Goal: Ask a question

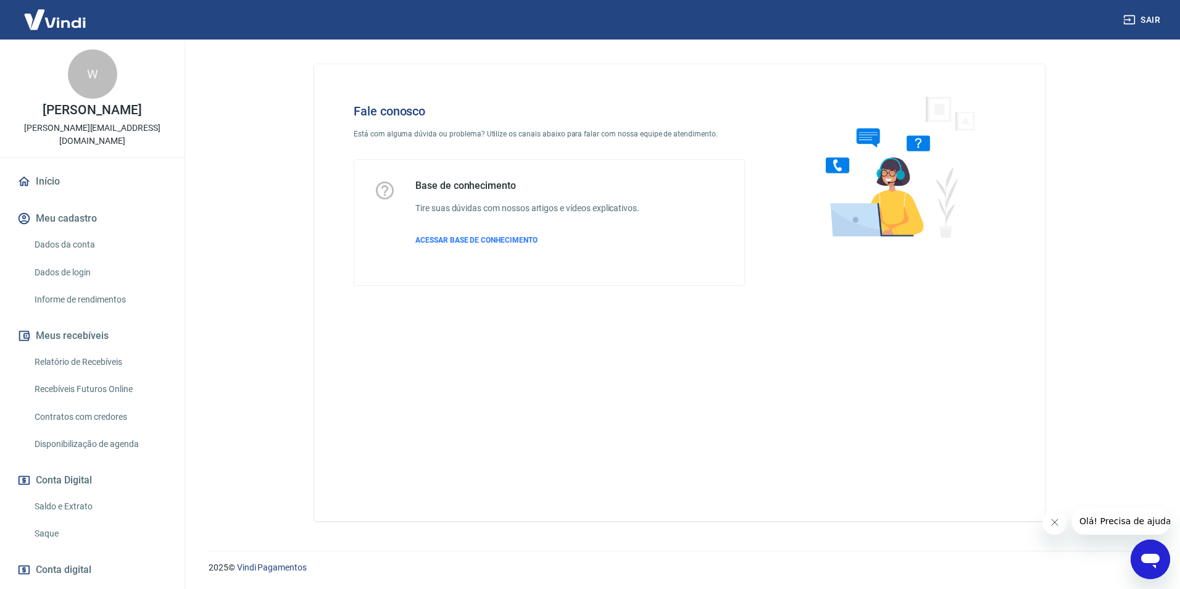
click at [459, 104] on h4 "Fale conosco" at bounding box center [549, 111] width 391 height 15
click at [1140, 548] on icon "Abrir janela de mensagens" at bounding box center [1150, 559] width 22 height 22
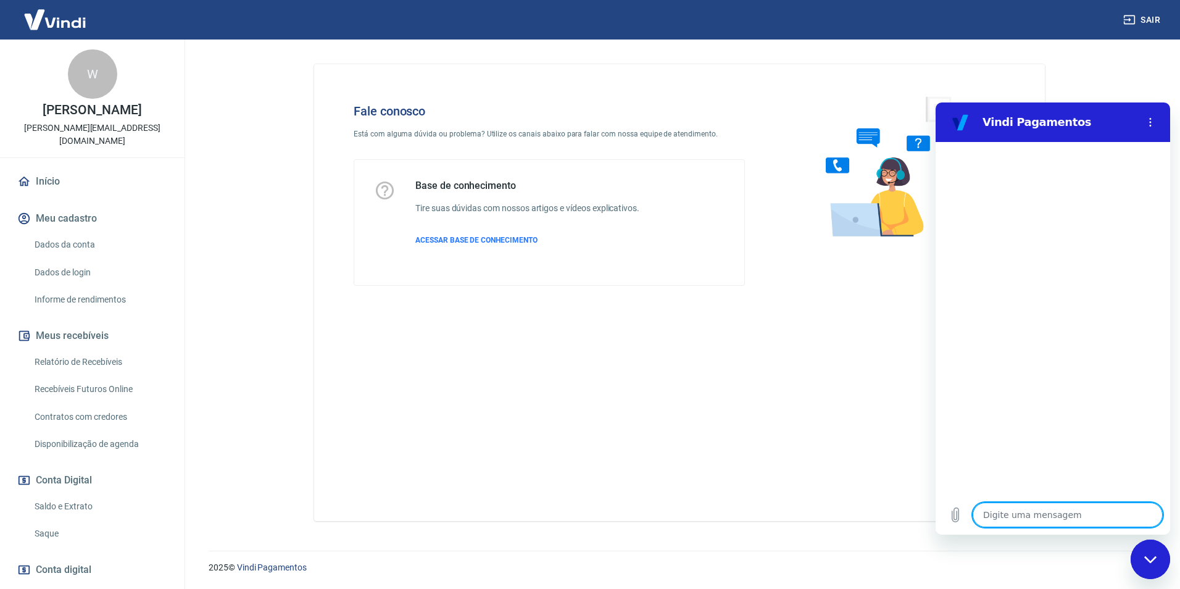
type textarea "x"
click at [1042, 524] on textarea at bounding box center [1067, 514] width 190 height 25
type textarea "B"
type textarea "x"
type textarea "Bo"
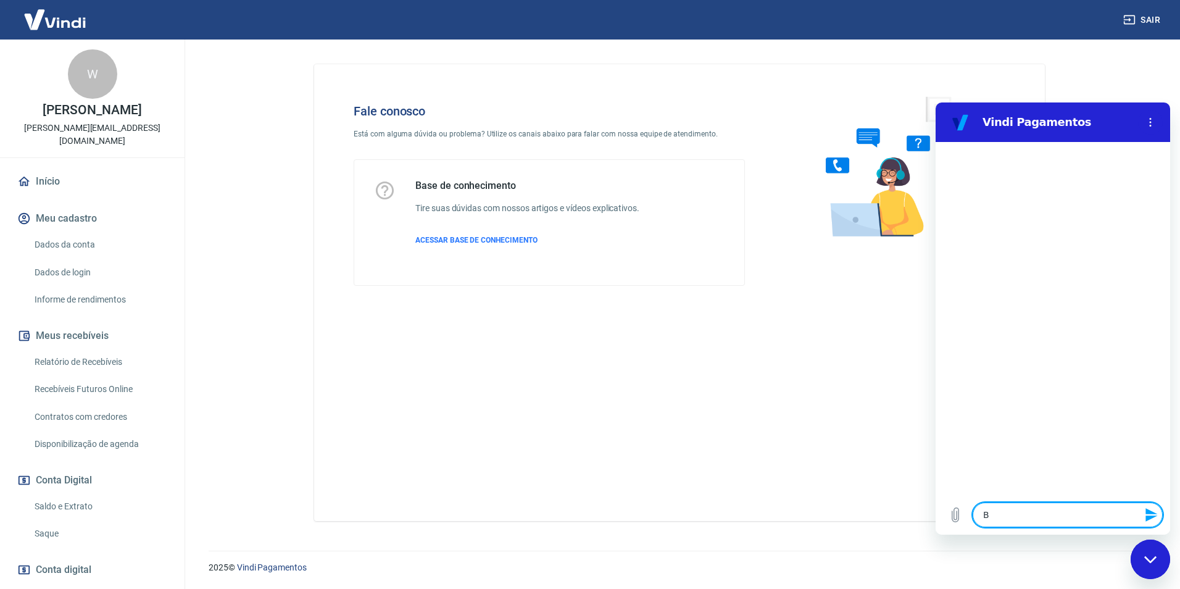
type textarea "x"
type textarea "Boa"
type textarea "x"
type textarea "Boa"
type textarea "x"
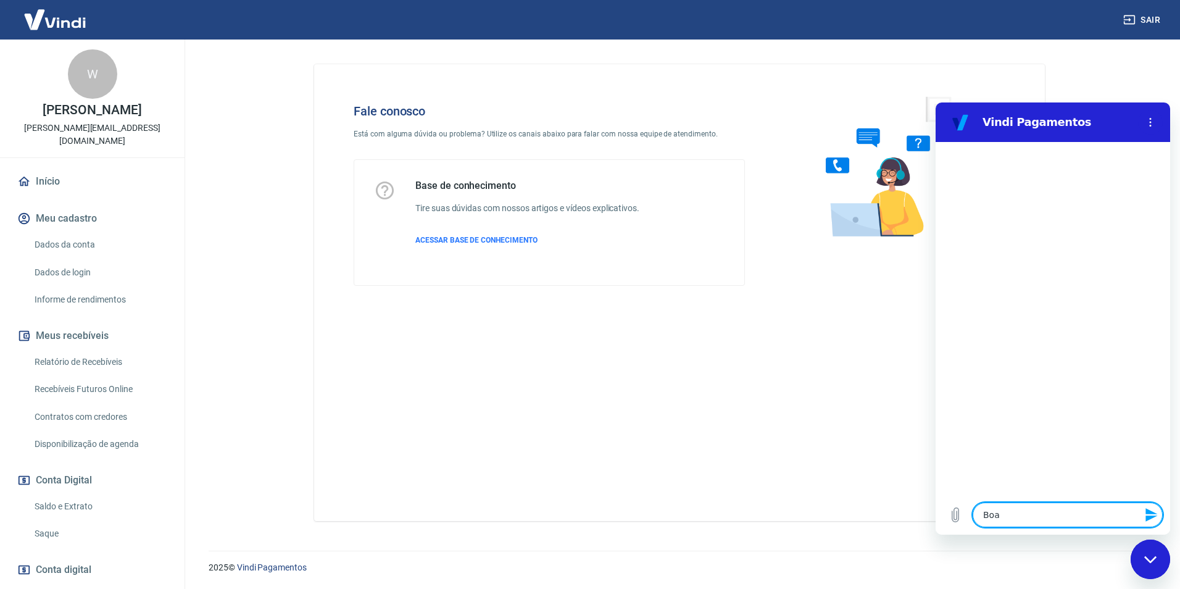
type textarea "Boa t"
type textarea "x"
type textarea "Boa ta"
type textarea "x"
type textarea "Boa tar"
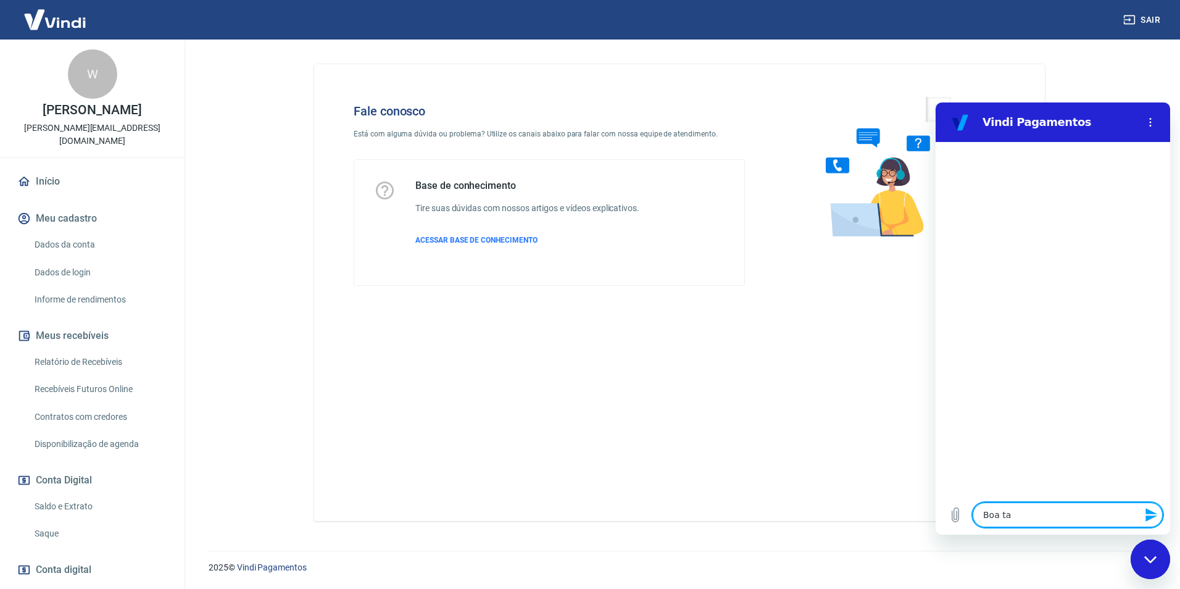
type textarea "x"
type textarea "Boa tard"
type textarea "x"
type textarea "Boa tarde"
type textarea "x"
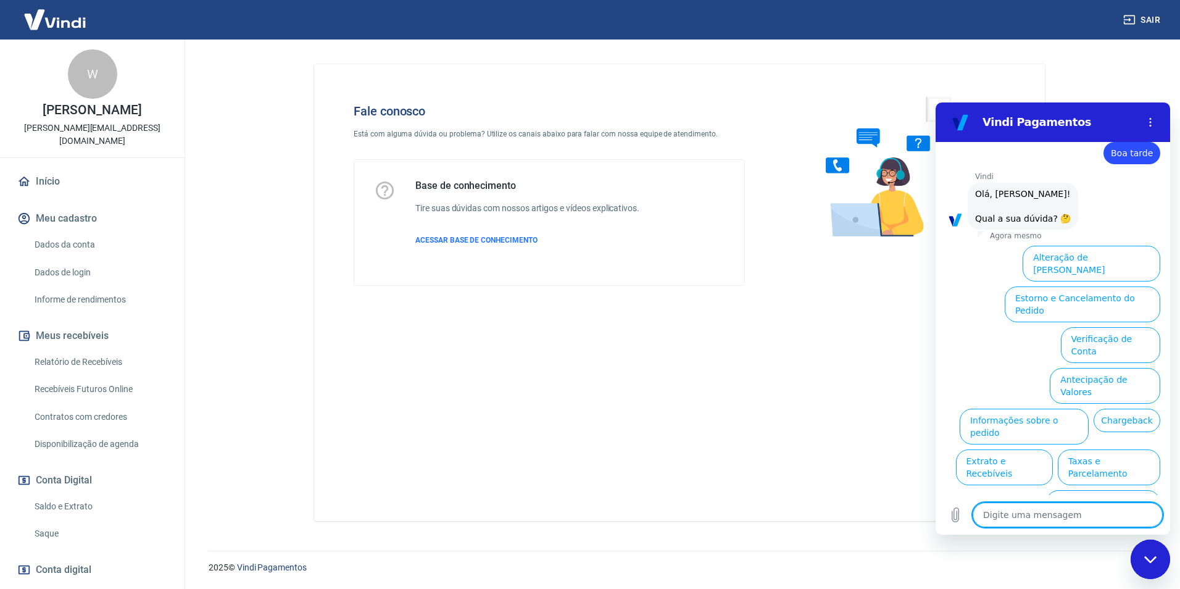
scroll to position [29, 0]
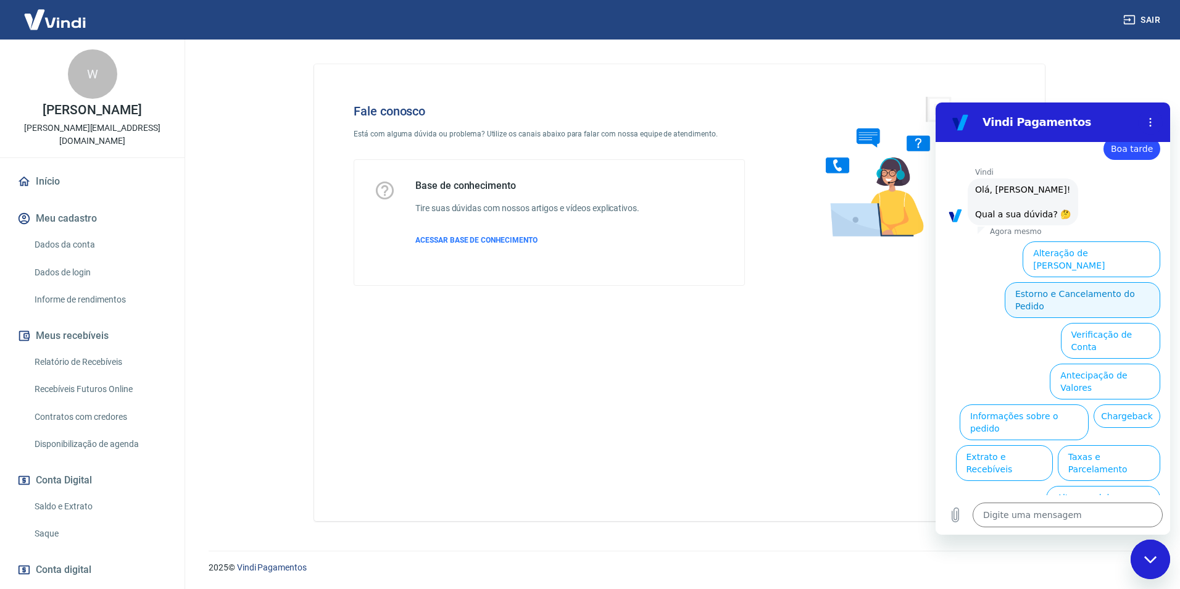
click at [1082, 282] on button "Estorno e Cancelamento do Pedido" at bounding box center [1082, 300] width 155 height 36
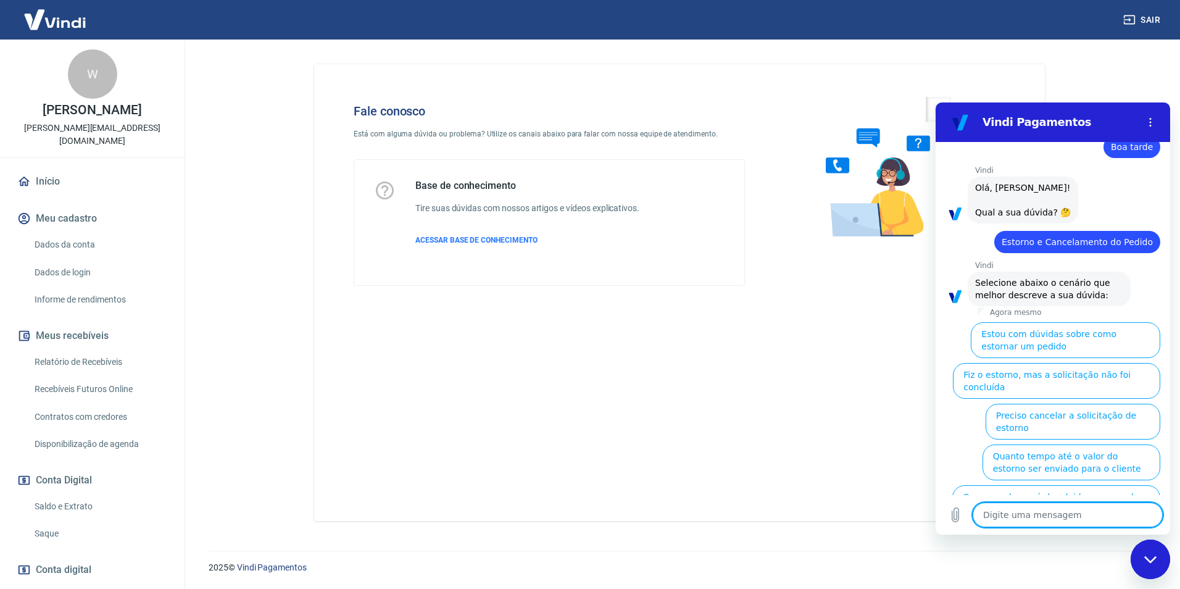
scroll to position [64, 0]
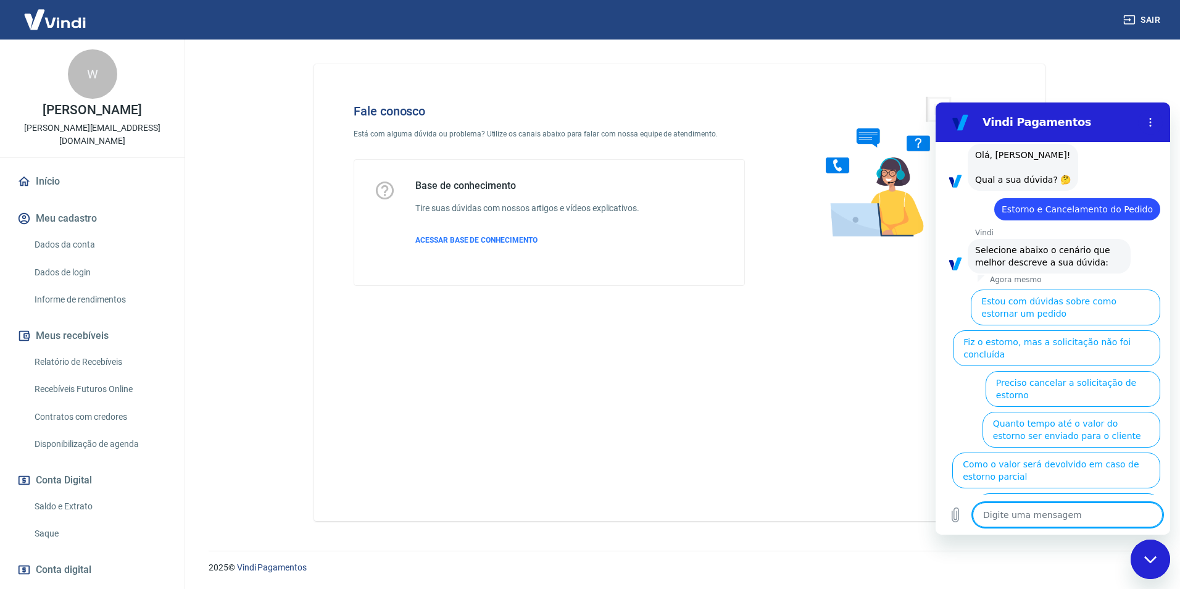
click at [1038, 412] on button "Quanto tempo até o valor do estorno ser enviado para o cliente" at bounding box center [1071, 430] width 178 height 36
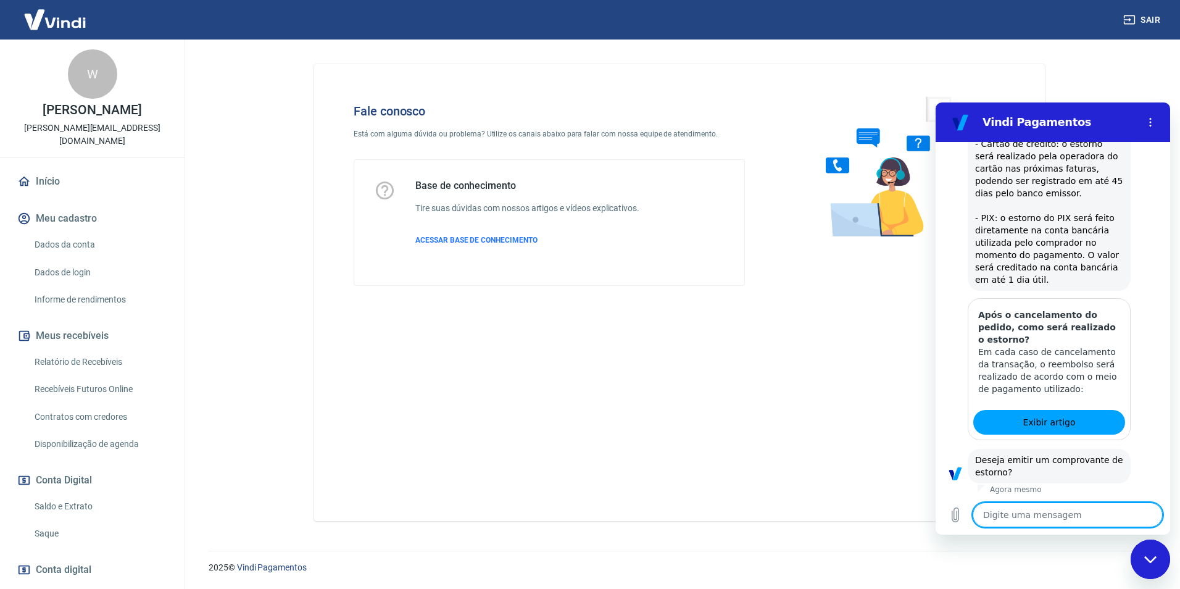
scroll to position [419, 0]
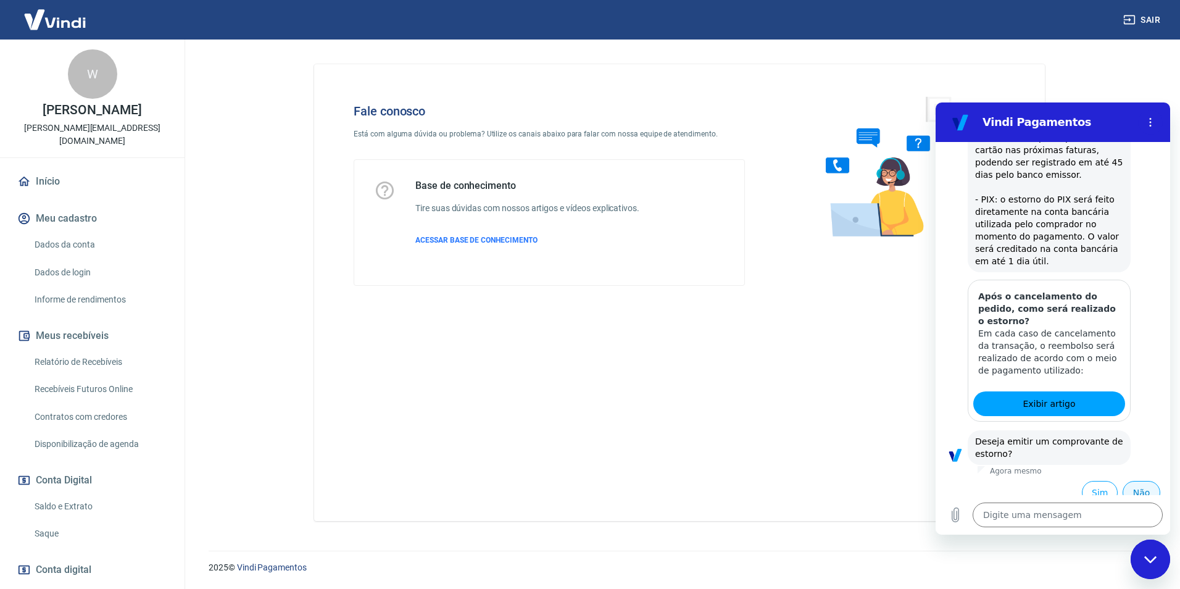
click at [1135, 481] on button "Não" at bounding box center [1141, 492] width 38 height 23
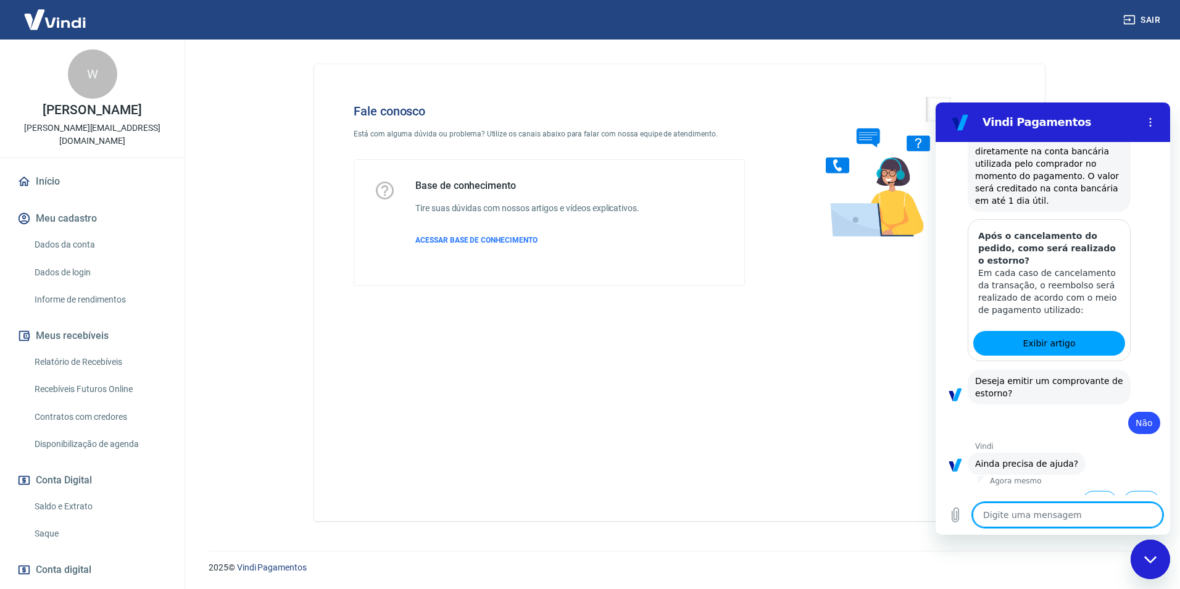
scroll to position [489, 0]
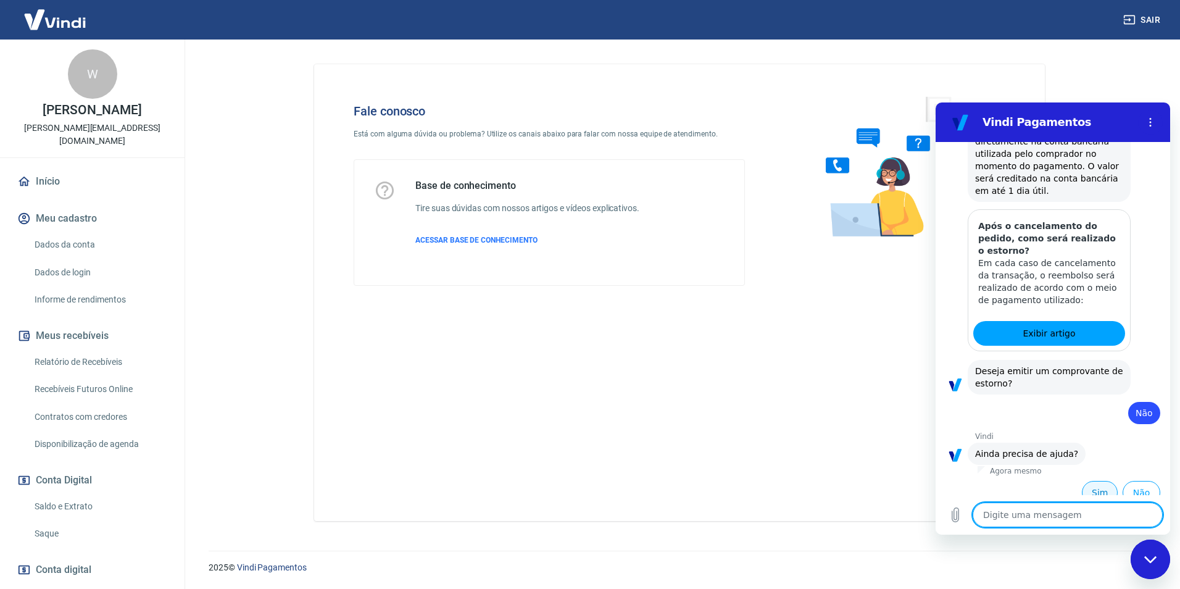
click at [1082, 481] on button "Sim" at bounding box center [1100, 492] width 36 height 23
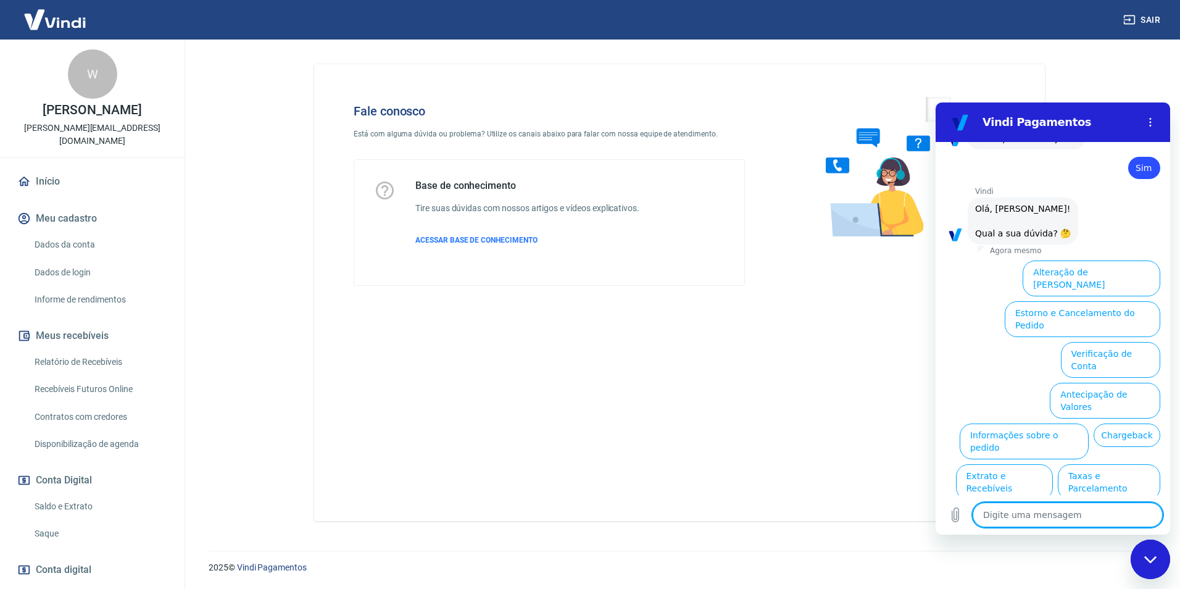
scroll to position [811, 0]
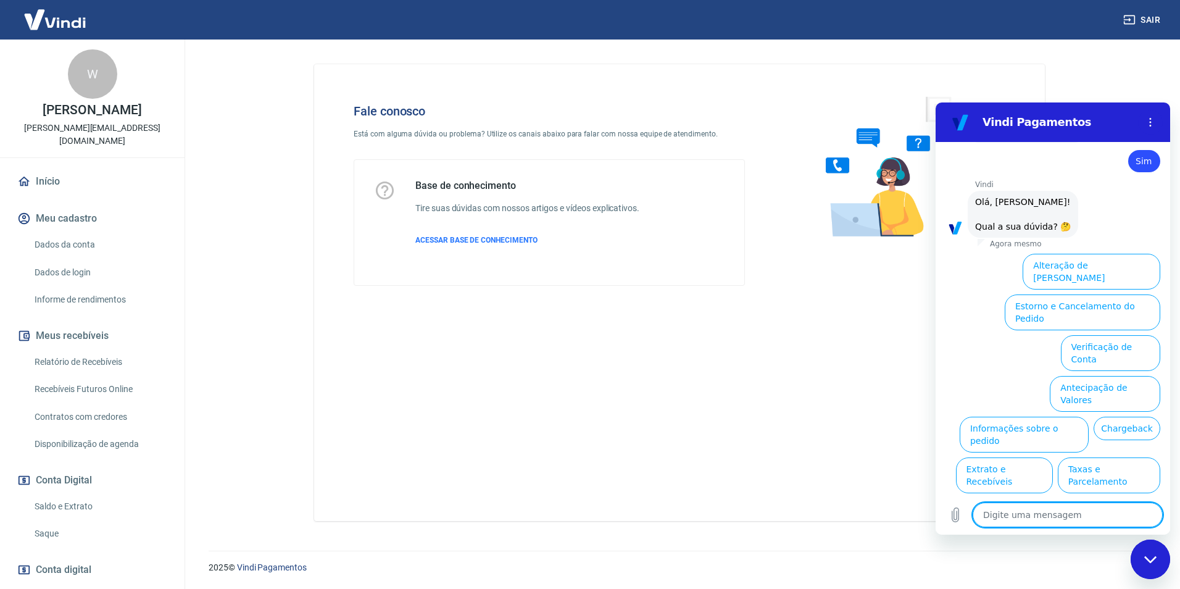
type textarea "x"
type textarea "a"
type textarea "x"
type textarea "at"
type textarea "x"
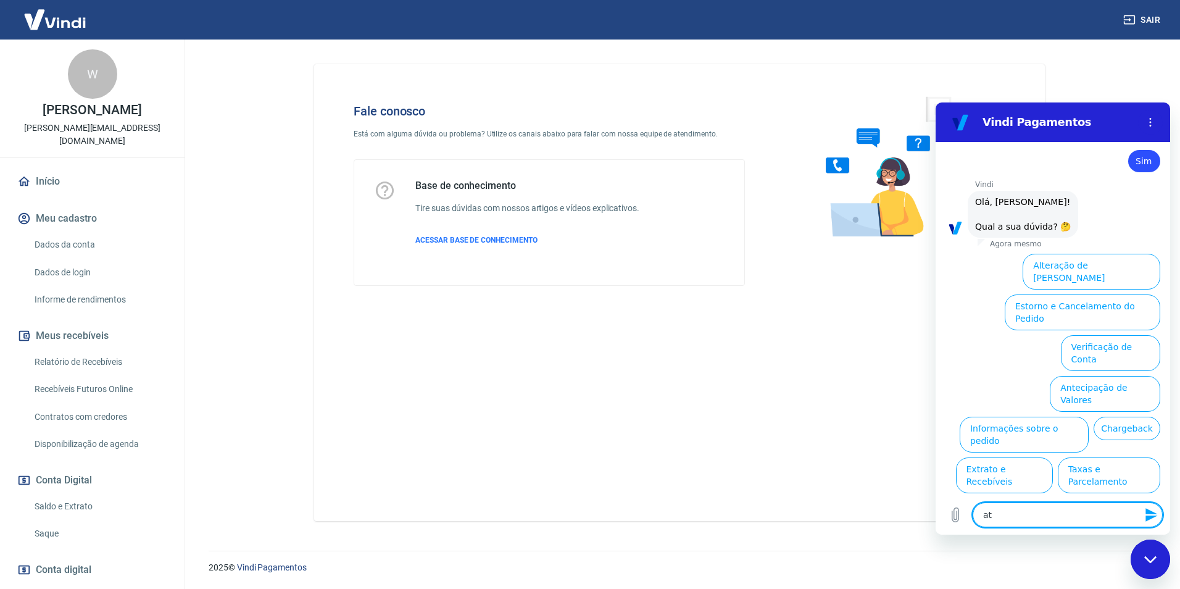
type textarea "ate"
type textarea "x"
type textarea "aten"
type textarea "x"
type textarea "atend"
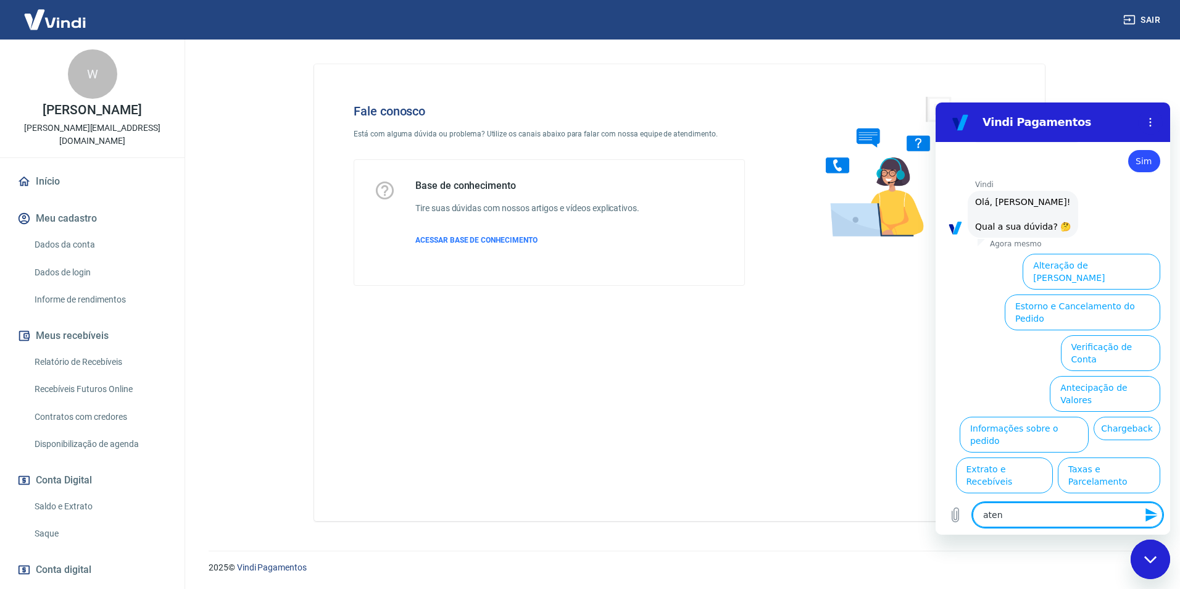
type textarea "x"
type textarea "atendi"
type textarea "x"
type textarea "atendim"
type textarea "x"
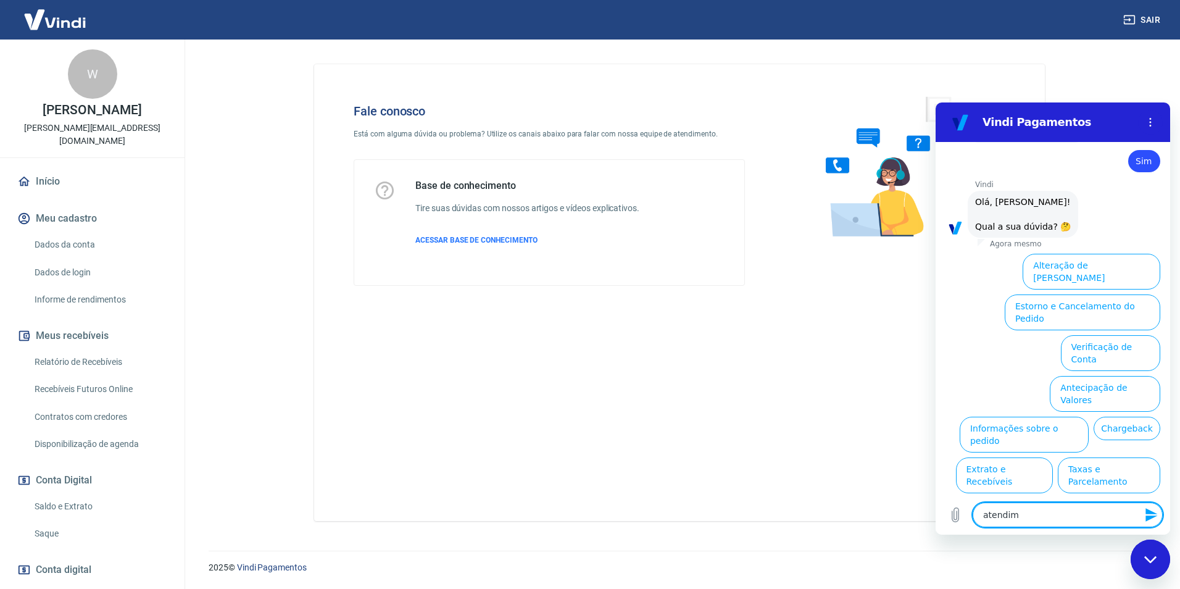
type textarea "atendime"
type textarea "x"
type textarea "atendimen"
type textarea "x"
type textarea "atendiment"
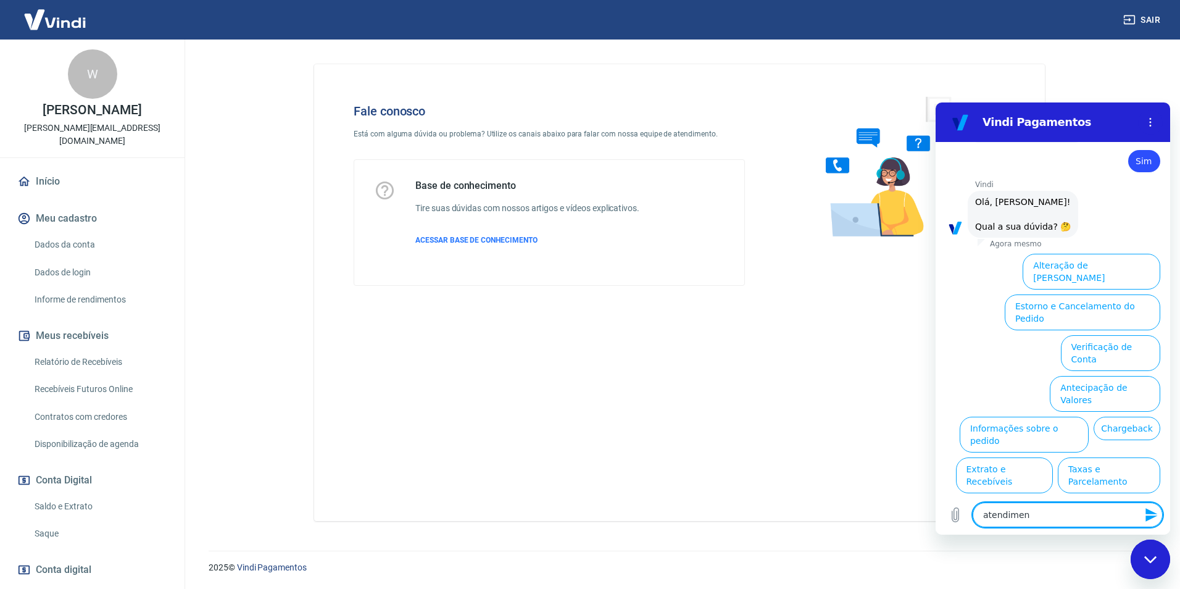
type textarea "x"
type textarea "atendimento"
type textarea "x"
type textarea "atendimento"
type textarea "x"
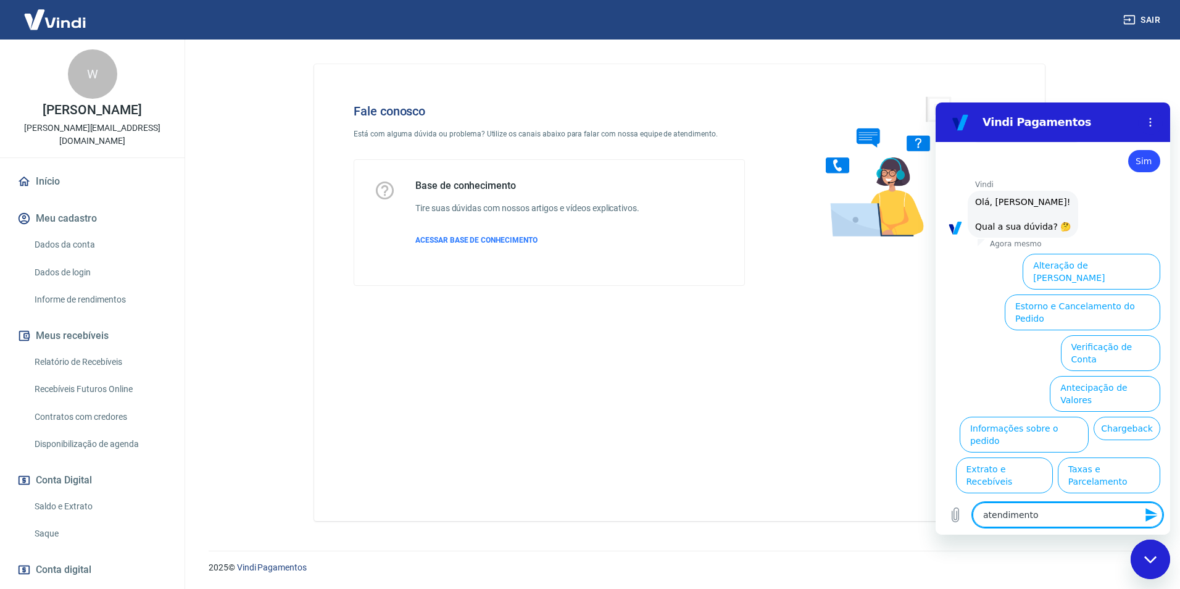
type textarea "atendimento h"
type textarea "x"
type textarea "atendimento hu"
type textarea "x"
type textarea "atendimento hum"
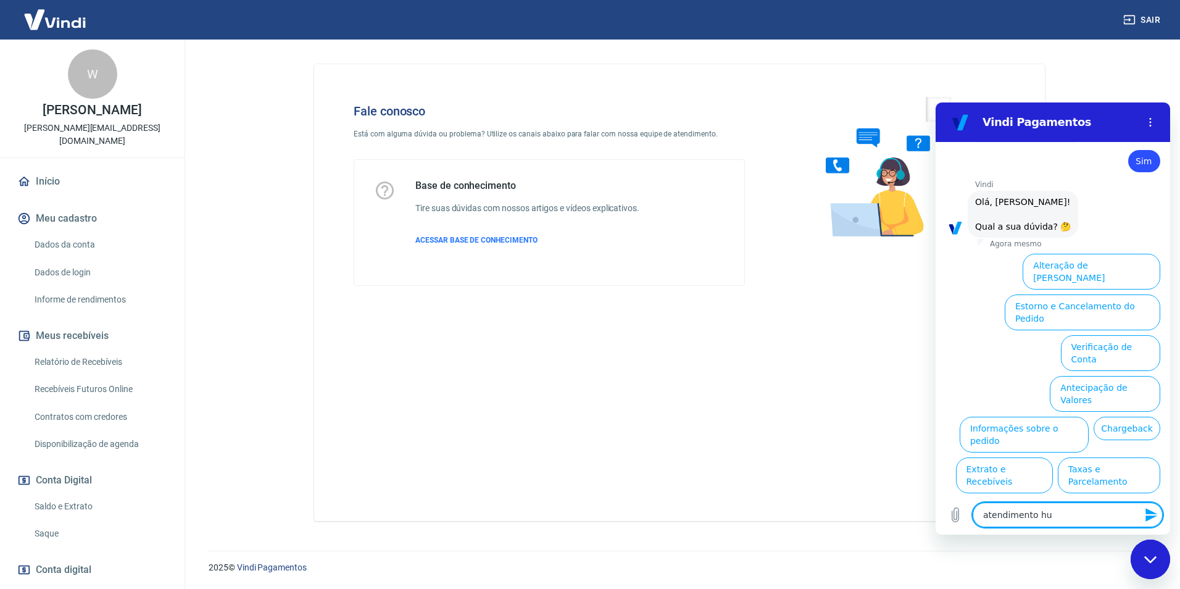
type textarea "x"
type textarea "atendimento huma"
type textarea "x"
type textarea "atendimento human"
type textarea "x"
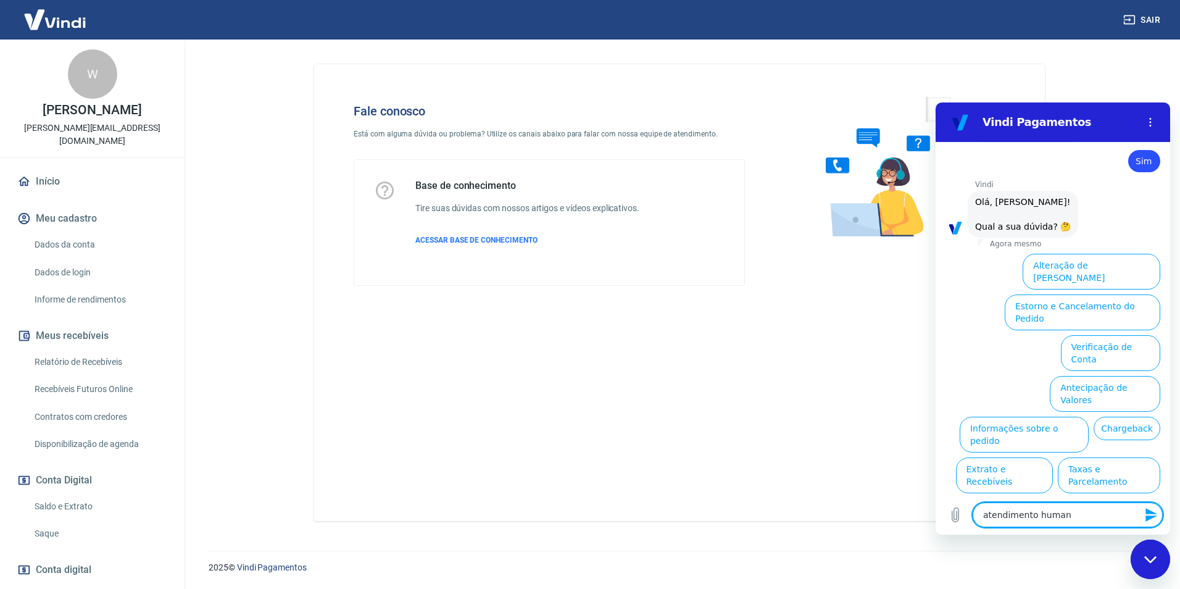
type textarea "atendimento humano"
type textarea "x"
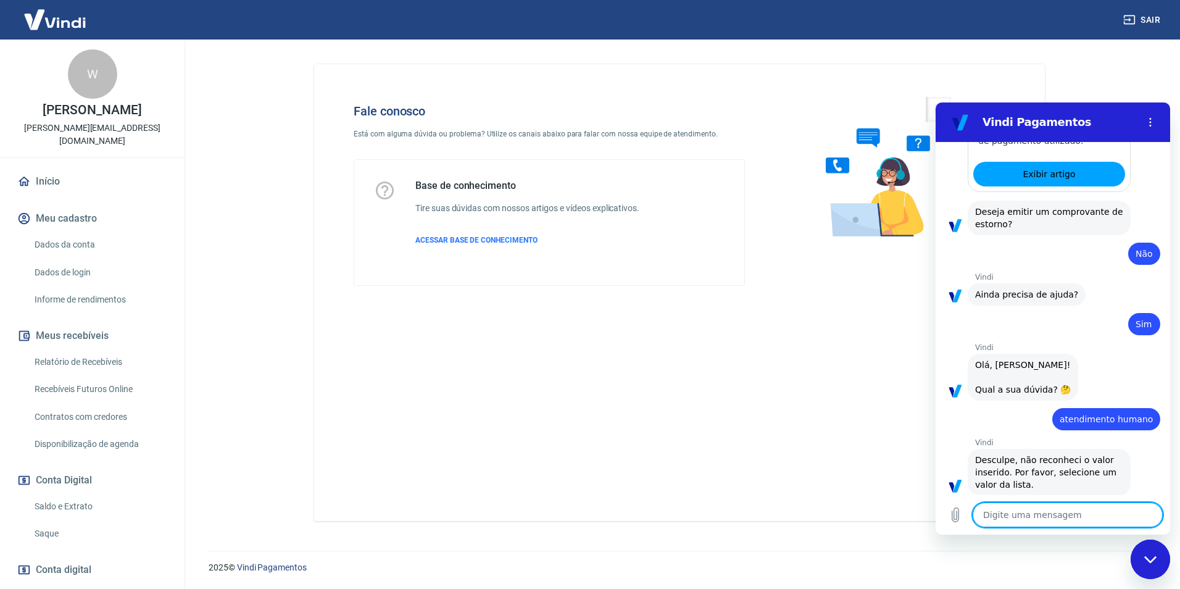
scroll to position [651, 0]
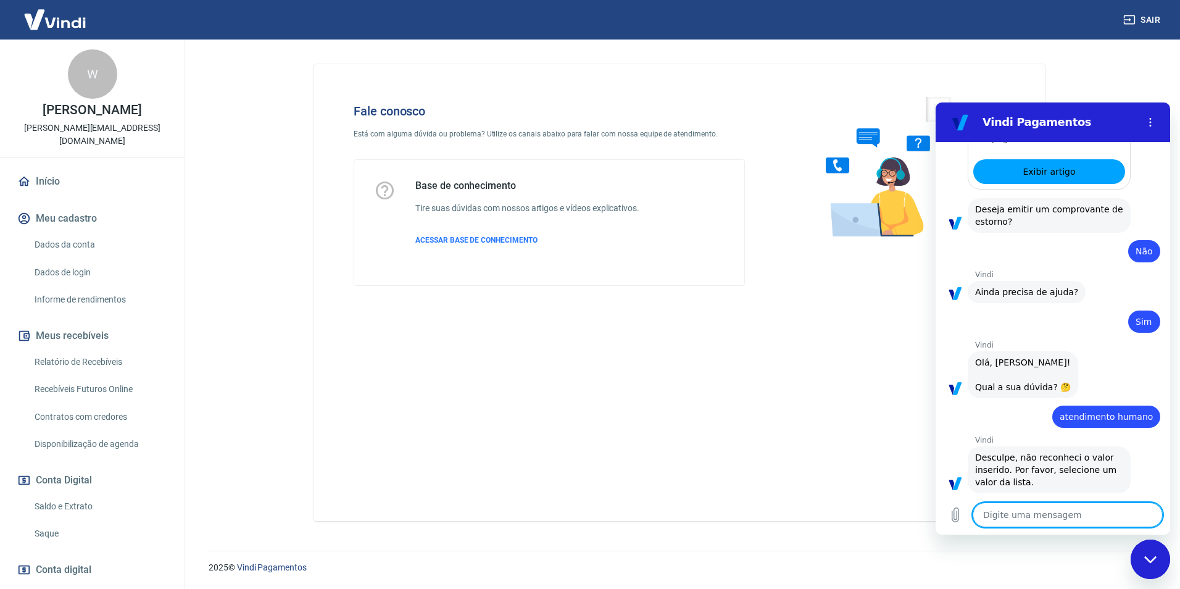
type textarea "x"
click at [1060, 516] on textarea at bounding box center [1067, 514] width 190 height 25
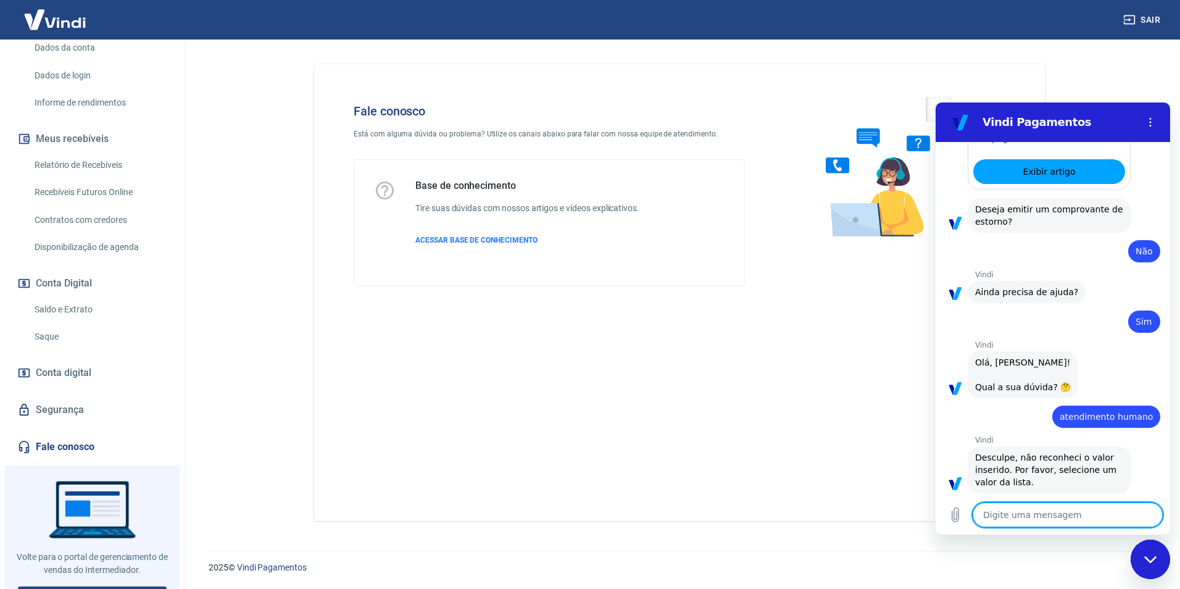
scroll to position [218, 0]
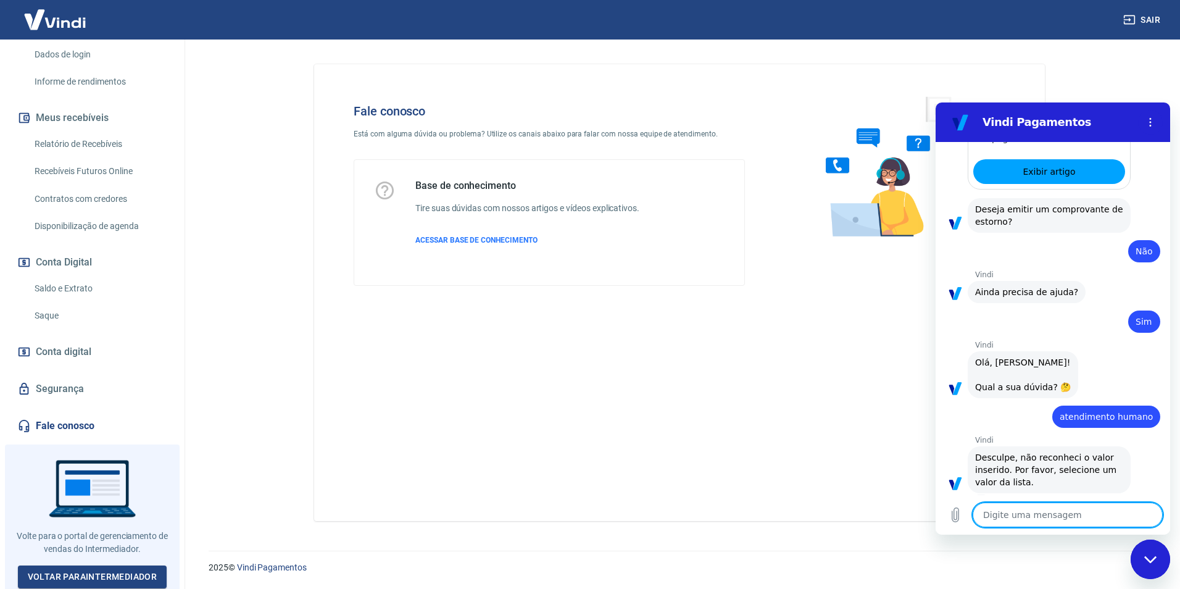
click at [1017, 514] on textarea at bounding box center [1067, 514] width 190 height 25
type textarea "P"
type textarea "x"
type textarea "Pr"
type textarea "x"
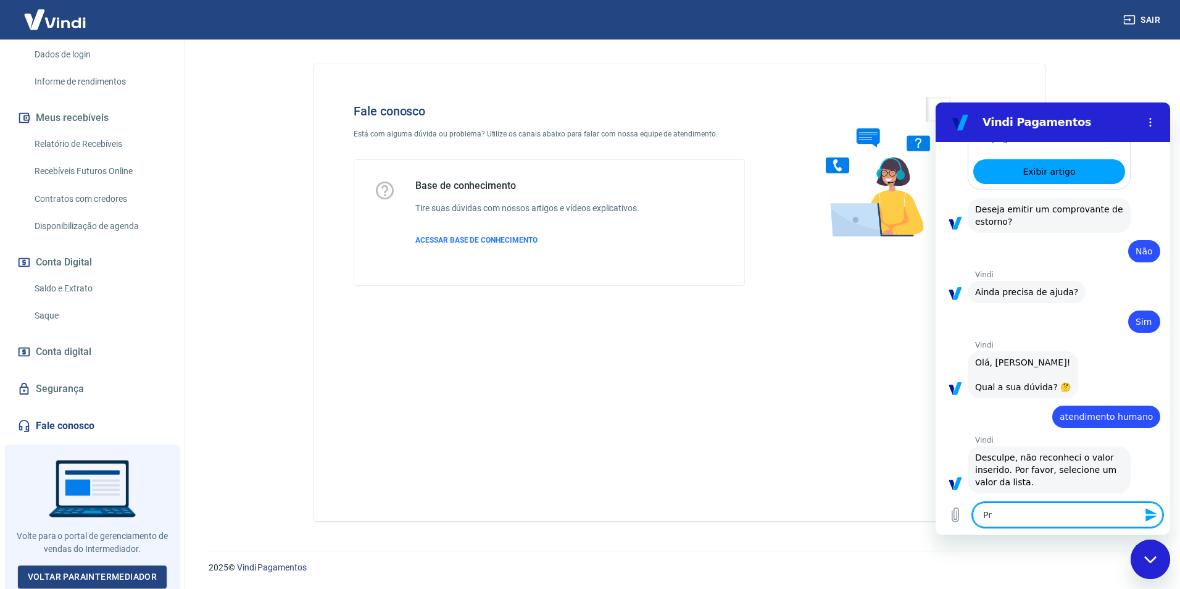
type textarea "Pre"
type textarea "x"
type textarea "Prec"
type textarea "x"
type textarea "Preci"
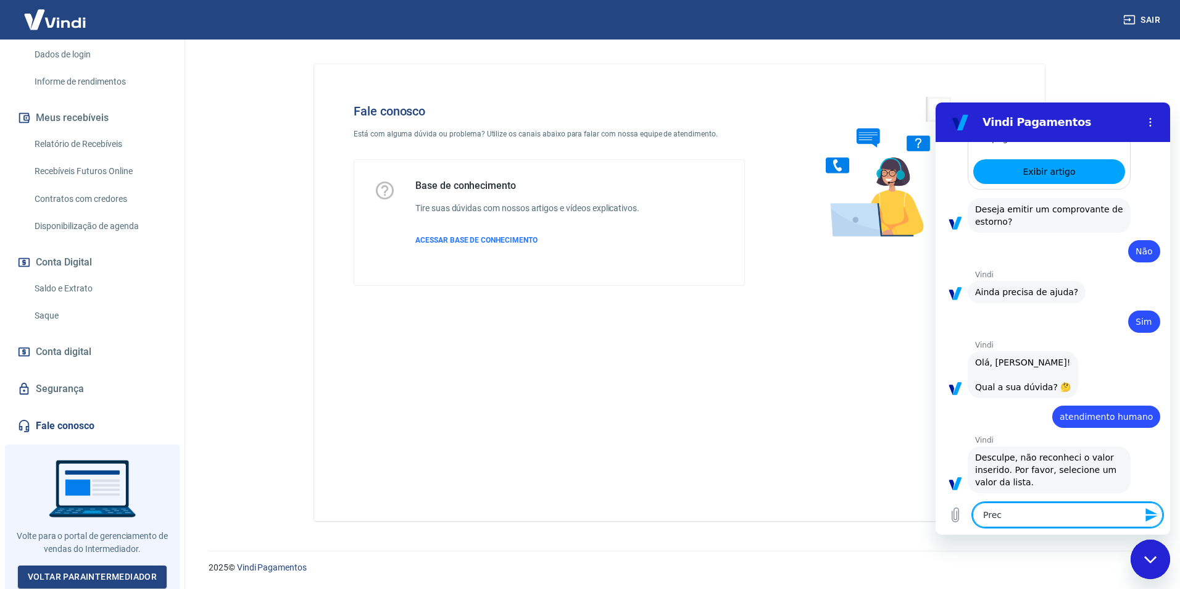
type textarea "x"
type textarea "Precis"
type textarea "x"
type textarea "Preciso"
type textarea "x"
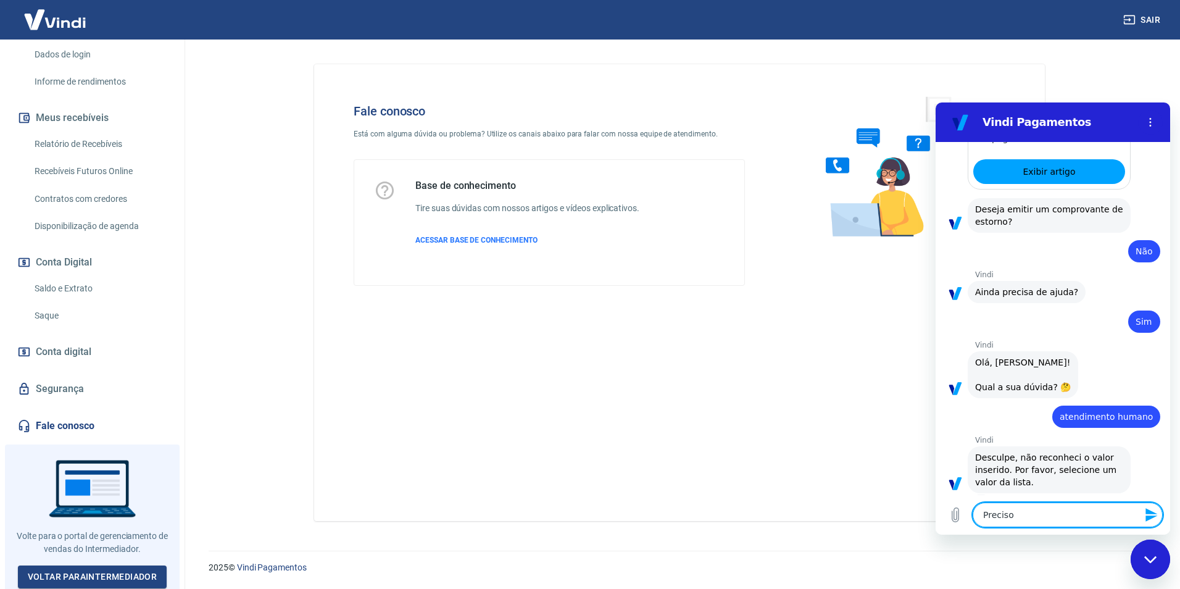
type textarea "Preciso"
type textarea "x"
type textarea "Preciso d"
type textarea "x"
type textarea "Preciso de"
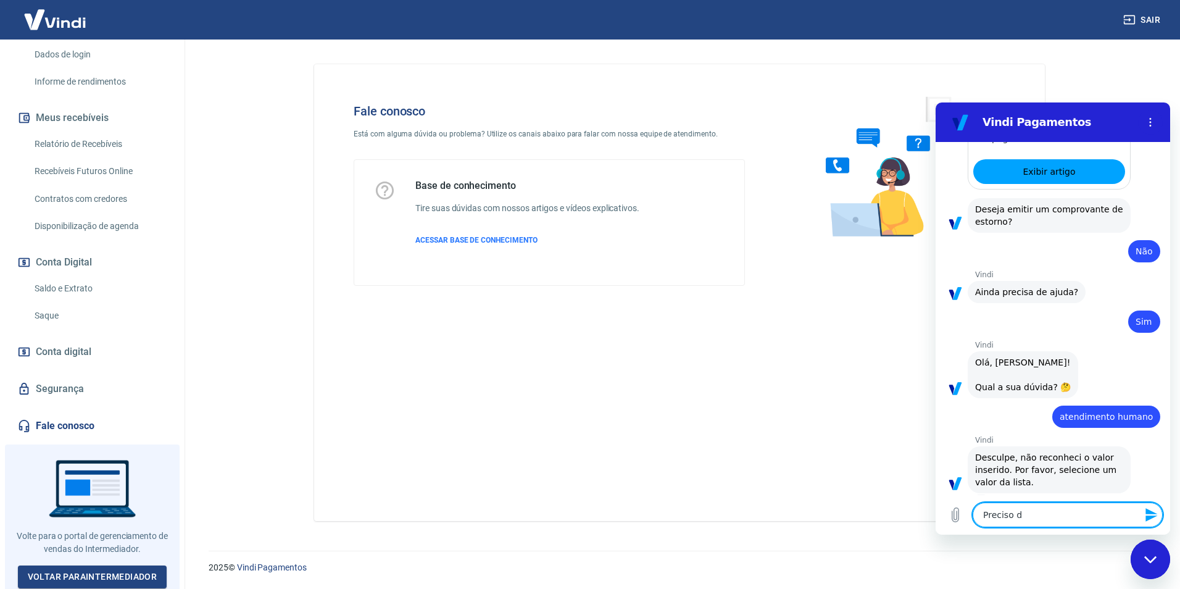
type textarea "x"
type textarea "Preciso de"
type textarea "x"
type textarea "Preciso de a"
type textarea "x"
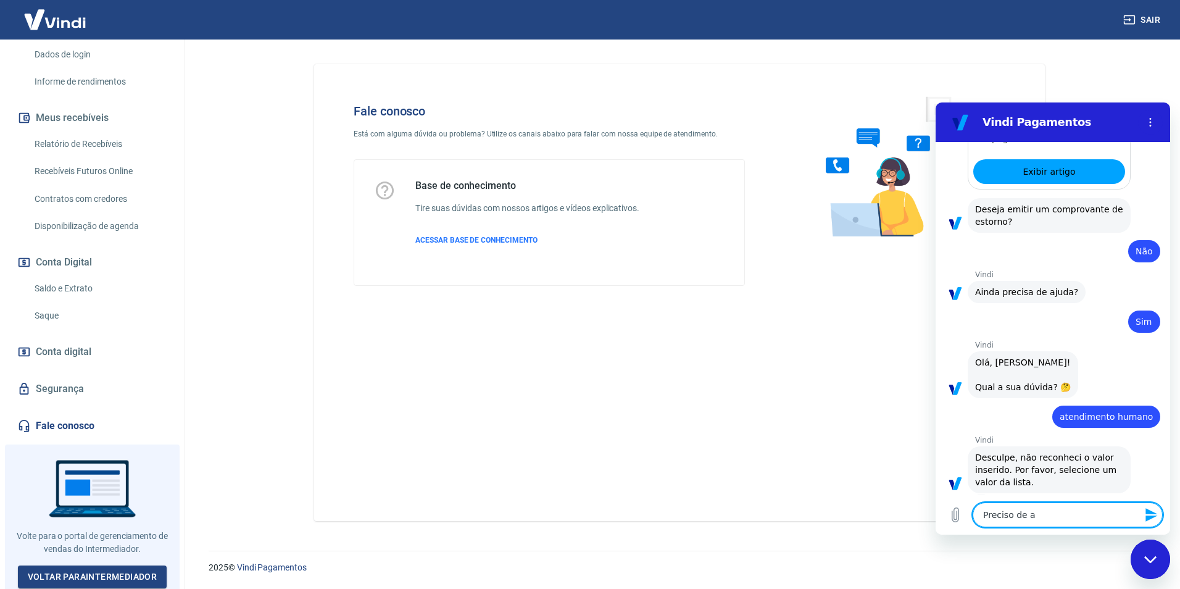
type textarea "Preciso de at"
type textarea "x"
type textarea "Preciso de ate"
type textarea "x"
type textarea "Preciso de aten"
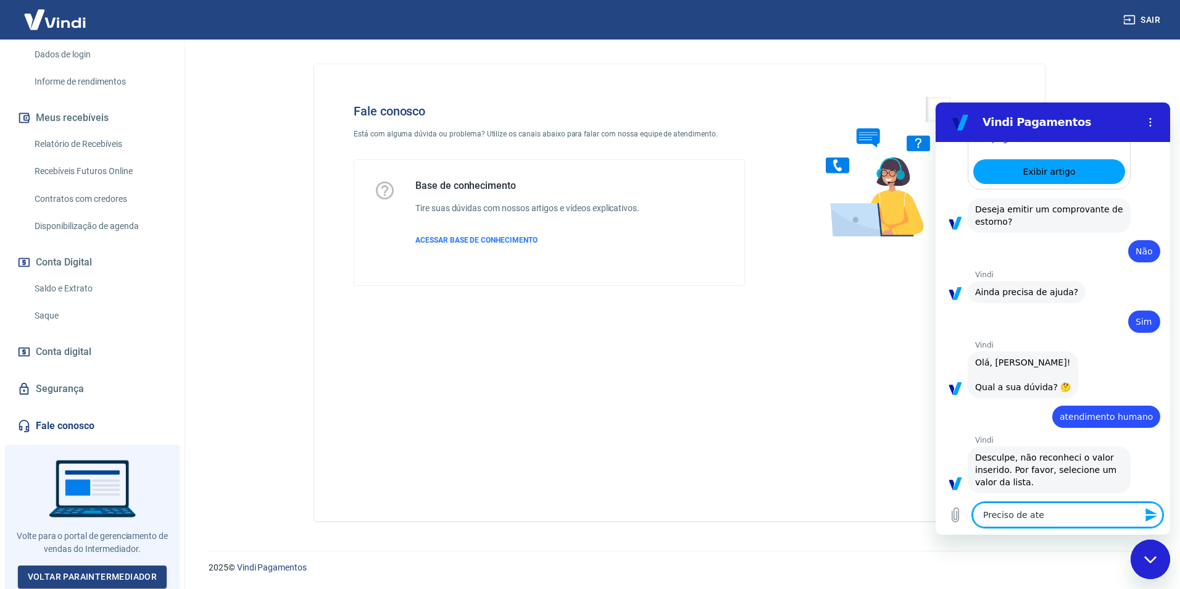
type textarea "x"
type textarea "Preciso de atend"
type textarea "x"
type textarea "Preciso de atendi"
type textarea "x"
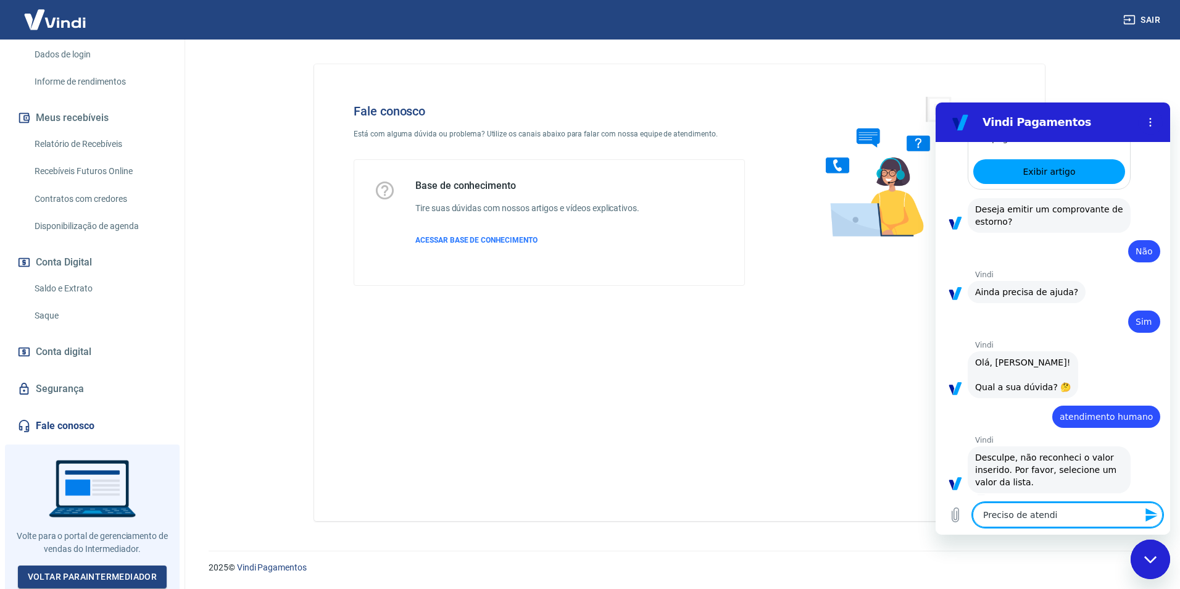
type textarea "Preciso de atendim"
type textarea "x"
type textarea "Preciso de atendime"
type textarea "x"
type textarea "Preciso de atendimen"
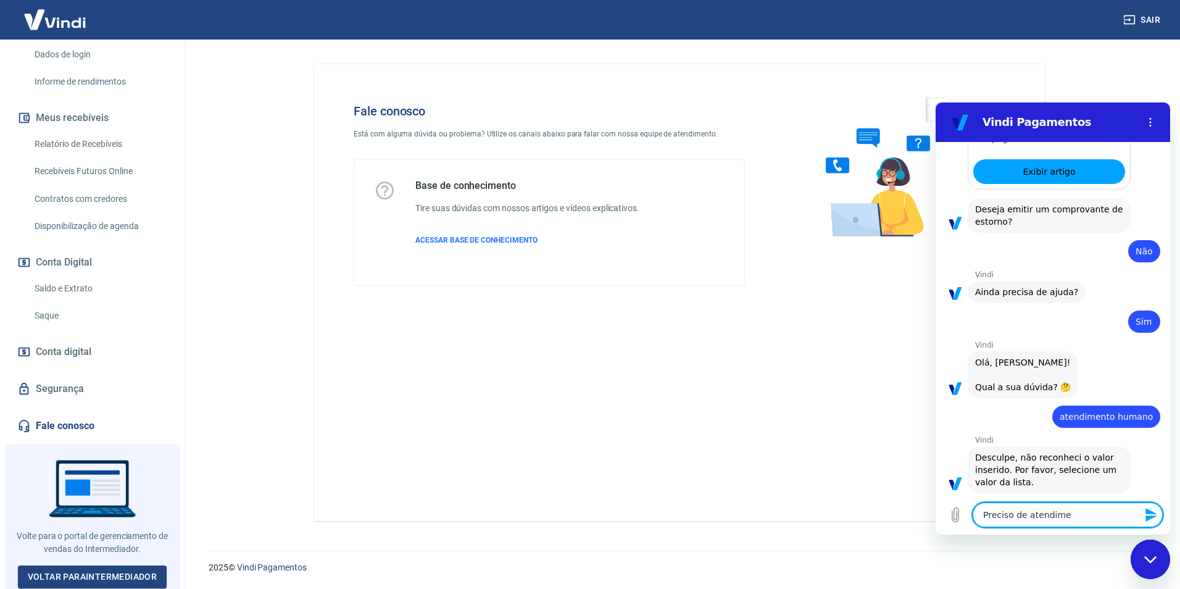
type textarea "x"
type textarea "Preciso de atendiment"
type textarea "x"
type textarea "Preciso de atendimento"
type textarea "x"
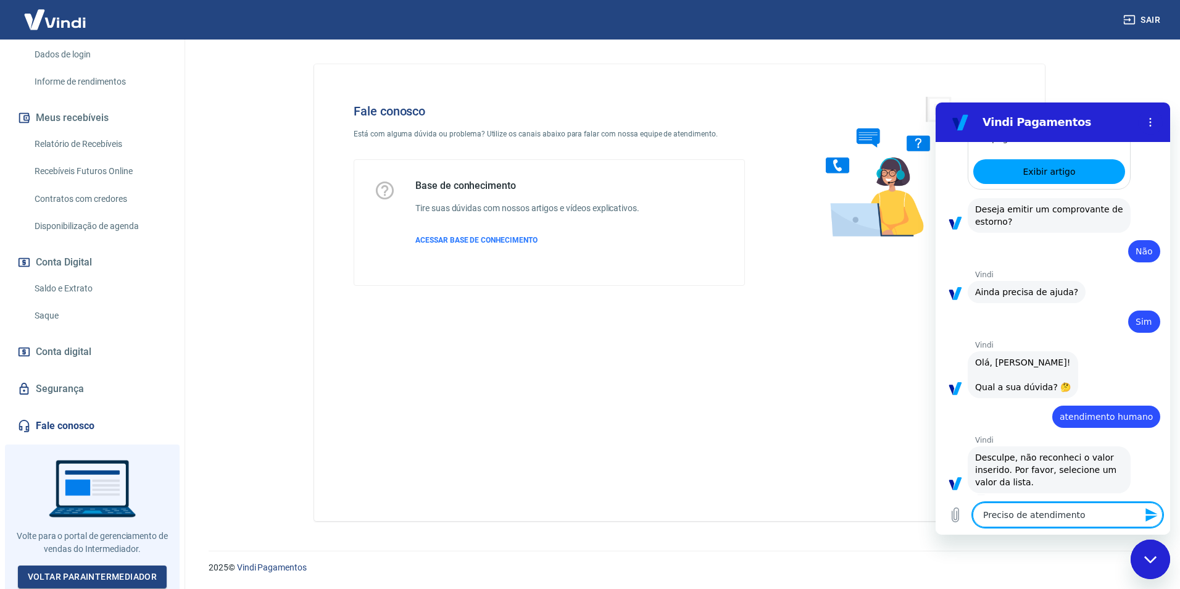
type textarea "Preciso de atendimento"
type textarea "x"
type textarea "Preciso de atendimento h"
type textarea "x"
type textarea "Preciso de atendimento hu"
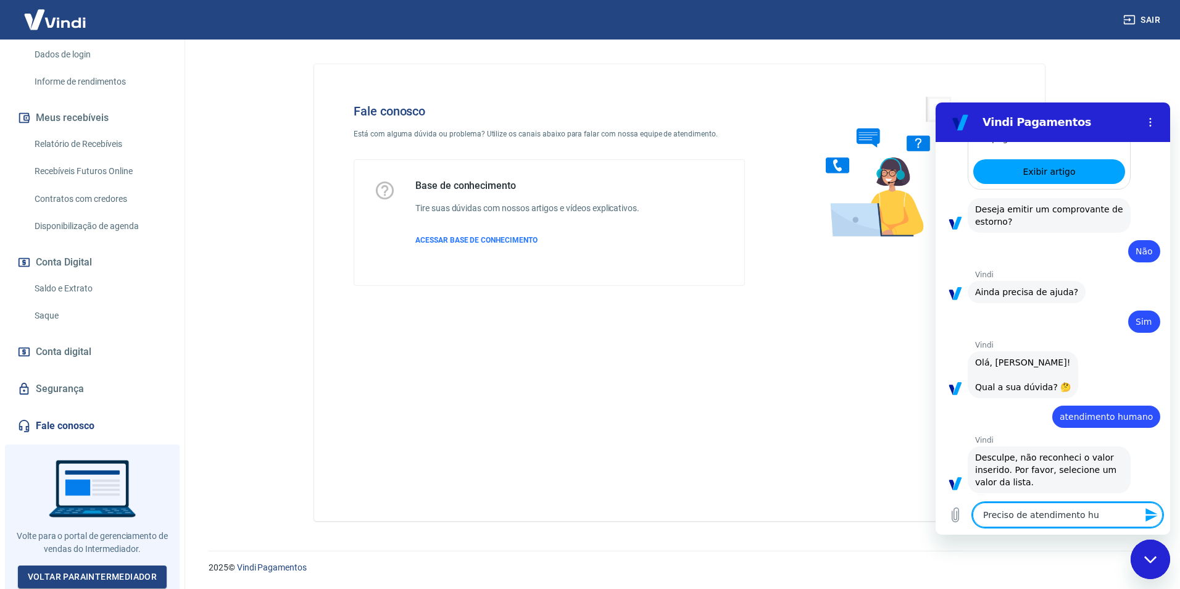
type textarea "x"
type textarea "Preciso de atendimento hum"
type textarea "x"
type textarea "Preciso de atendimento huma"
type textarea "x"
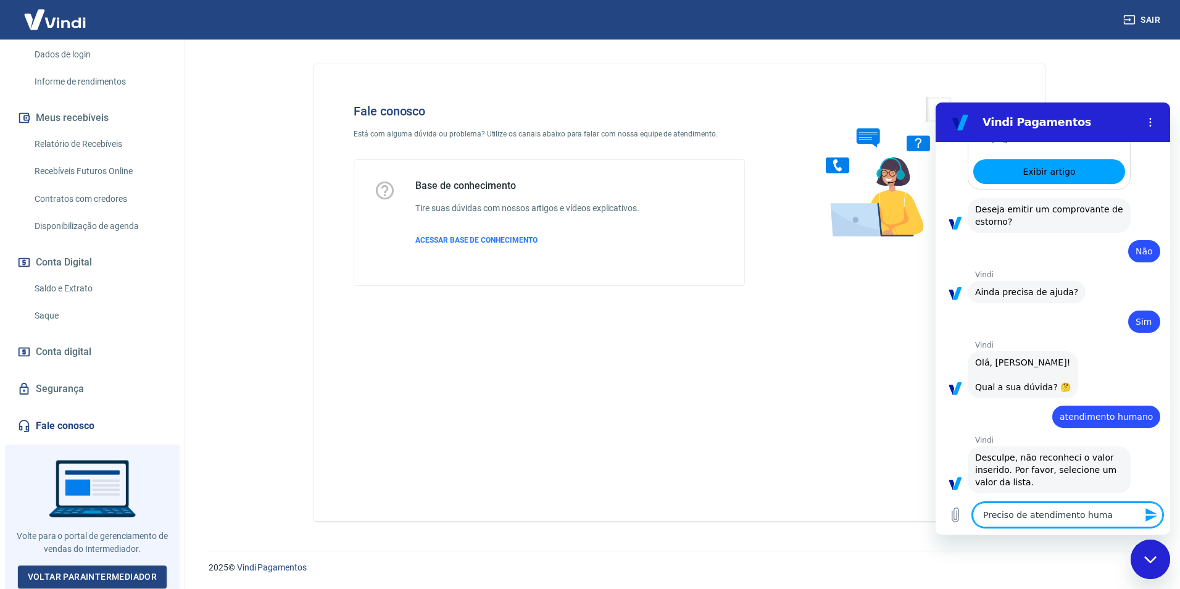
type textarea "Preciso de atendimento human"
type textarea "x"
type textarea "Preciso de atendimento humano"
type textarea "x"
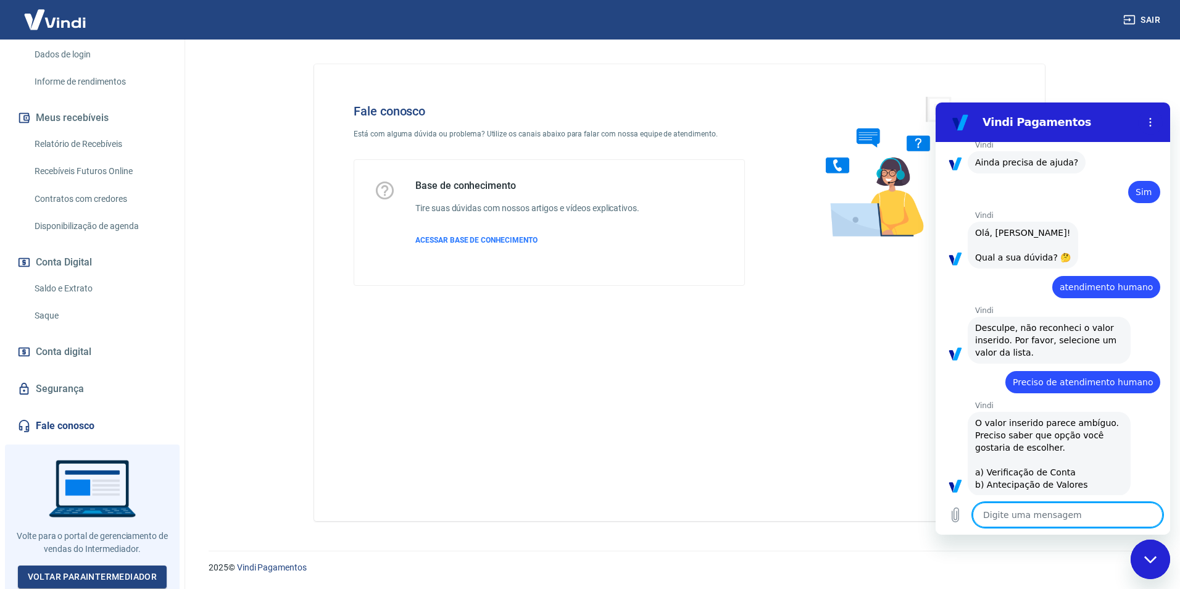
scroll to position [783, 0]
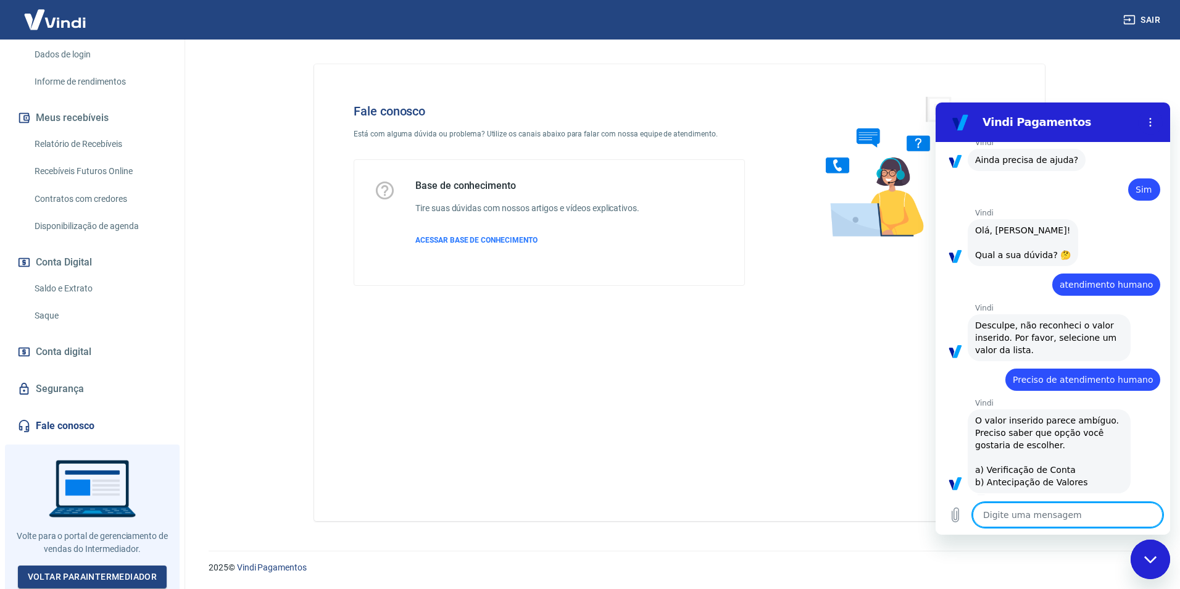
click at [1156, 562] on icon "Fechar janela de mensagens" at bounding box center [1150, 559] width 13 height 8
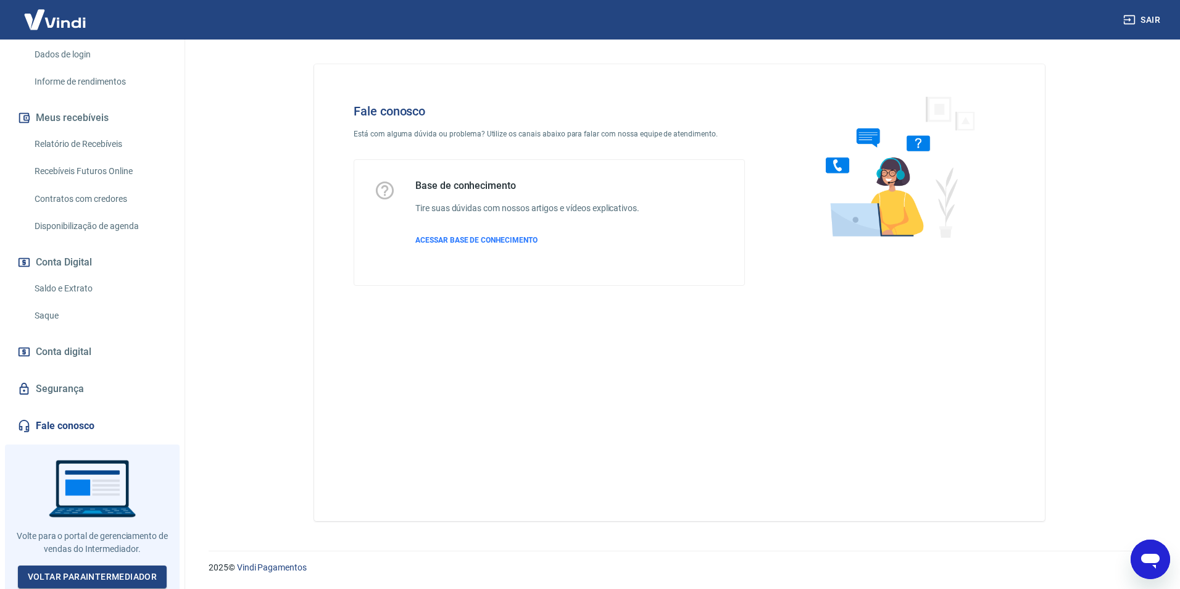
click at [1154, 562] on icon "Abrir janela de mensagens" at bounding box center [1150, 560] width 19 height 15
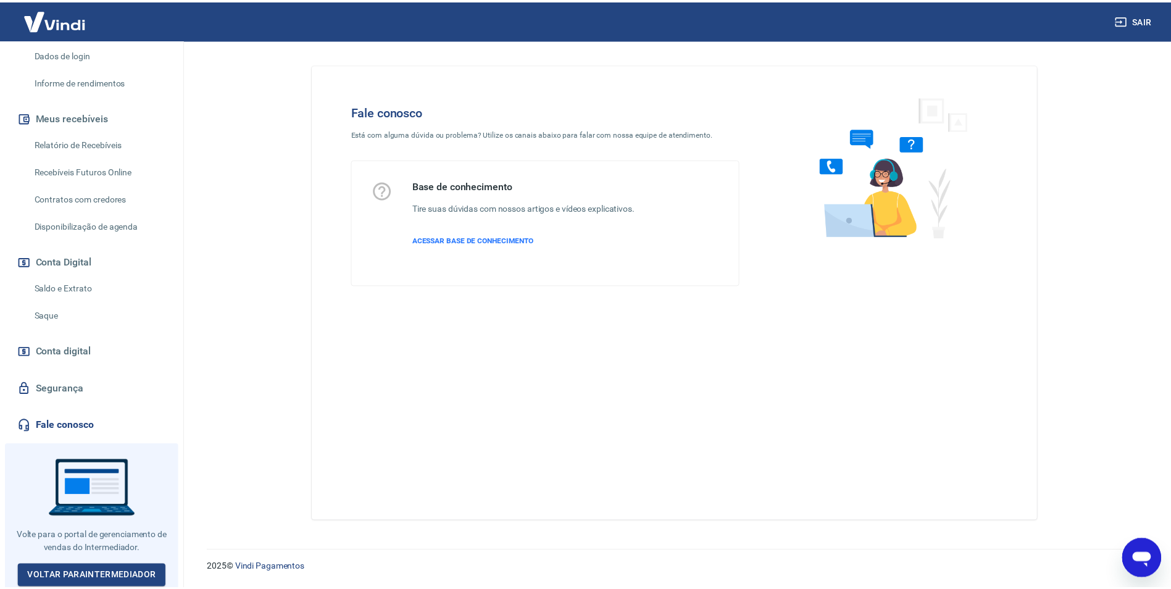
scroll to position [0, 0]
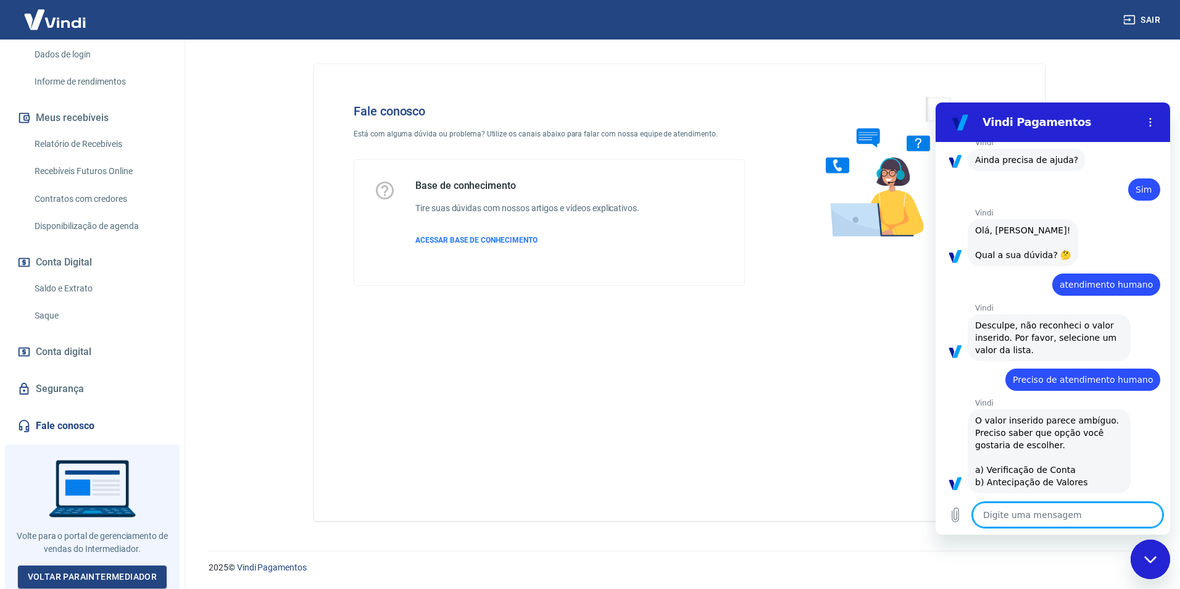
click at [1147, 556] on icon "Fechar janela de mensagens" at bounding box center [1150, 559] width 13 height 8
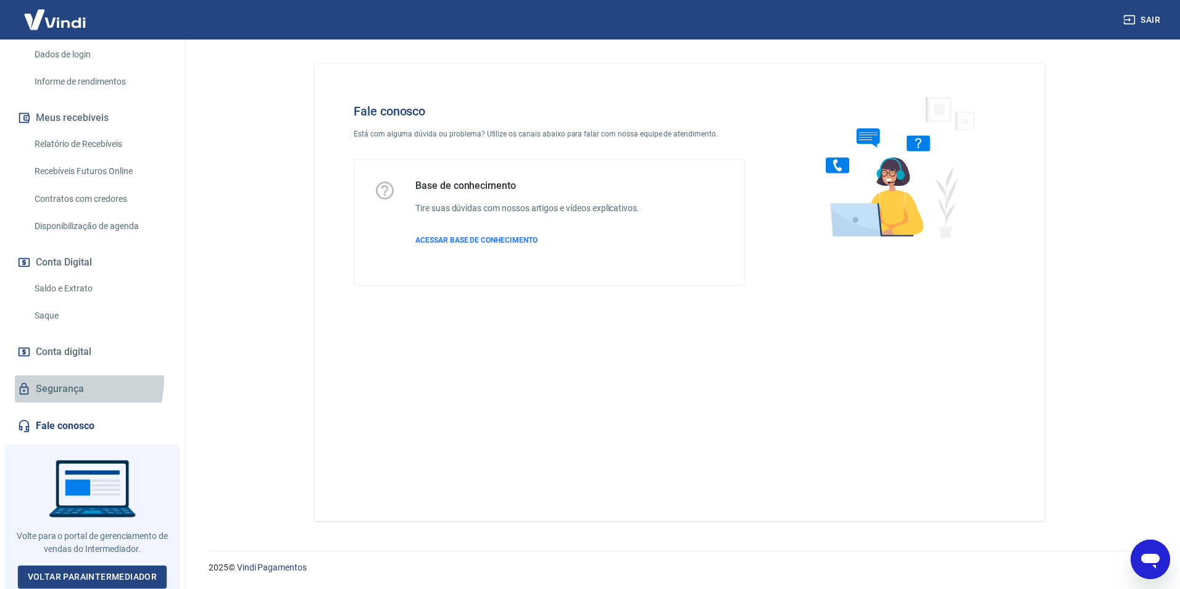
click at [60, 378] on link "Segurança" at bounding box center [92, 388] width 155 height 27
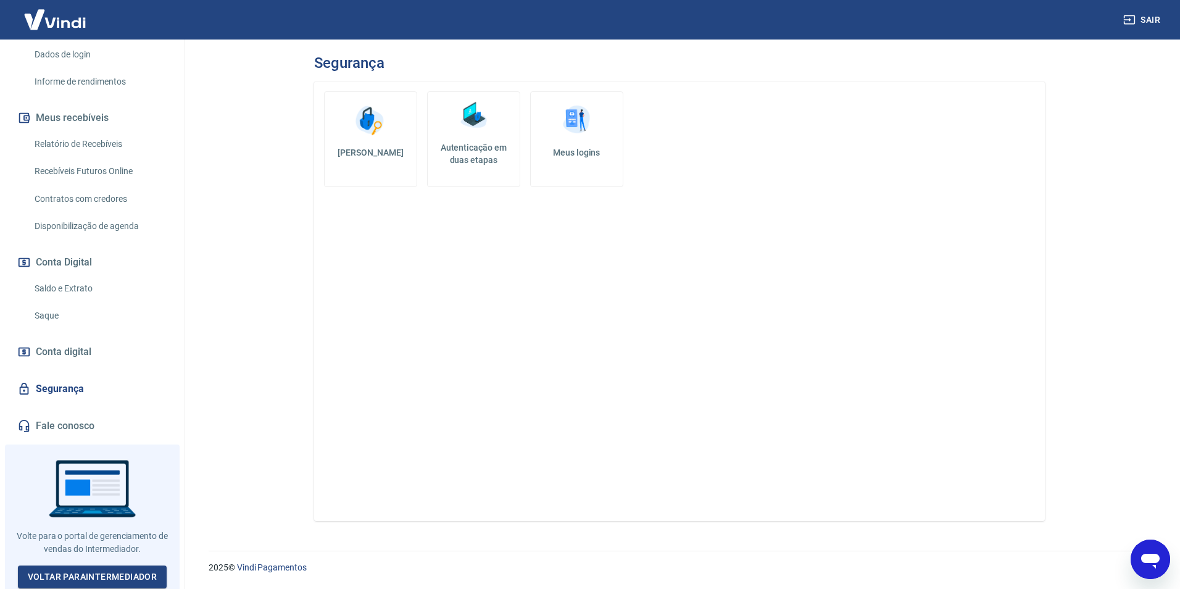
drag, startPoint x: 68, startPoint y: 147, endPoint x: 164, endPoint y: 110, distance: 101.8
click at [68, 146] on link "Relatório de Recebíveis" at bounding box center [100, 143] width 140 height 25
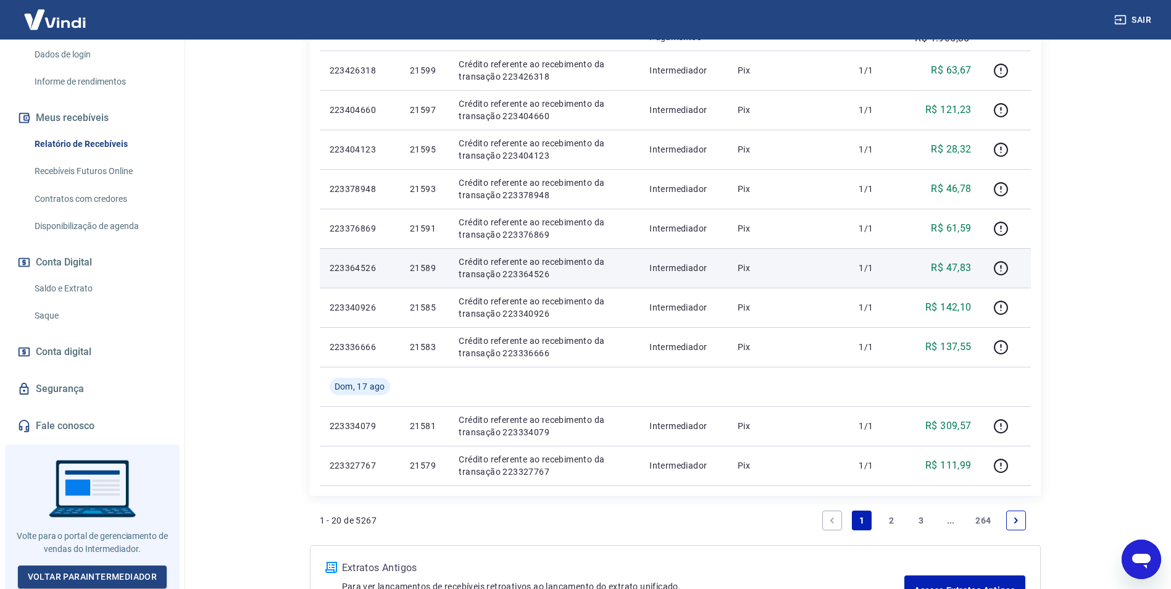
scroll to position [740, 0]
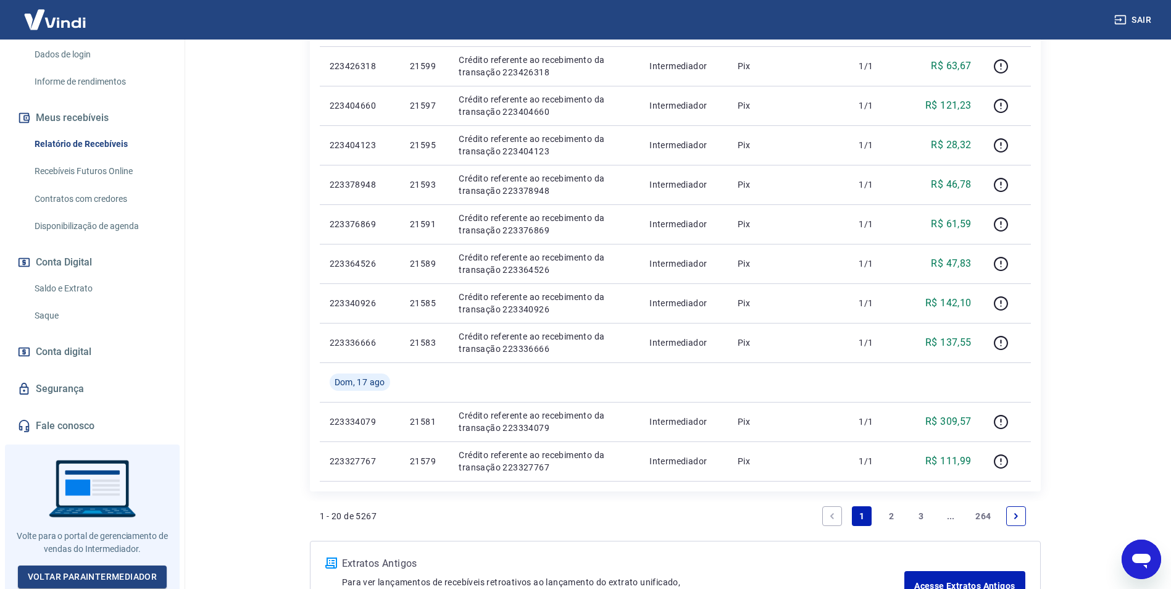
click at [1019, 517] on icon "Next page" at bounding box center [1015, 516] width 9 height 9
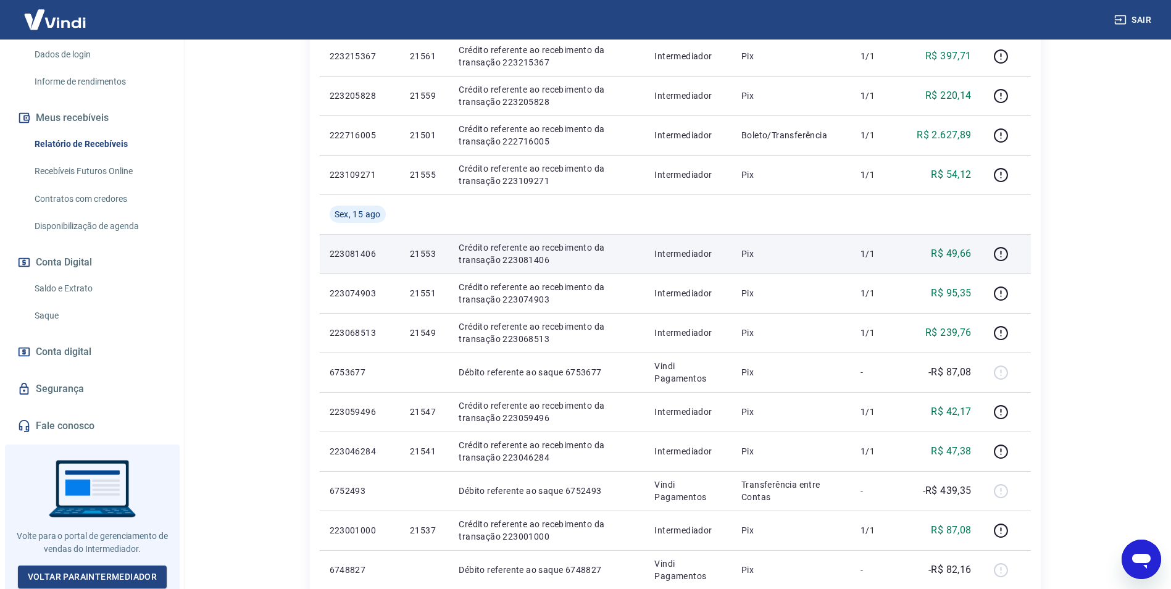
scroll to position [617, 0]
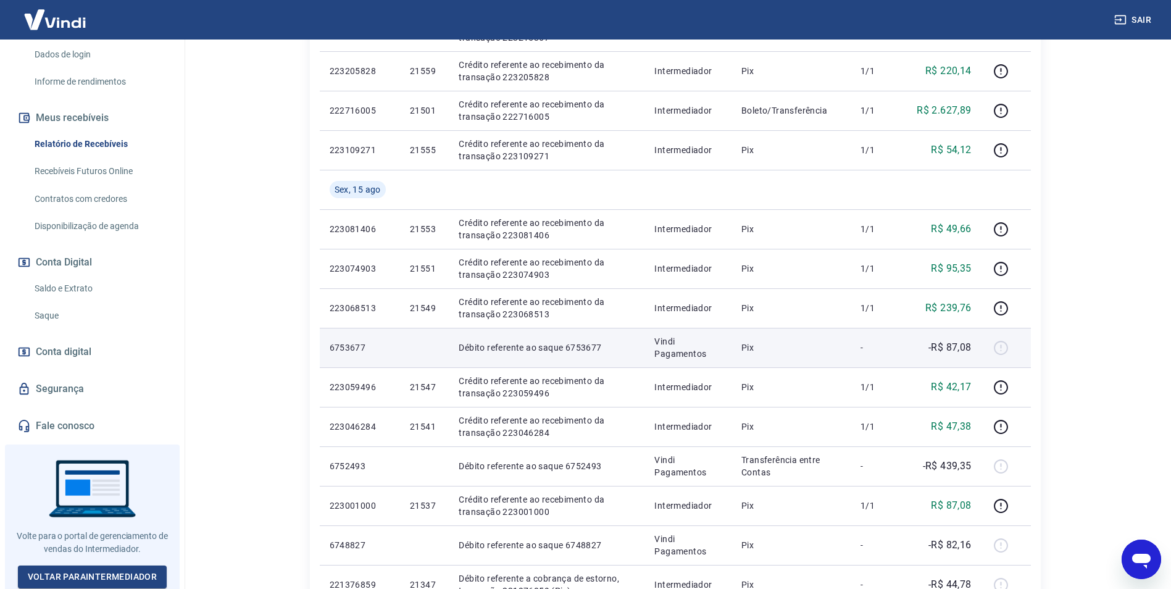
click at [1005, 349] on div at bounding box center [1006, 348] width 30 height 20
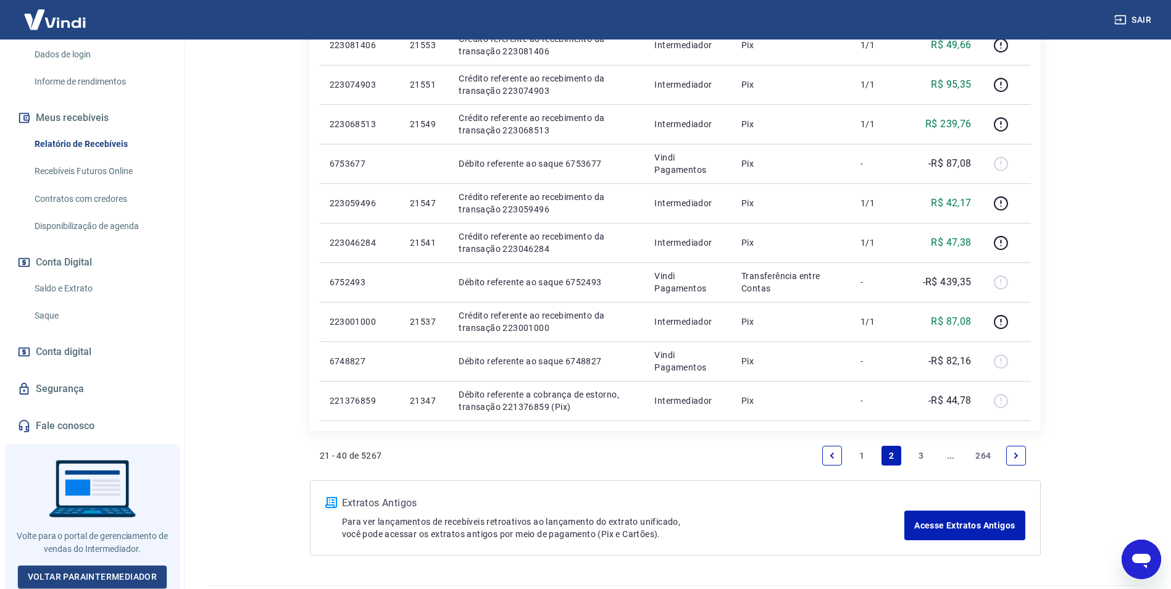
scroll to position [802, 0]
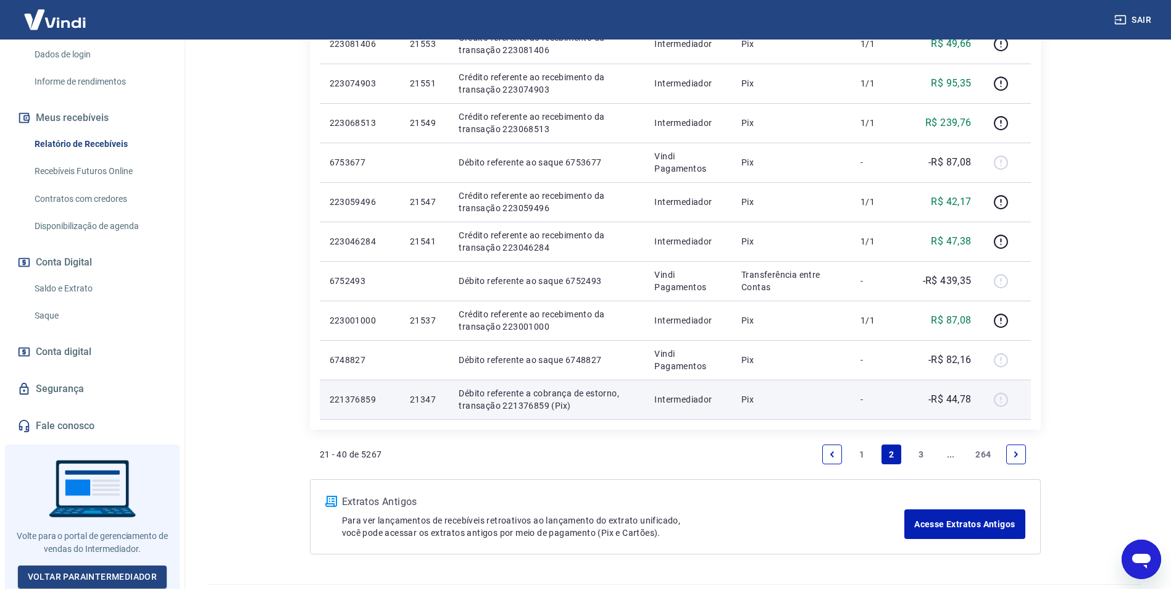
click at [971, 402] on p "-R$ 44,78" at bounding box center [949, 399] width 43 height 15
click at [806, 371] on td "Pix" at bounding box center [790, 359] width 119 height 39
click at [1004, 399] on div at bounding box center [1006, 399] width 30 height 20
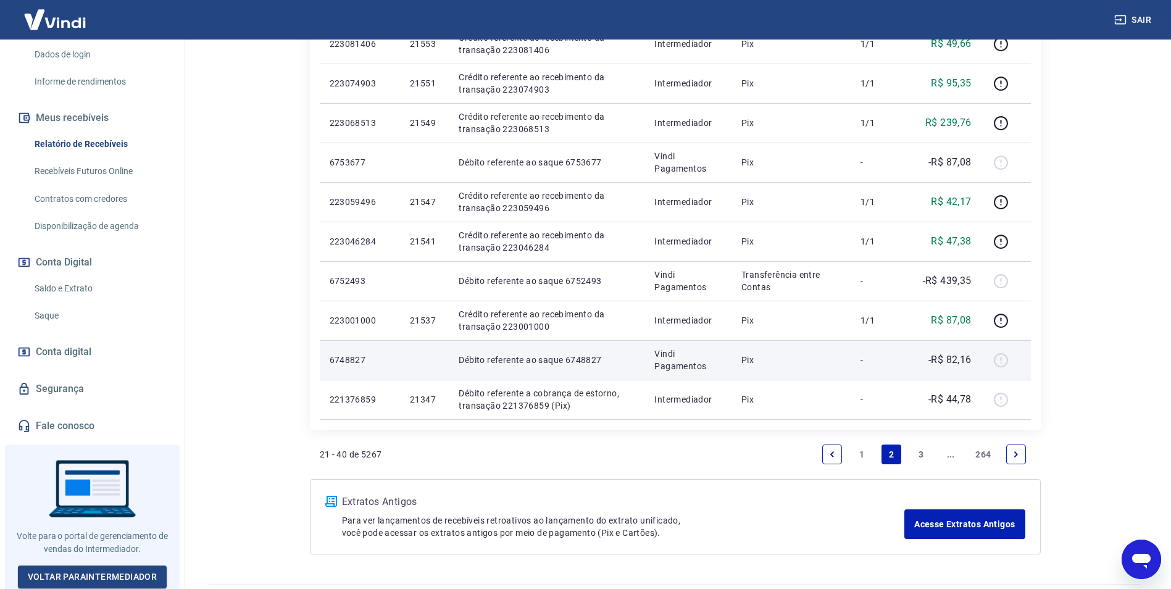
click at [576, 358] on p "Débito referente ao saque 6748827" at bounding box center [546, 360] width 176 height 12
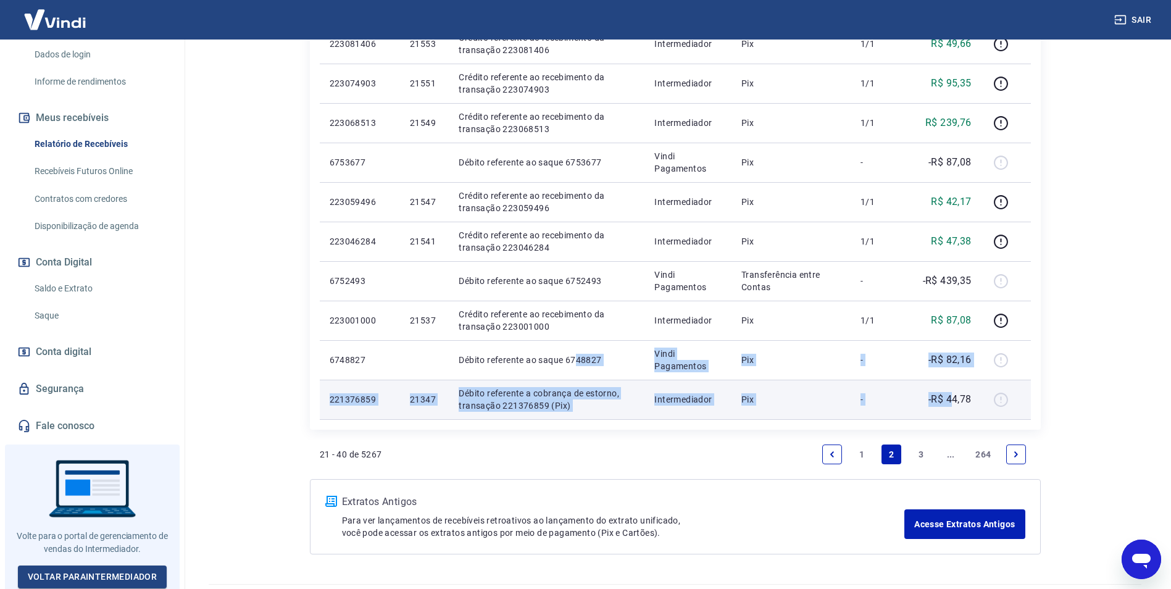
drag, startPoint x: 581, startPoint y: 360, endPoint x: 951, endPoint y: 382, distance: 370.2
drag, startPoint x: 951, startPoint y: 382, endPoint x: 764, endPoint y: 408, distance: 188.8
click at [804, 405] on p "Pix" at bounding box center [790, 399] width 99 height 12
drag, startPoint x: 547, startPoint y: 402, endPoint x: 600, endPoint y: 402, distance: 53.1
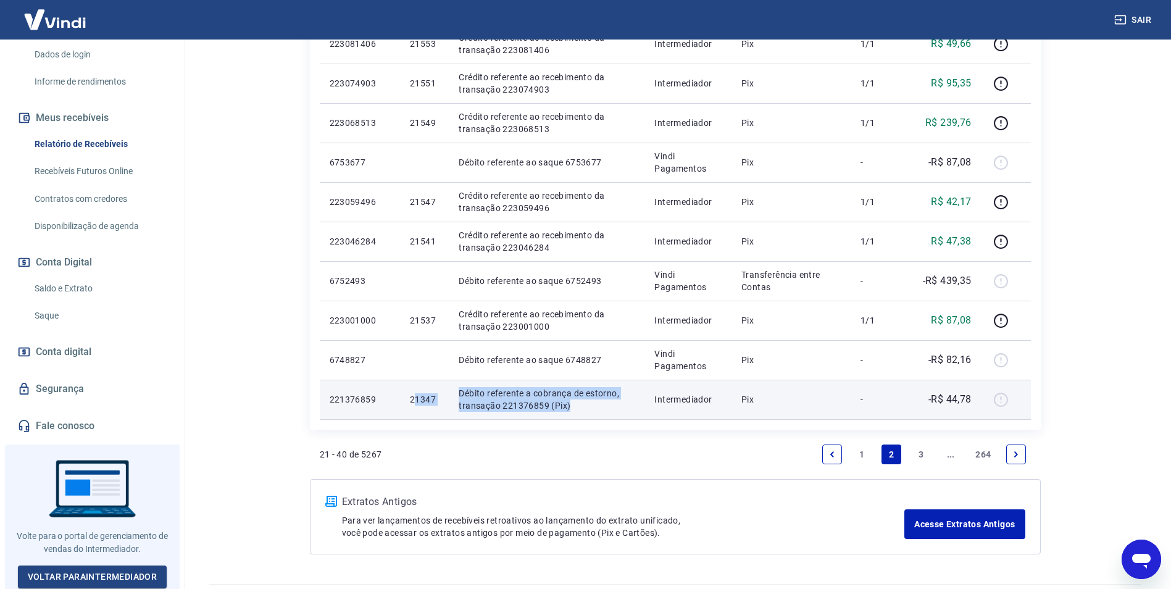
click at [600, 402] on tr "221376859 21347 Débito referente a cobrança de estorno, transação 221376859 (Pi…" at bounding box center [675, 398] width 711 height 39
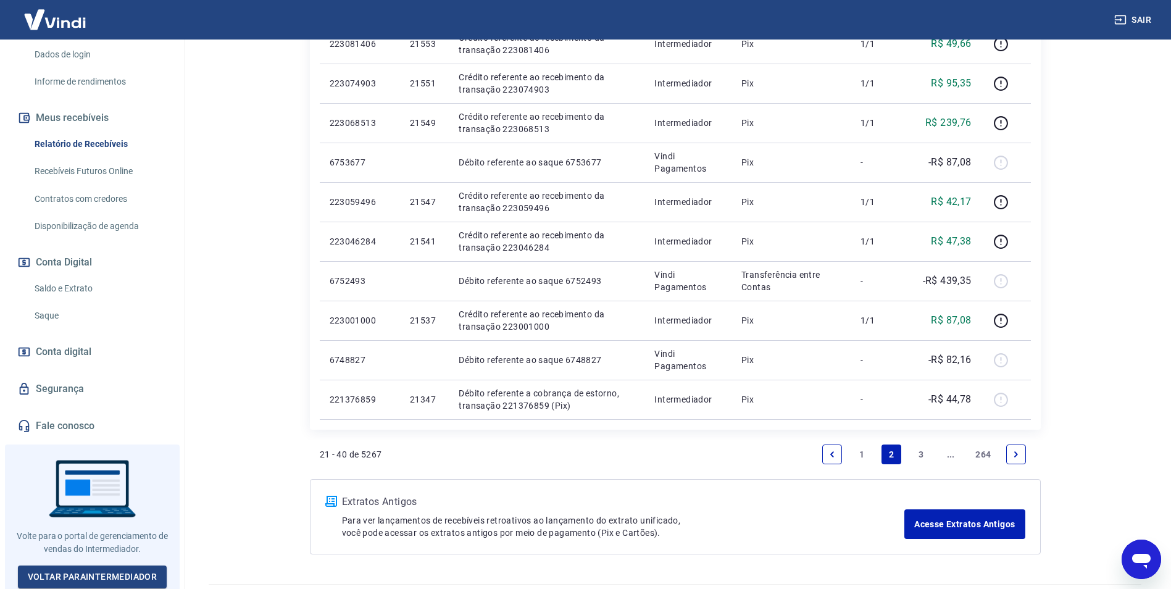
drag, startPoint x: 600, startPoint y: 402, endPoint x: 553, endPoint y: 430, distance: 54.5
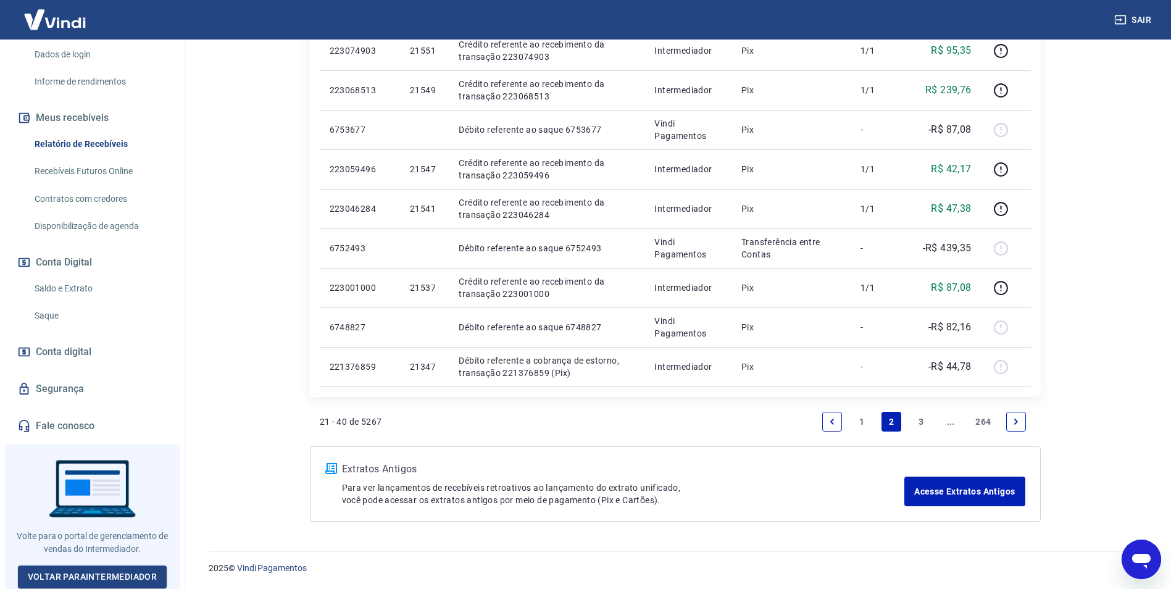
scroll to position [835, 0]
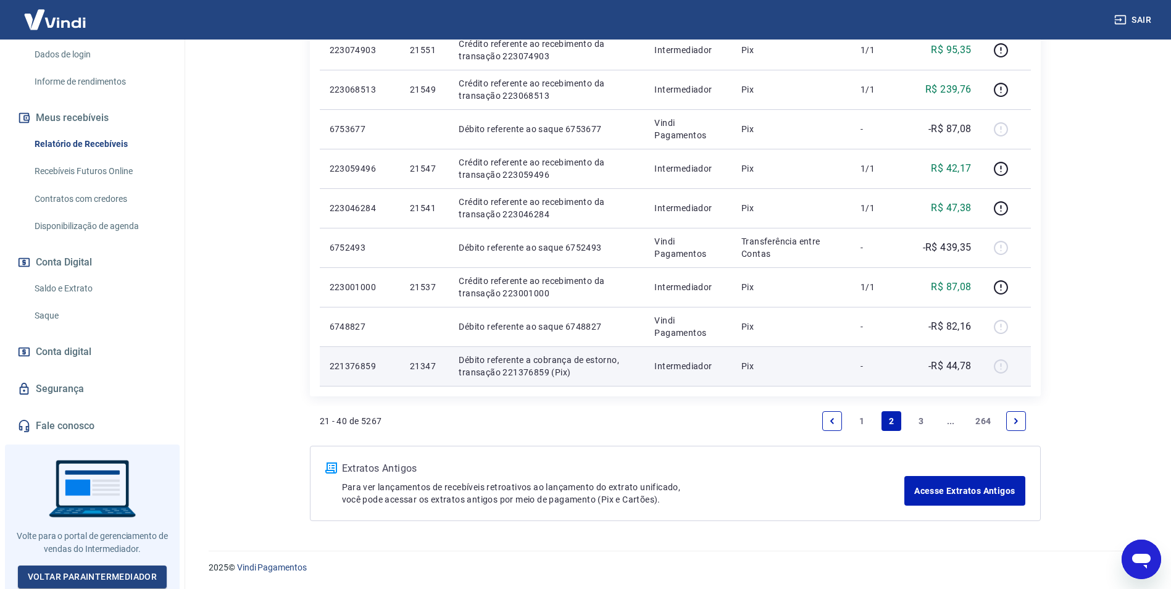
click at [1006, 363] on div at bounding box center [1006, 366] width 30 height 20
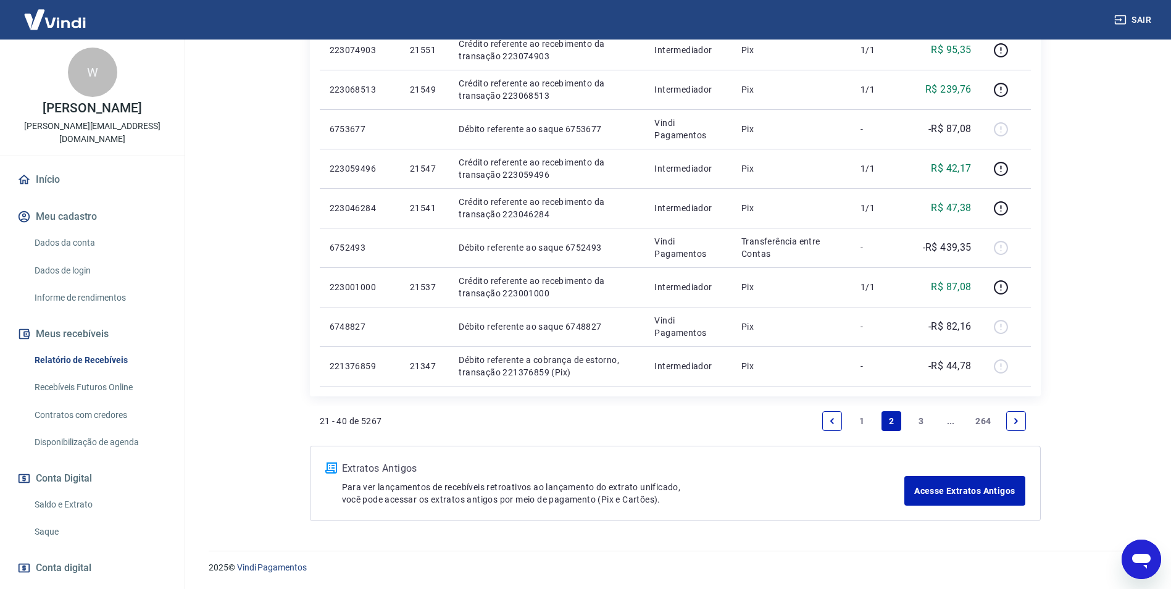
scroll to position [0, 0]
drag, startPoint x: 38, startPoint y: 180, endPoint x: 160, endPoint y: 155, distance: 124.6
click at [38, 180] on link "Início" at bounding box center [92, 181] width 155 height 27
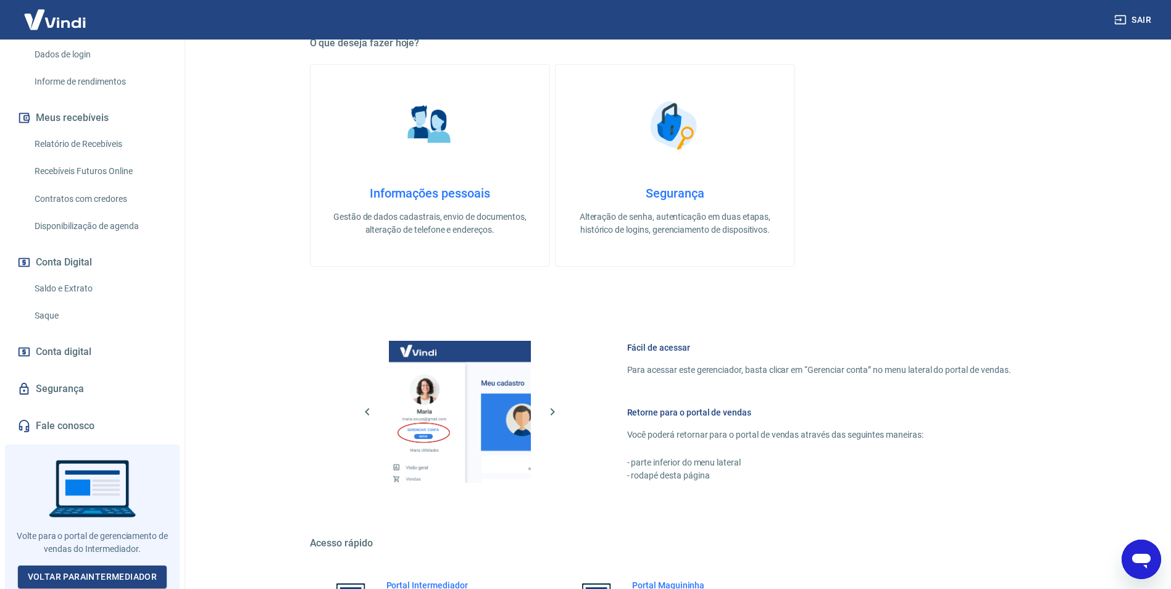
scroll to position [247, 0]
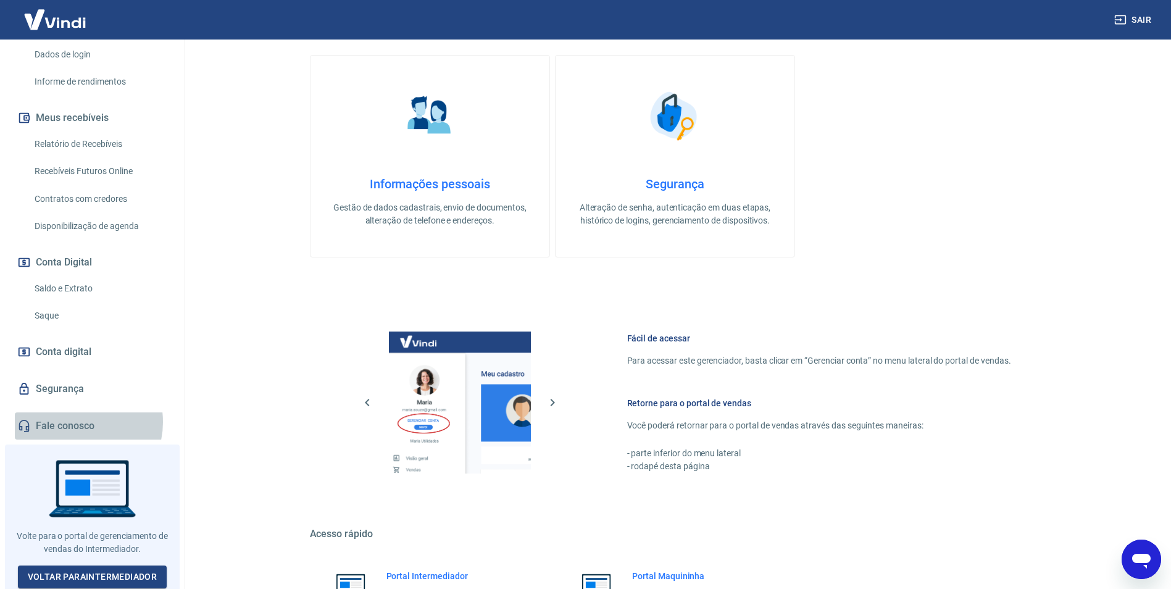
click at [77, 421] on link "Fale conosco" at bounding box center [92, 425] width 155 height 27
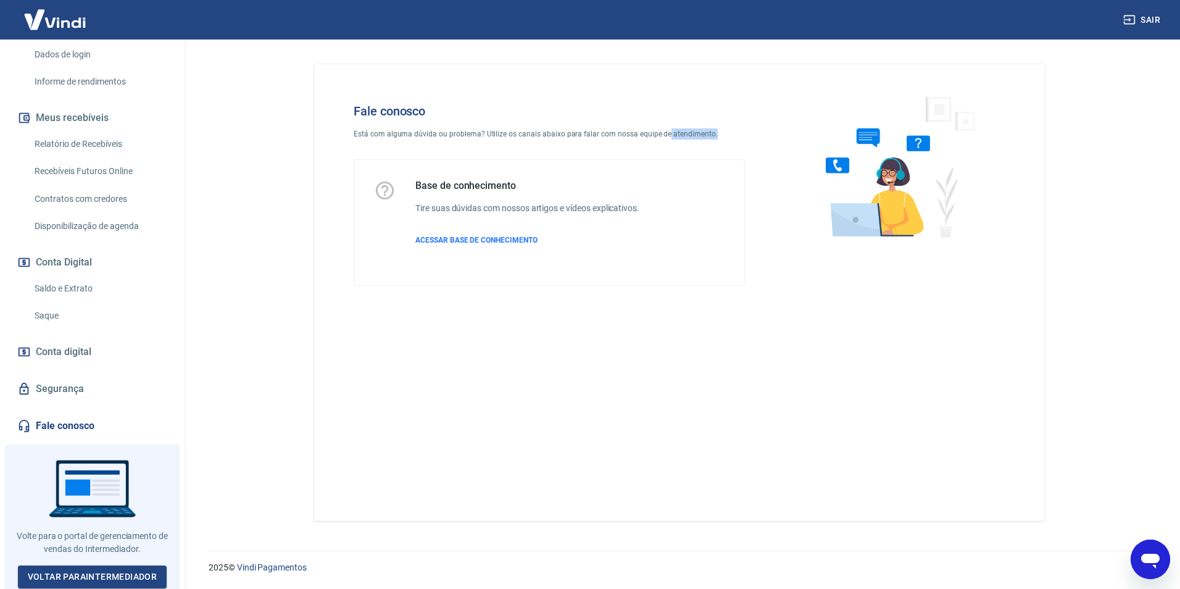
drag, startPoint x: 716, startPoint y: 131, endPoint x: 744, endPoint y: 132, distance: 28.4
click at [744, 132] on div "Fale conosco Está com alguma dúvida ou problema? Utilize os canais abaixo para …" at bounding box center [549, 195] width 431 height 222
drag, startPoint x: 744, startPoint y: 133, endPoint x: 589, endPoint y: 155, distance: 157.1
click at [569, 152] on div "Fale conosco Está com alguma dúvida ou problema? Utilize os canais abaixo para …" at bounding box center [549, 195] width 431 height 222
click at [477, 244] on span "ACESSAR BASE DE CONHECIMENTO" at bounding box center [476, 240] width 122 height 9
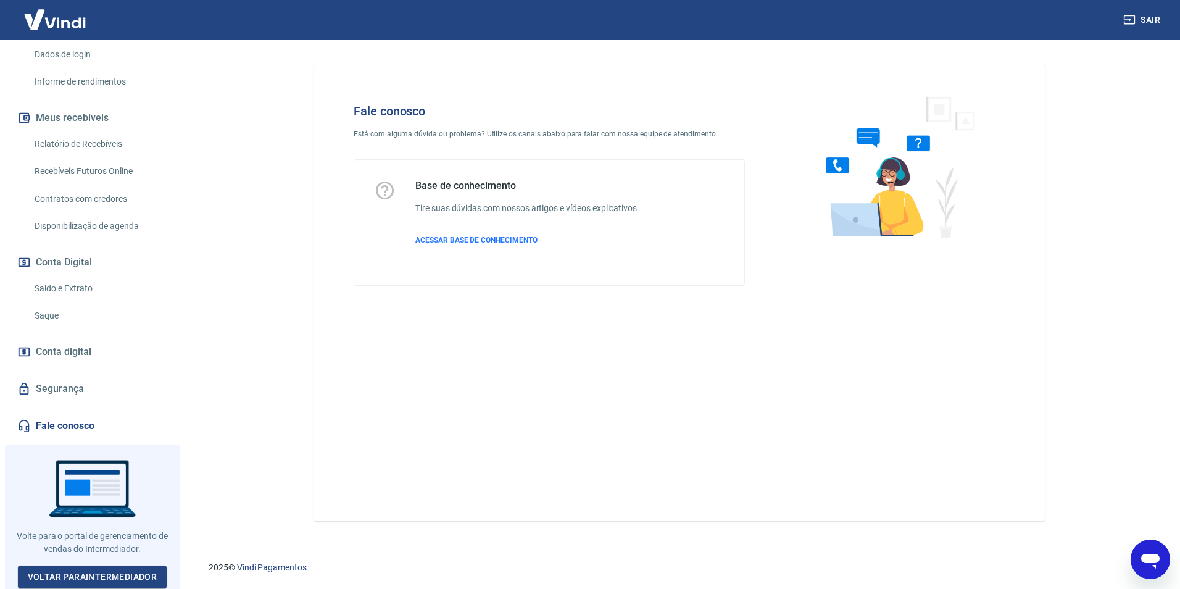
click at [1149, 555] on icon "Abrir janela de mensagens" at bounding box center [1150, 560] width 19 height 15
type textarea "x"
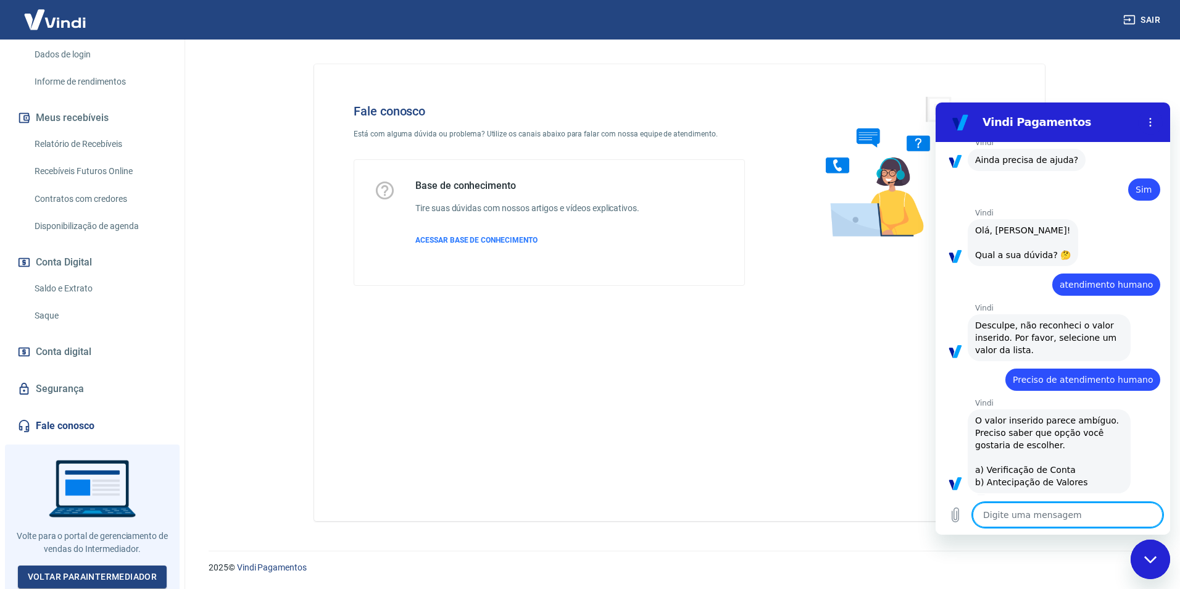
click at [1029, 512] on textarea at bounding box center [1067, 514] width 190 height 25
type textarea "a"
type textarea "x"
type textarea "at"
type textarea "x"
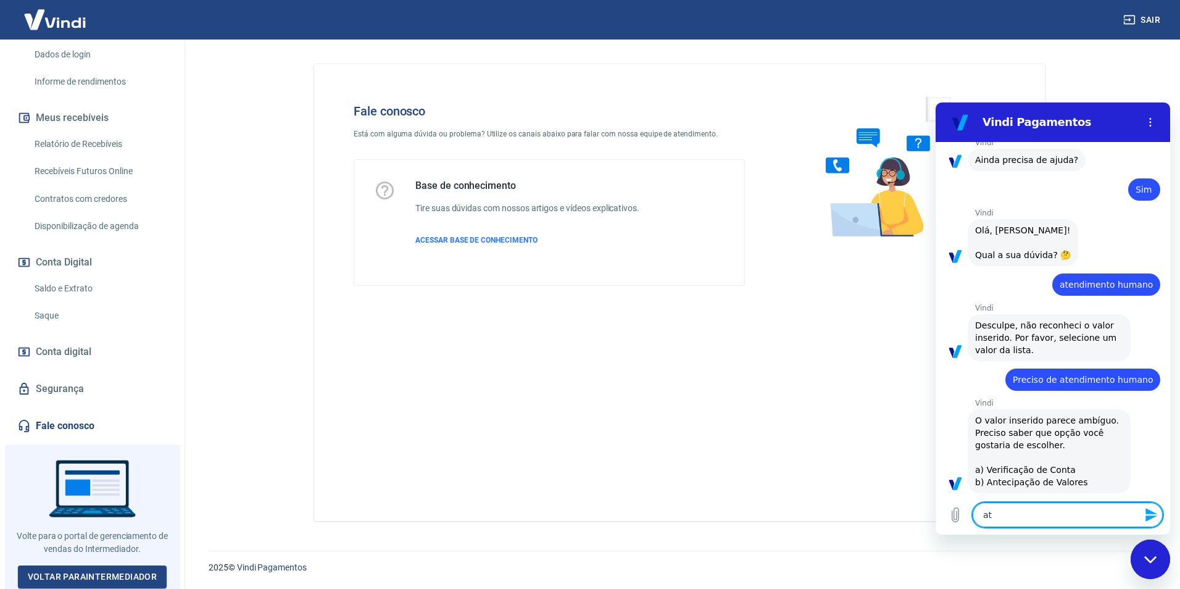
type textarea "ate"
type textarea "x"
type textarea "aten"
type textarea "x"
type textarea "atend"
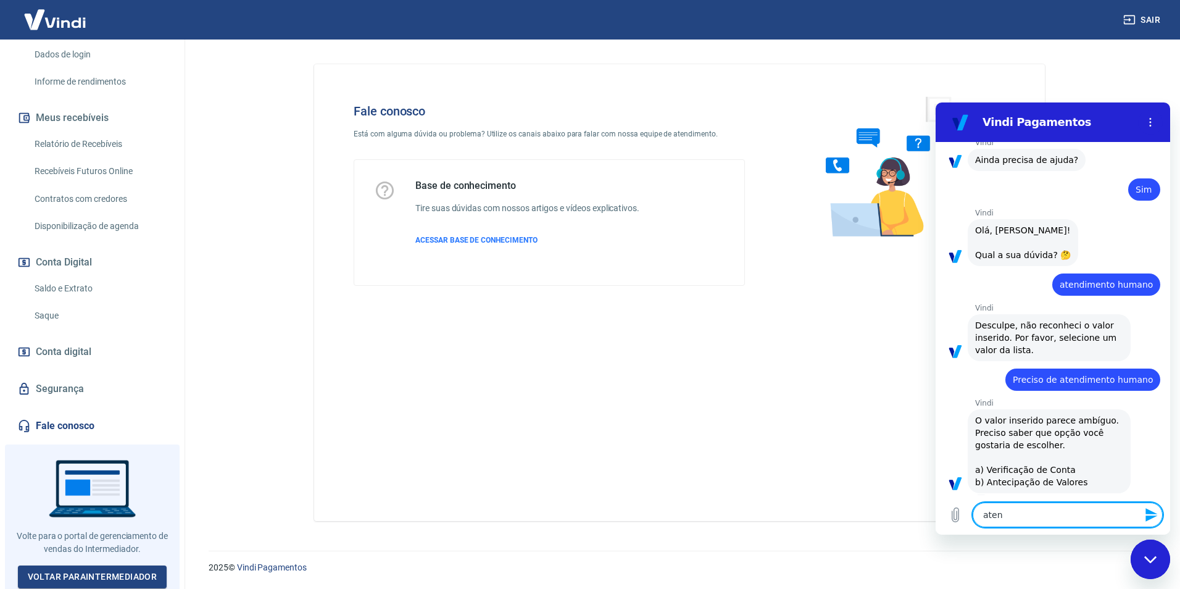
type textarea "x"
type textarea "atendi"
type textarea "x"
type textarea "atendim"
type textarea "x"
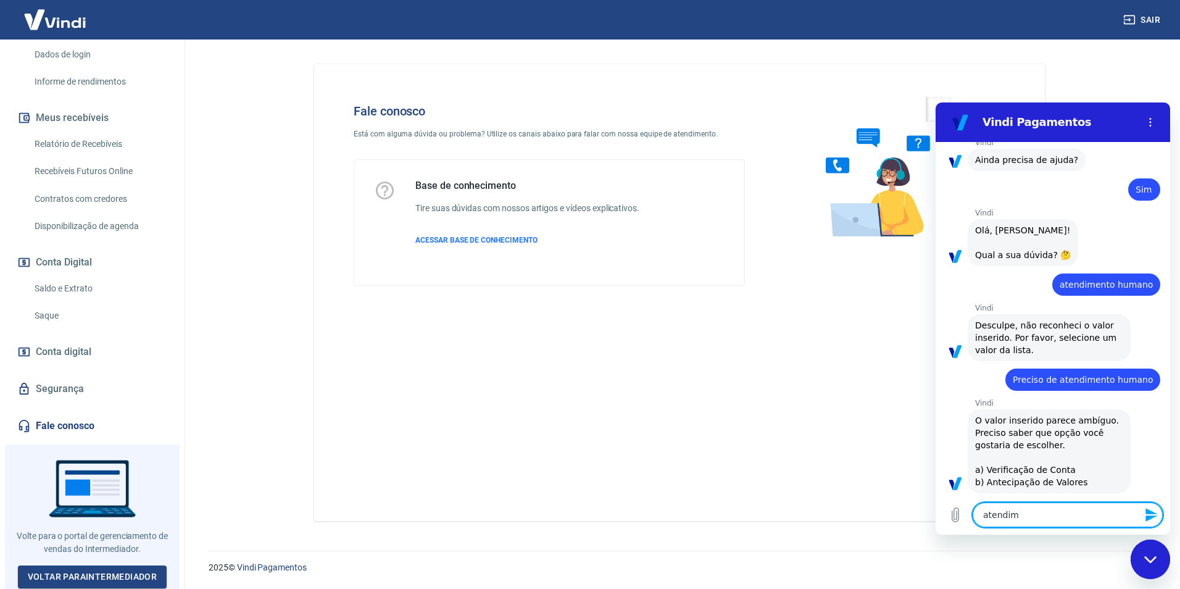
type textarea "atendime"
type textarea "x"
type textarea "atendimen"
type textarea "x"
type textarea "atendiment"
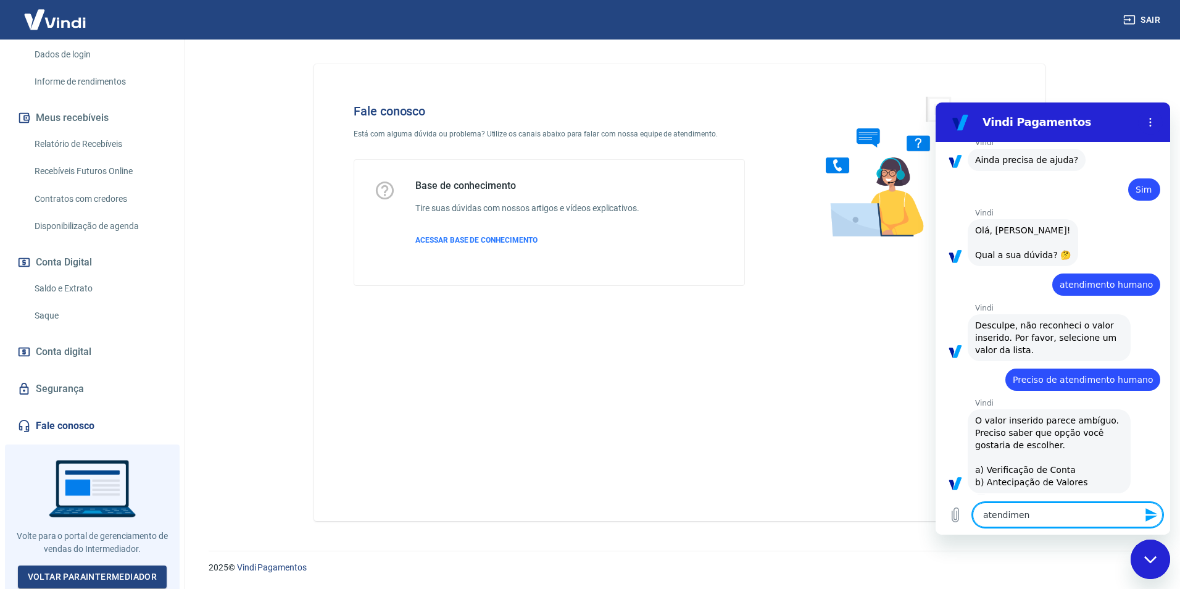
type textarea "x"
type textarea "atendimento"
type textarea "x"
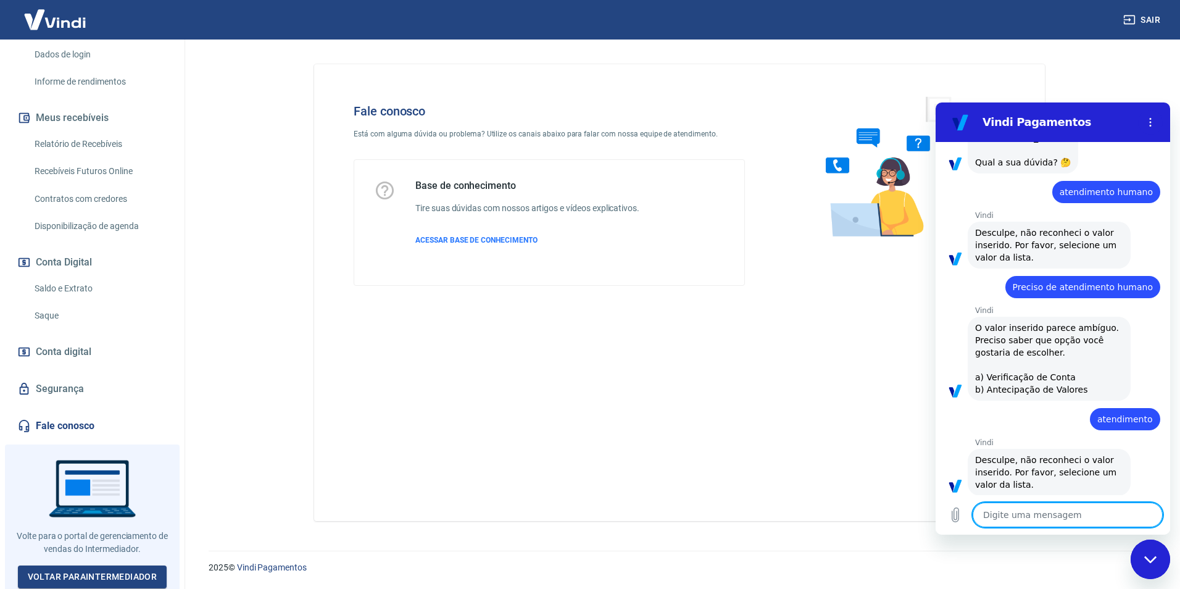
scroll to position [878, 0]
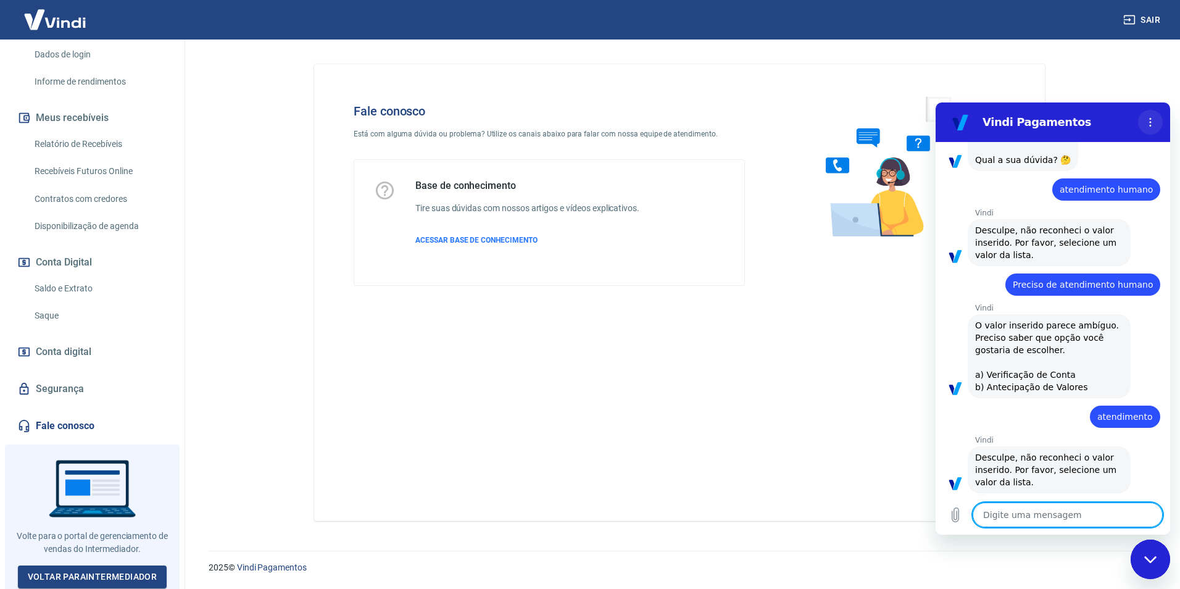
click at [1153, 122] on icon "Menu de opções" at bounding box center [1150, 122] width 10 height 10
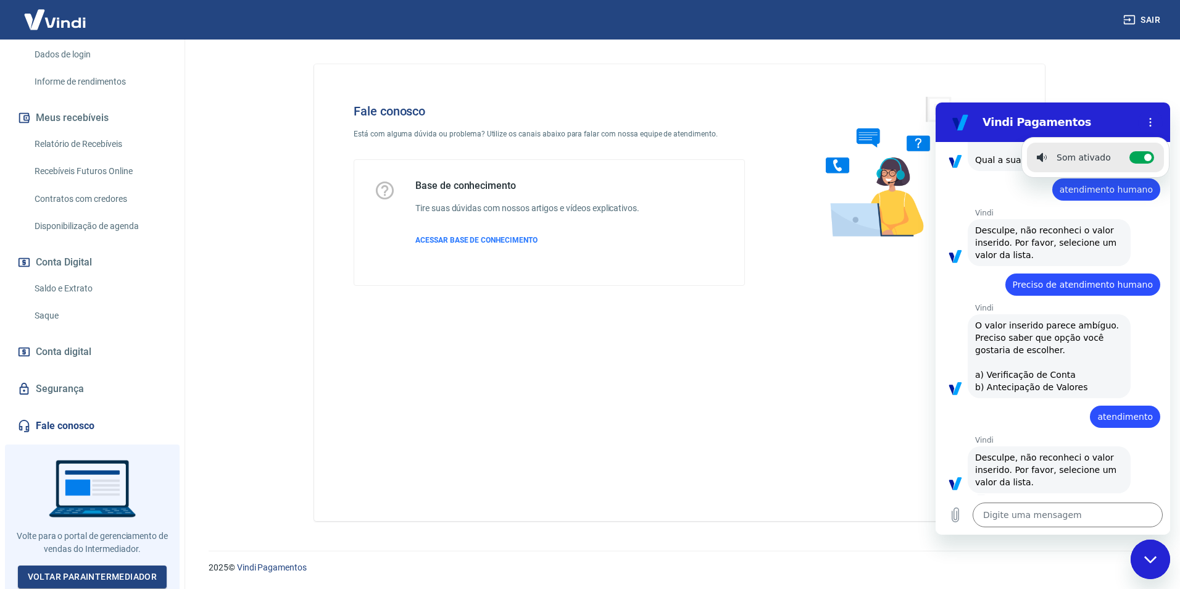
click at [1025, 398] on div "diz: atendimento" at bounding box center [1047, 413] width 225 height 30
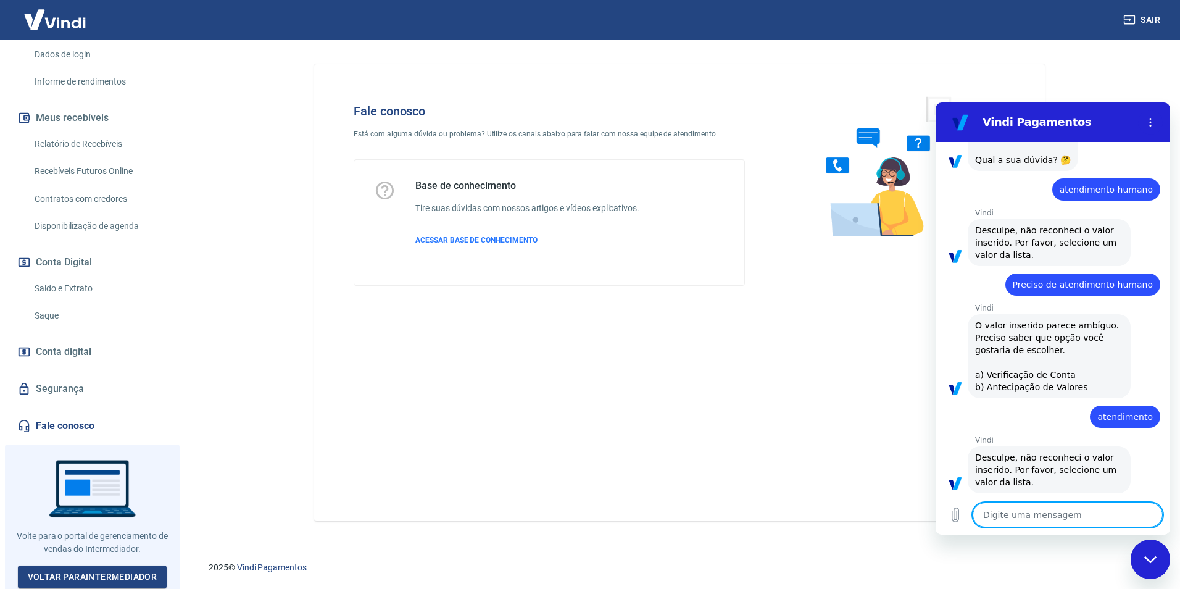
click at [1014, 513] on textarea at bounding box center [1067, 514] width 190 height 25
click at [55, 420] on link "Fale conosco" at bounding box center [92, 425] width 155 height 27
click at [1151, 550] on div "Fechar janela de mensagens" at bounding box center [1150, 559] width 37 height 37
type textarea "x"
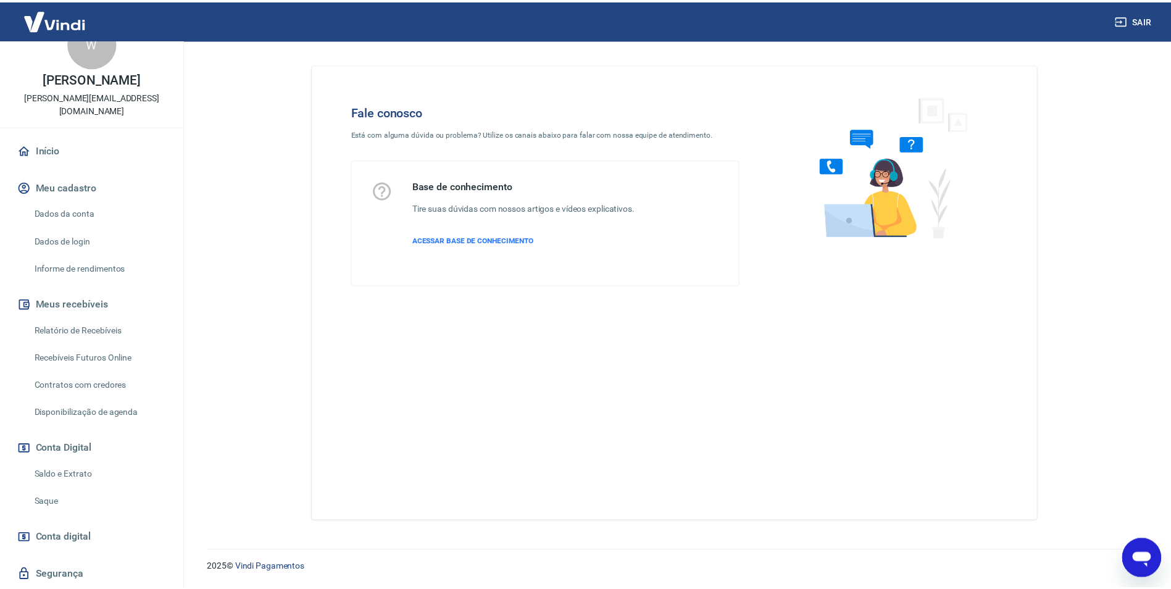
scroll to position [123, 0]
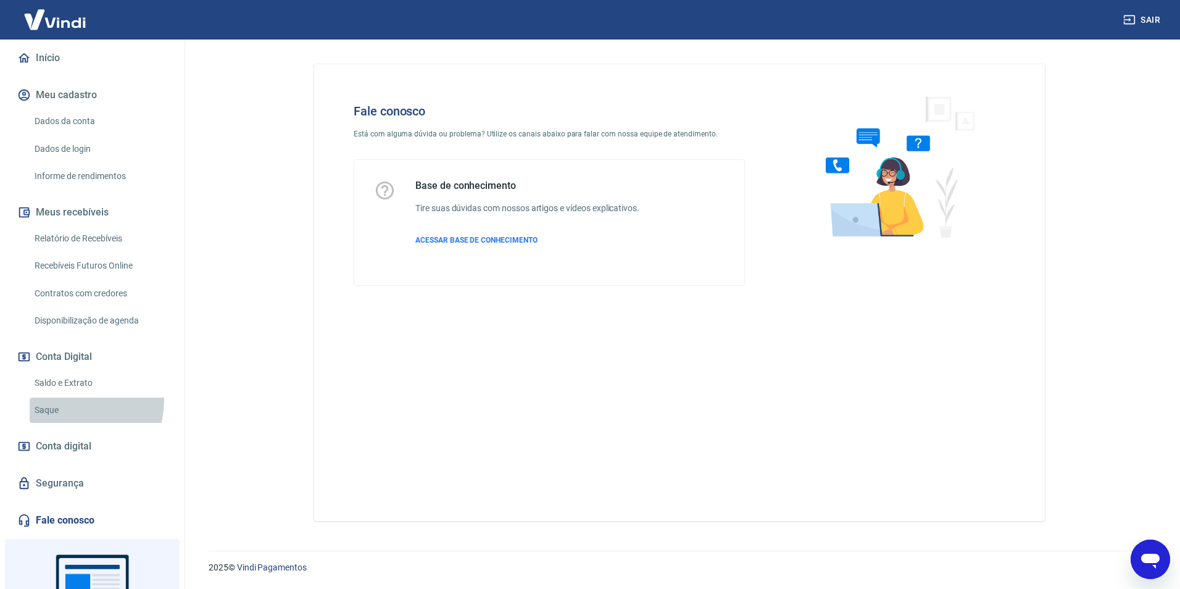
click at [57, 399] on link "Saque" at bounding box center [100, 409] width 140 height 25
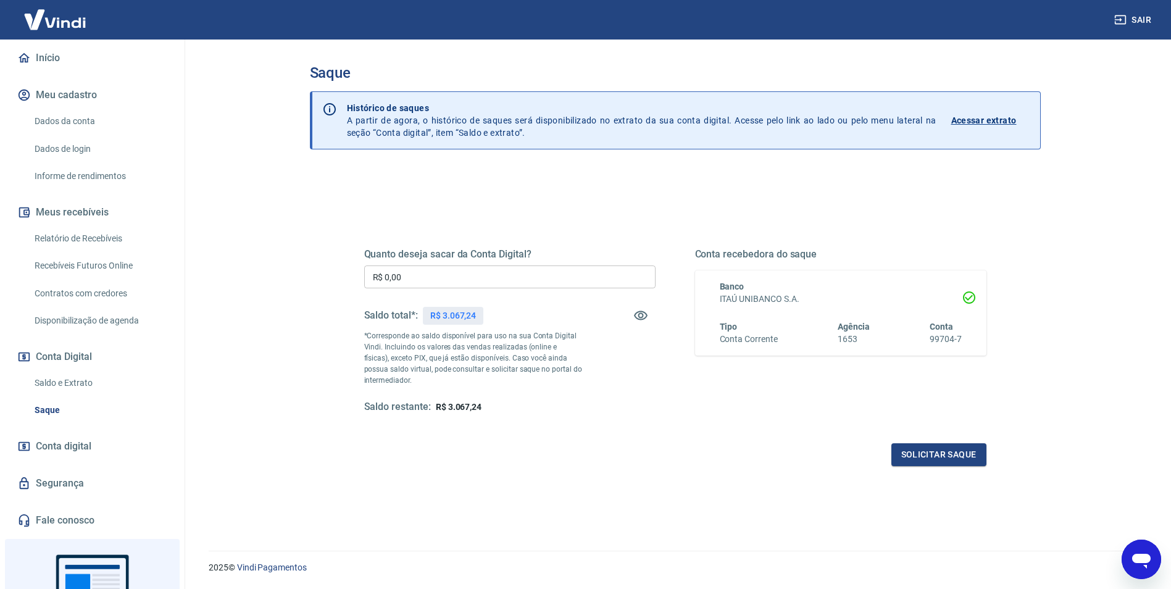
click at [513, 289] on div "Quanto deseja sacar da Conta Digital? R$ 0,00 ​ Saldo total*: R$ 3.067,24 *Corr…" at bounding box center [509, 330] width 291 height 165
click at [521, 278] on input "R$ 0,00" at bounding box center [509, 276] width 291 height 23
type input "R$ 3.067,24"
click at [941, 455] on button "Solicitar saque" at bounding box center [938, 454] width 95 height 23
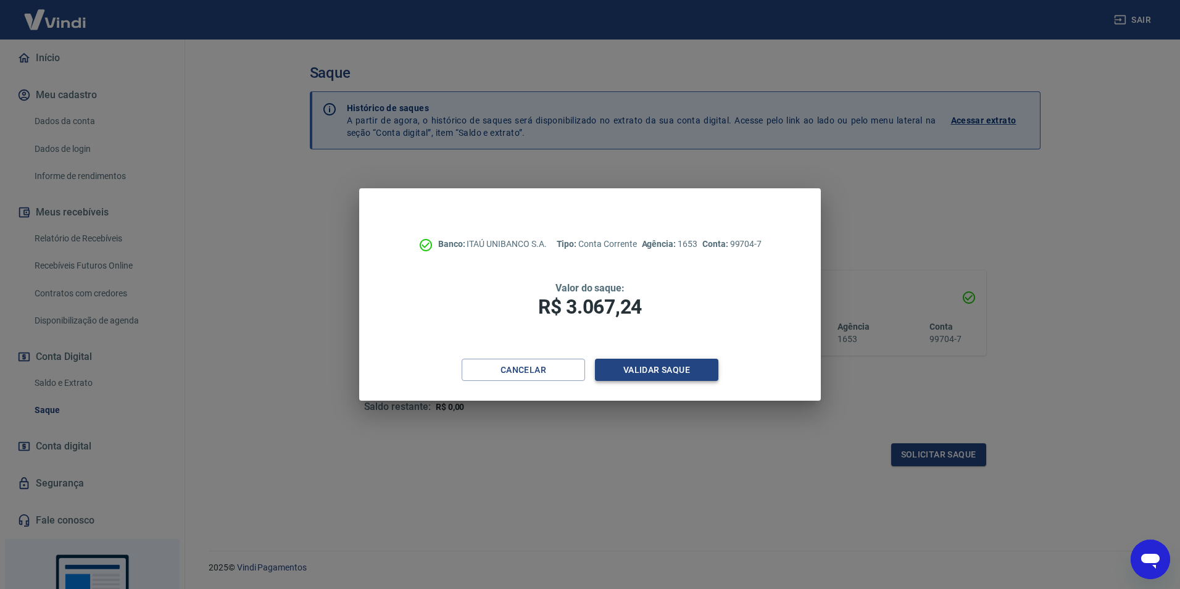
click at [678, 372] on button "Validar saque" at bounding box center [656, 369] width 123 height 23
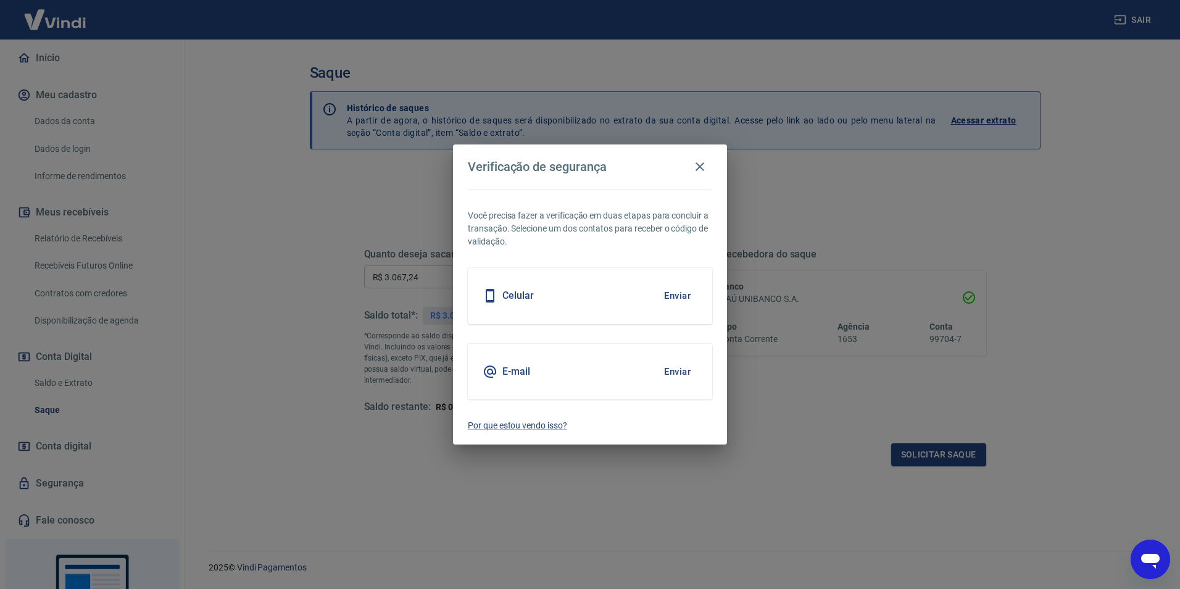
click at [600, 300] on div "Celular Enviar" at bounding box center [590, 296] width 244 height 56
click at [681, 294] on button "Enviar" at bounding box center [677, 296] width 40 height 26
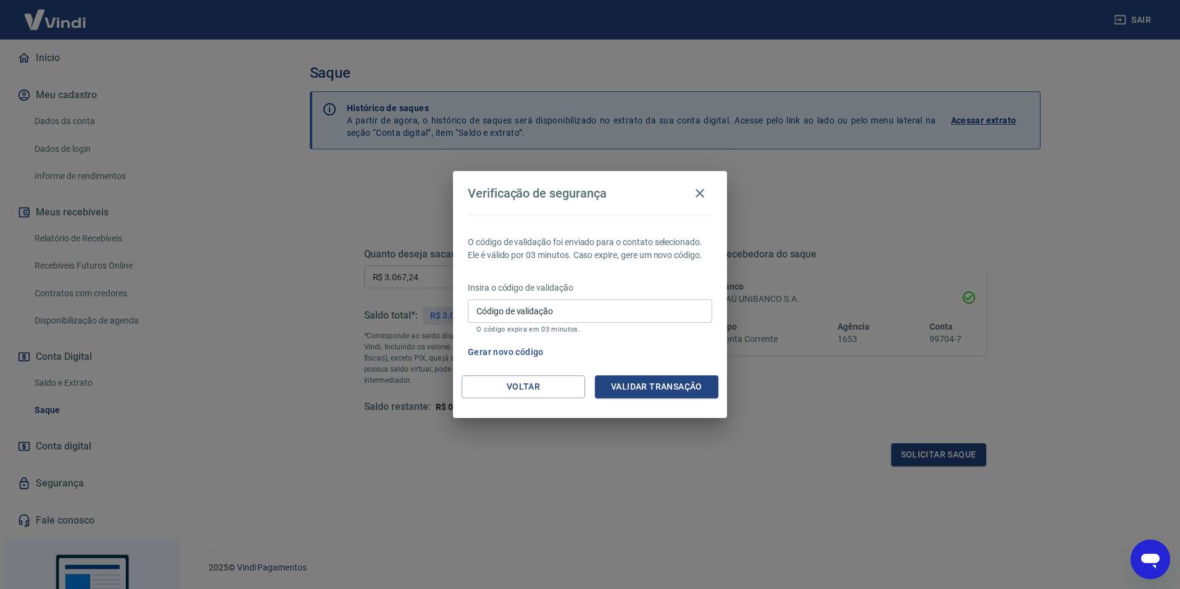
click at [626, 314] on input "Código de validação" at bounding box center [590, 310] width 244 height 23
type input "227109"
click at [645, 389] on button "Validar transação" at bounding box center [656, 386] width 123 height 23
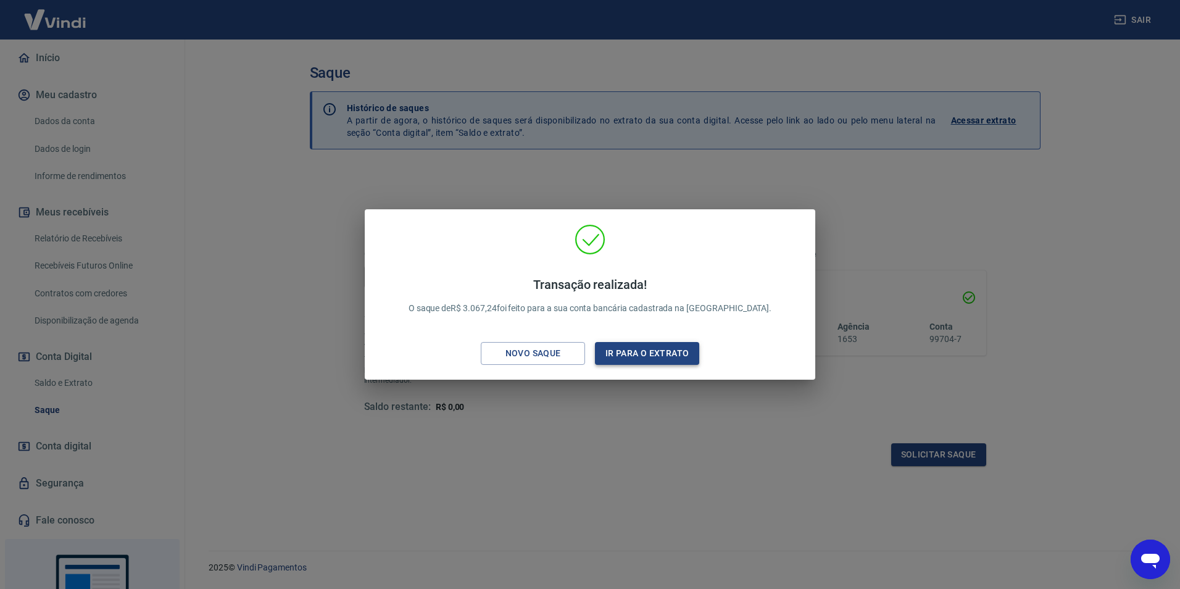
click at [630, 346] on button "Ir para o extrato" at bounding box center [647, 353] width 104 height 23
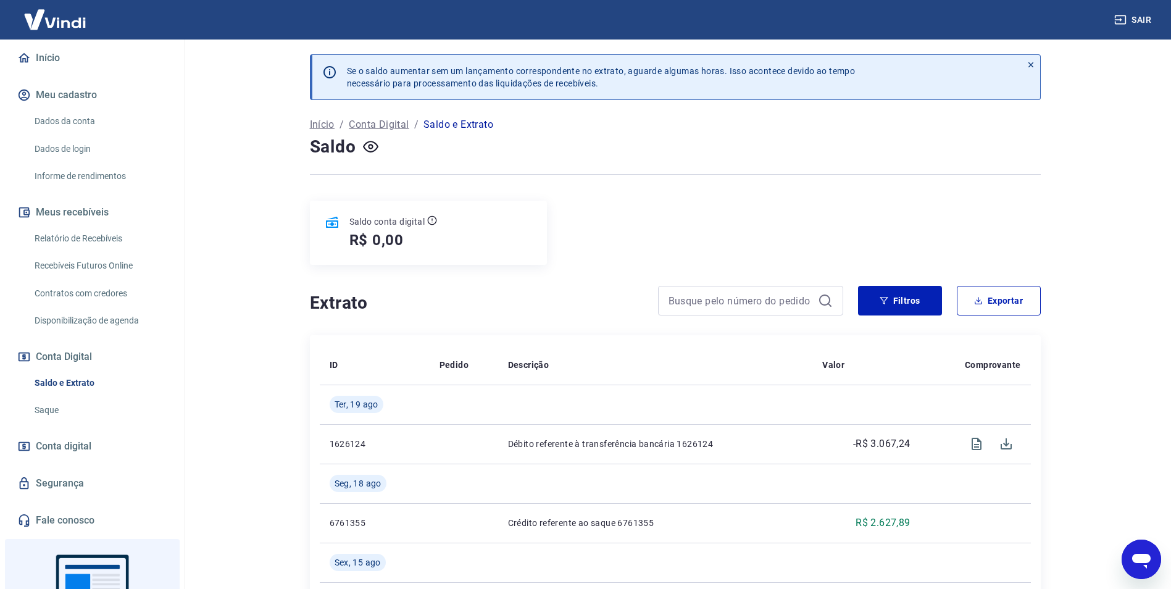
click at [905, 236] on div "Saldo conta digital R$ 0,00" at bounding box center [675, 233] width 731 height 64
type textarea "x"
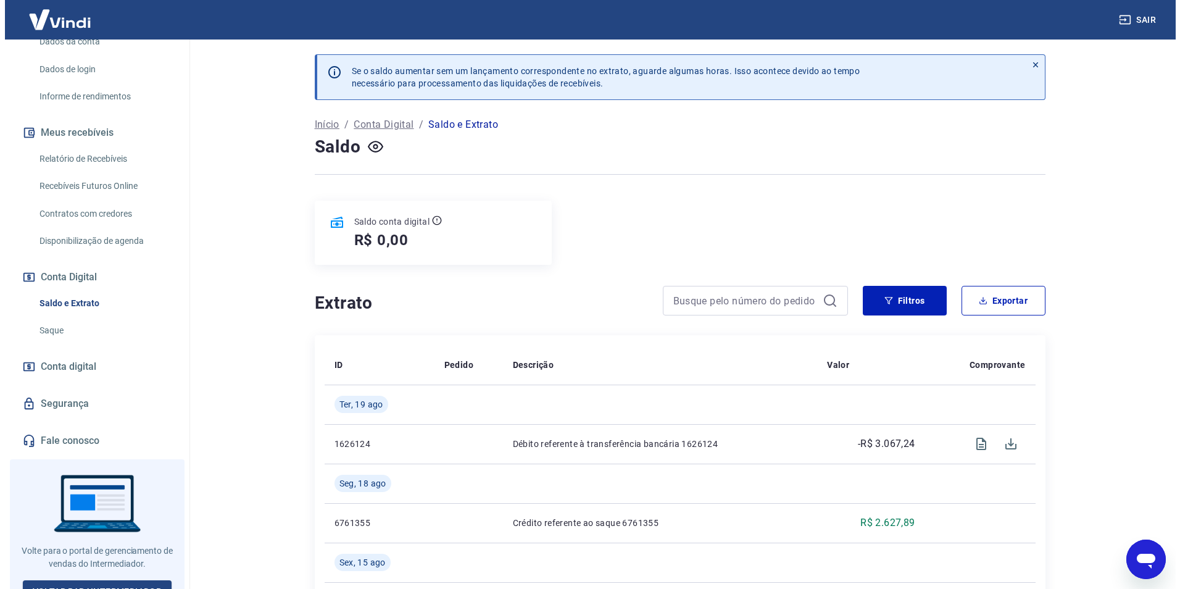
scroll to position [218, 0]
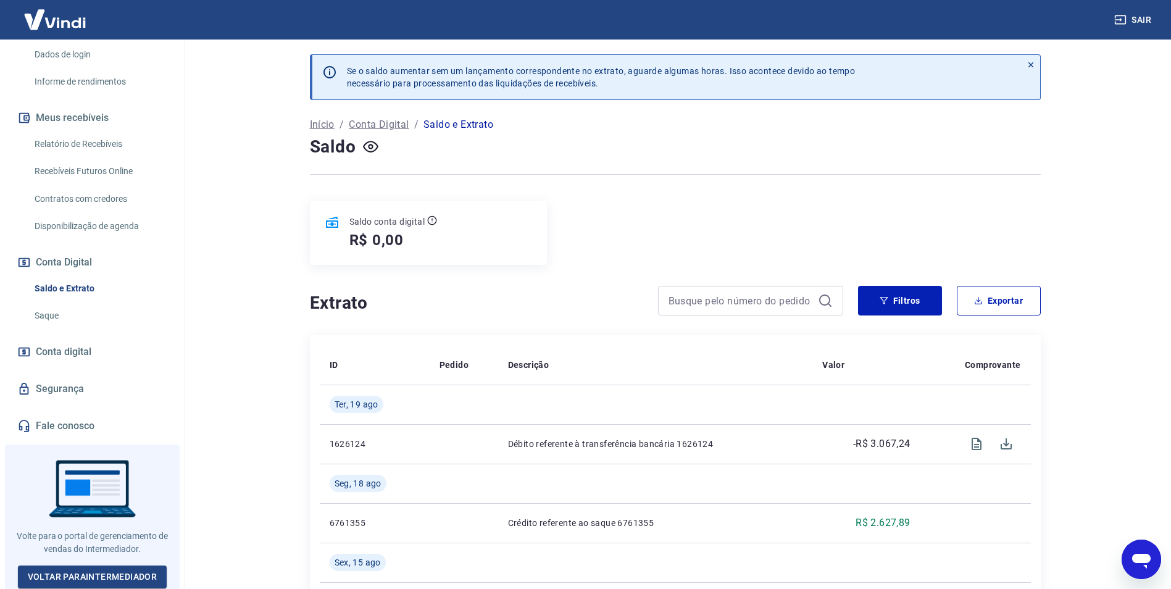
click at [69, 423] on link "Fale conosco" at bounding box center [92, 425] width 155 height 27
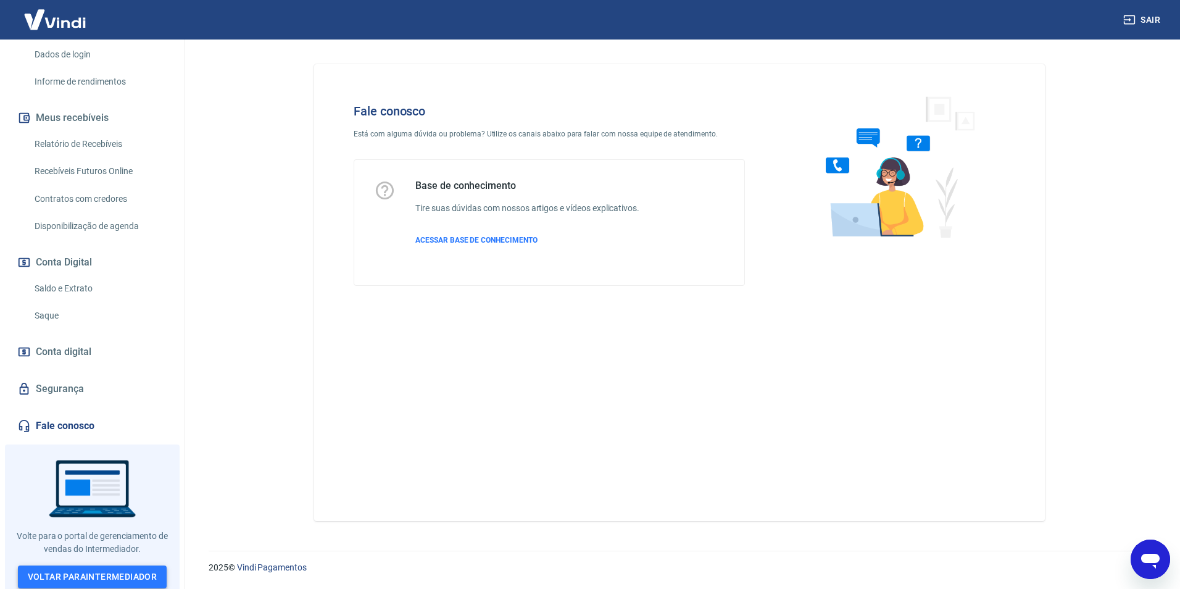
click at [131, 568] on link "Voltar para Intermediador" at bounding box center [92, 576] width 149 height 23
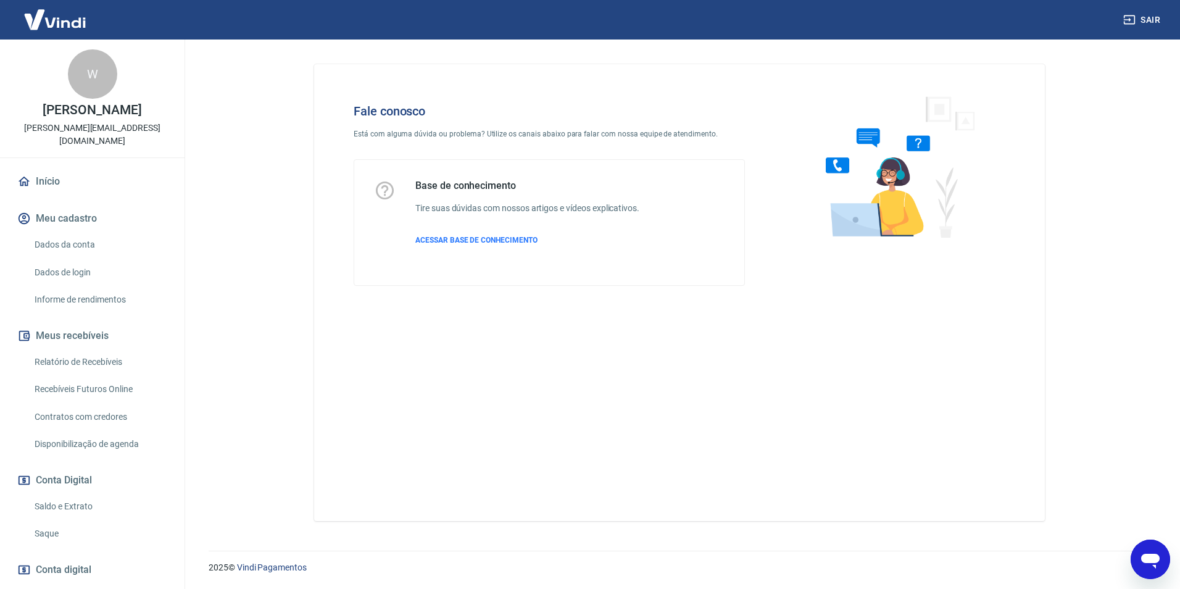
click at [890, 163] on img at bounding box center [895, 166] width 188 height 165
click at [1151, 553] on icon "Abrir janela de mensagens" at bounding box center [1150, 559] width 22 height 22
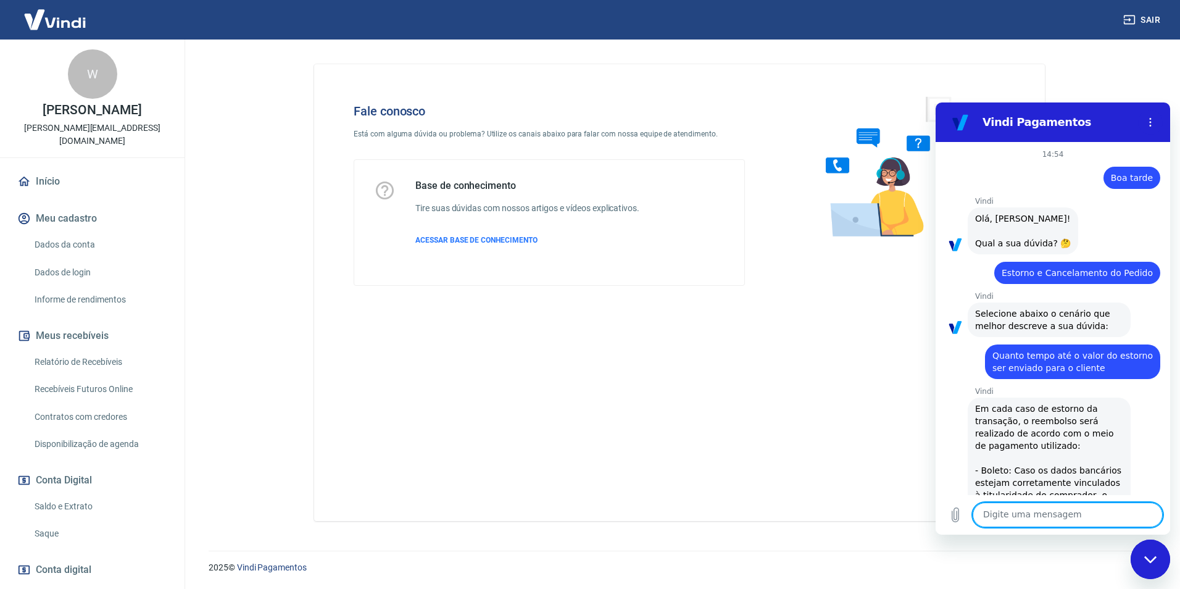
scroll to position [878, 0]
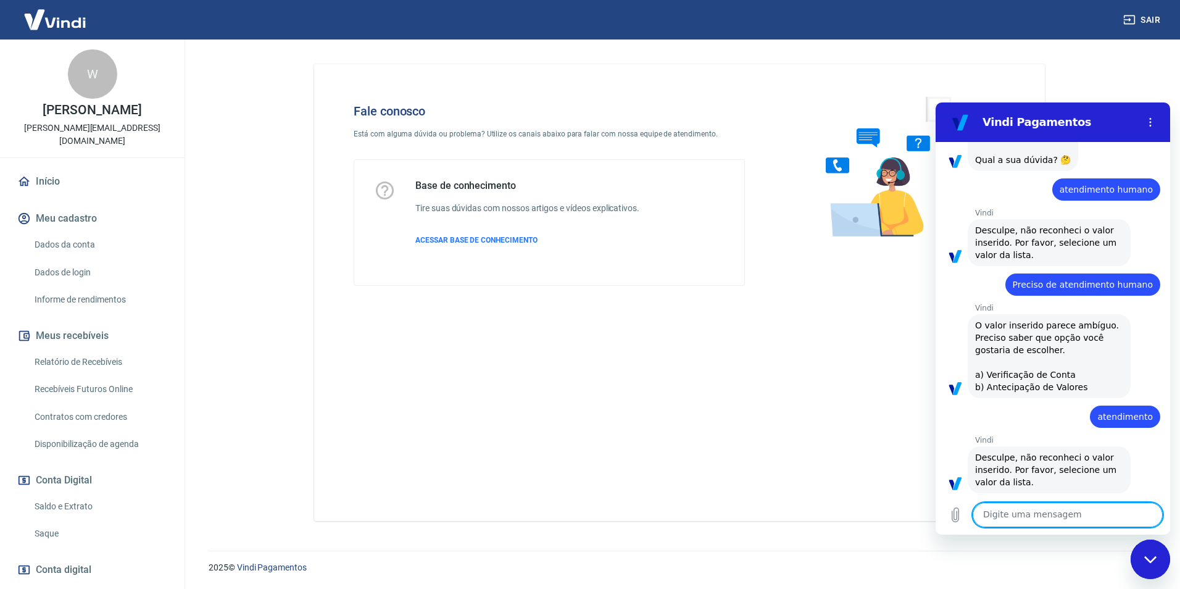
click at [995, 507] on textarea at bounding box center [1067, 514] width 190 height 25
type textarea "a"
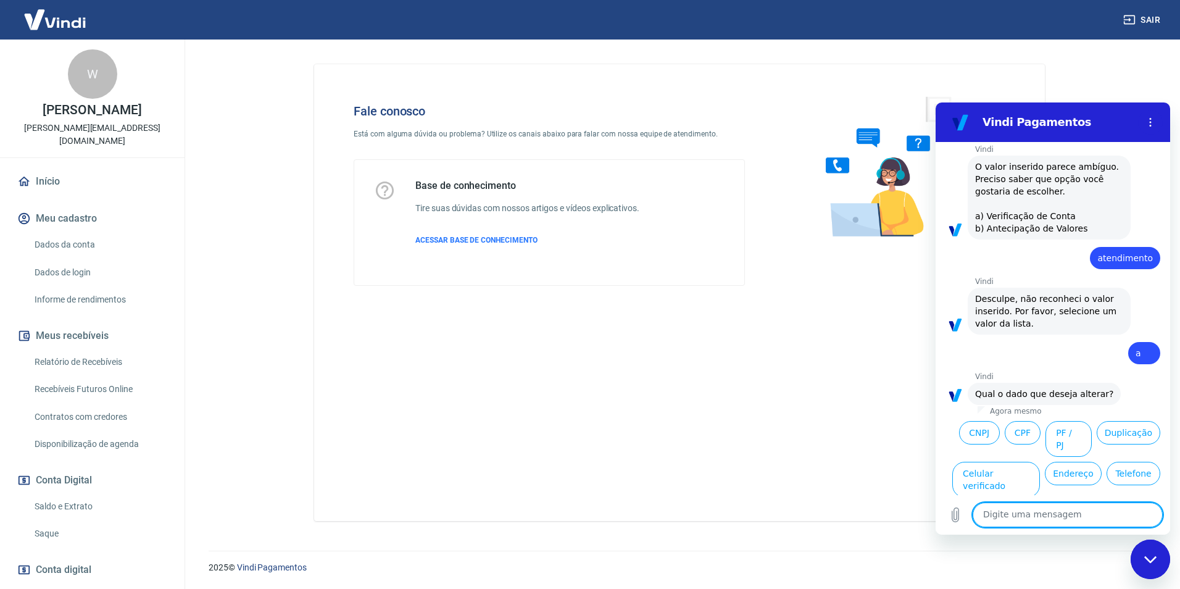
scroll to position [1090, 0]
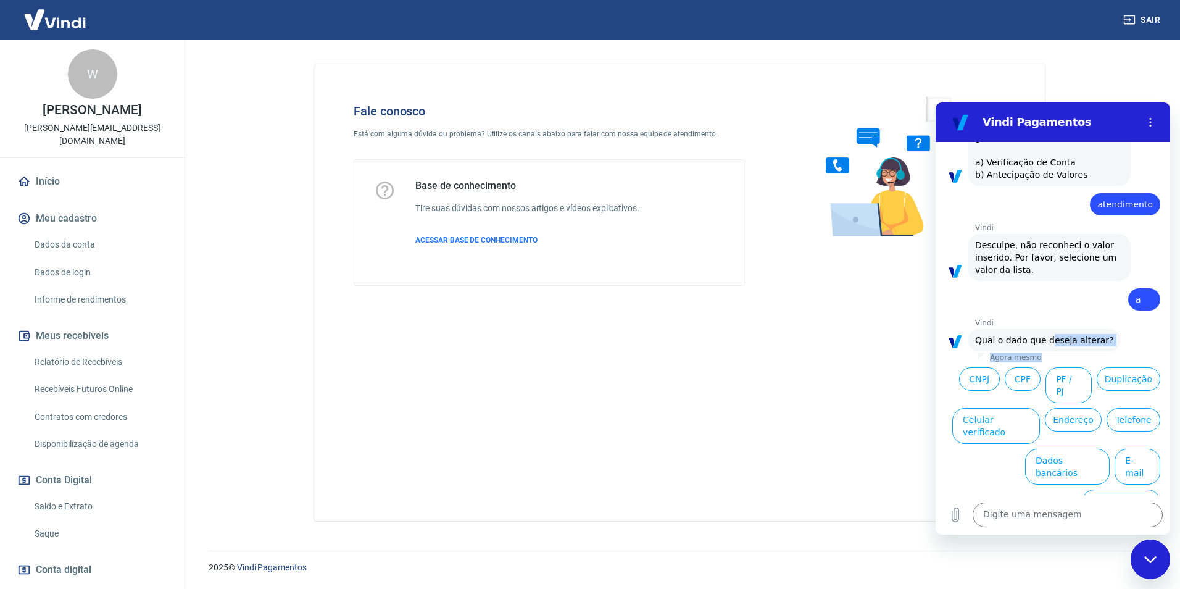
click at [1047, 338] on div "Vindi Vindi diz: Qual o dado que deseja alterar? Agora mesmo" at bounding box center [1057, 340] width 225 height 44
drag, startPoint x: 1047, startPoint y: 338, endPoint x: 1050, endPoint y: 212, distance: 126.5
click at [1034, 240] on span "Desculpe, não reconheci o valor inserido. Por favor, selecione um valor da list…" at bounding box center [1047, 257] width 144 height 35
click at [1156, 120] on button "Menu de opções" at bounding box center [1150, 122] width 25 height 25
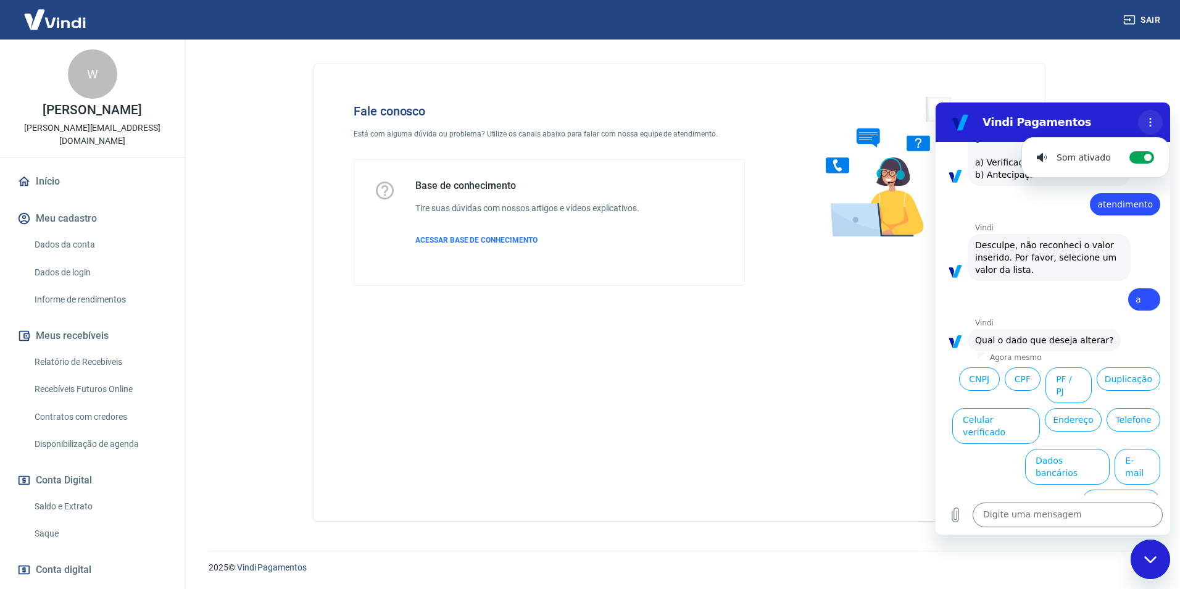
click at [1156, 120] on button "Menu de opções" at bounding box center [1150, 122] width 25 height 25
click at [1015, 521] on textarea at bounding box center [1067, 514] width 190 height 25
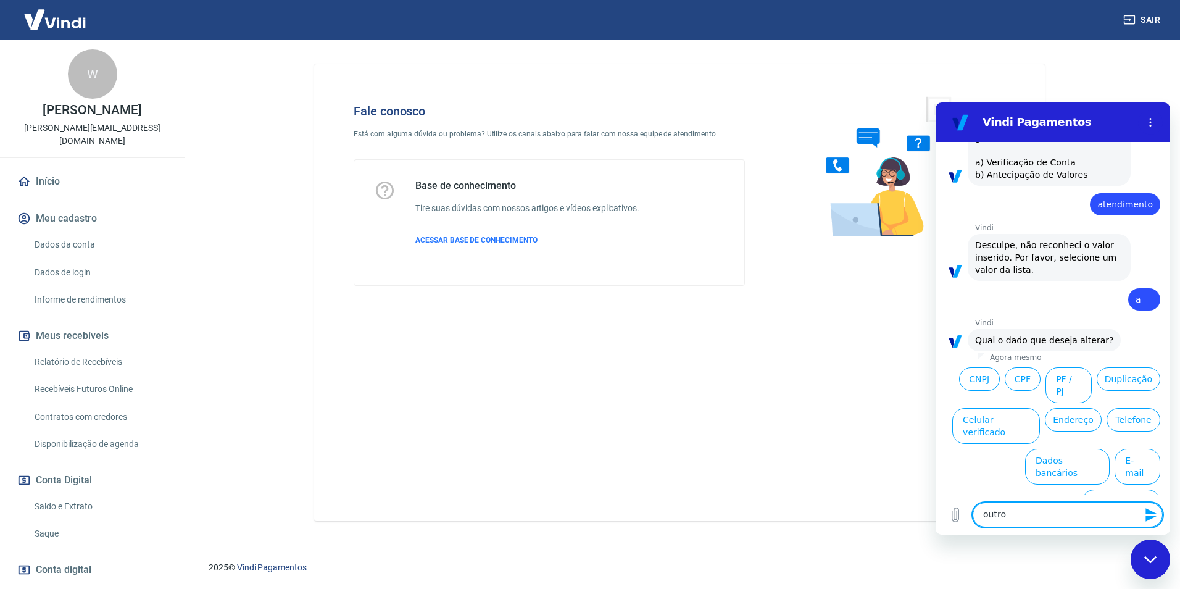
type textarea "outros"
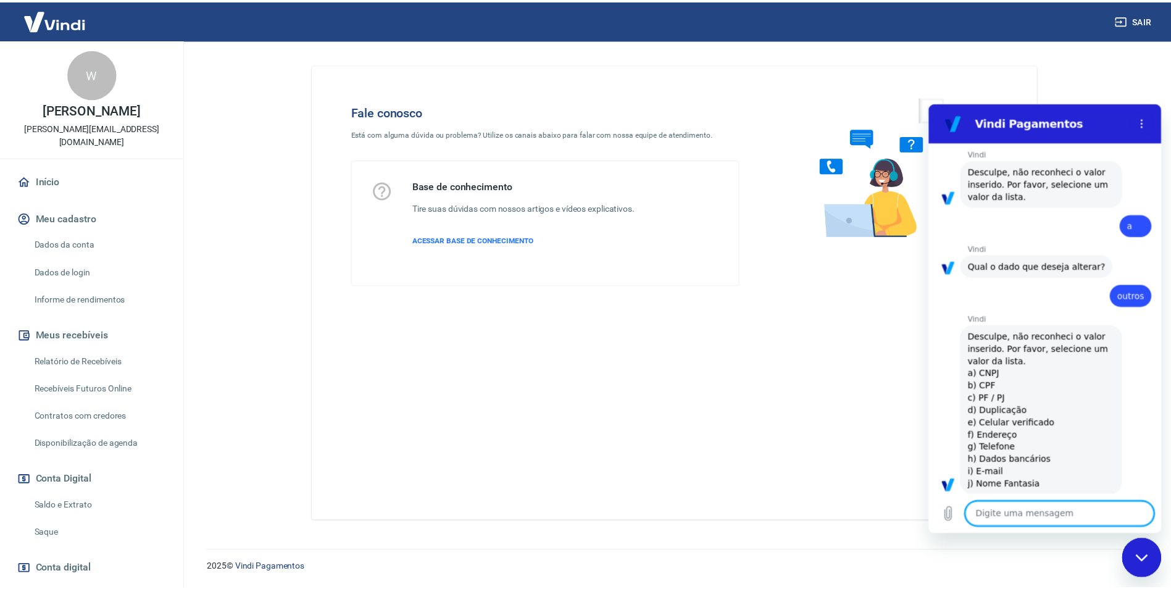
scroll to position [1167, 0]
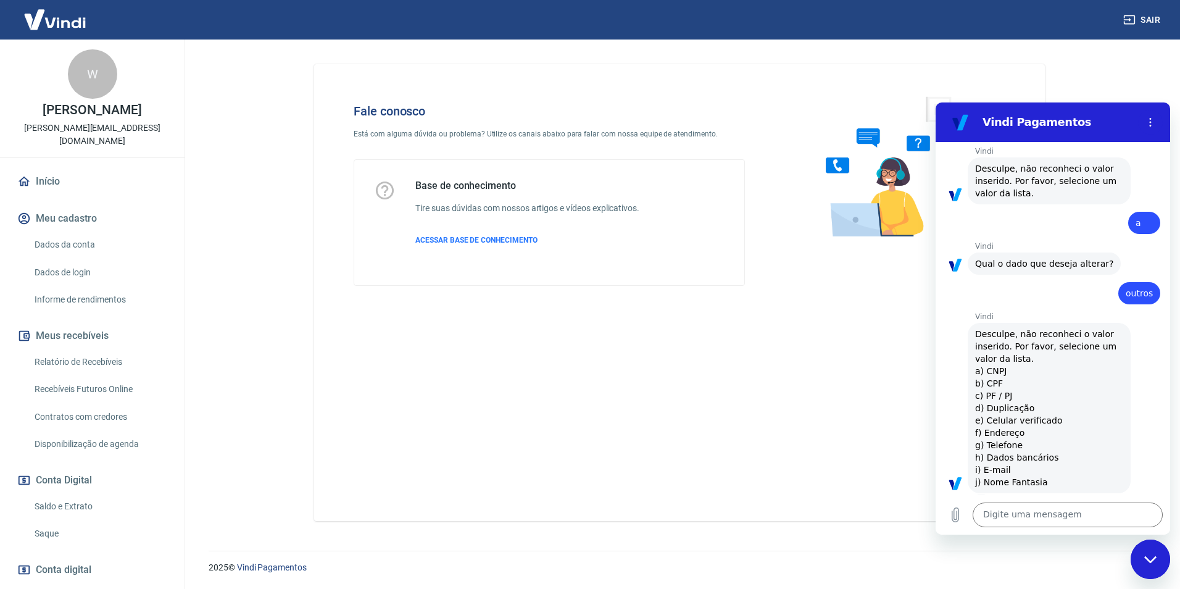
click at [57, 180] on link "Início" at bounding box center [92, 181] width 155 height 27
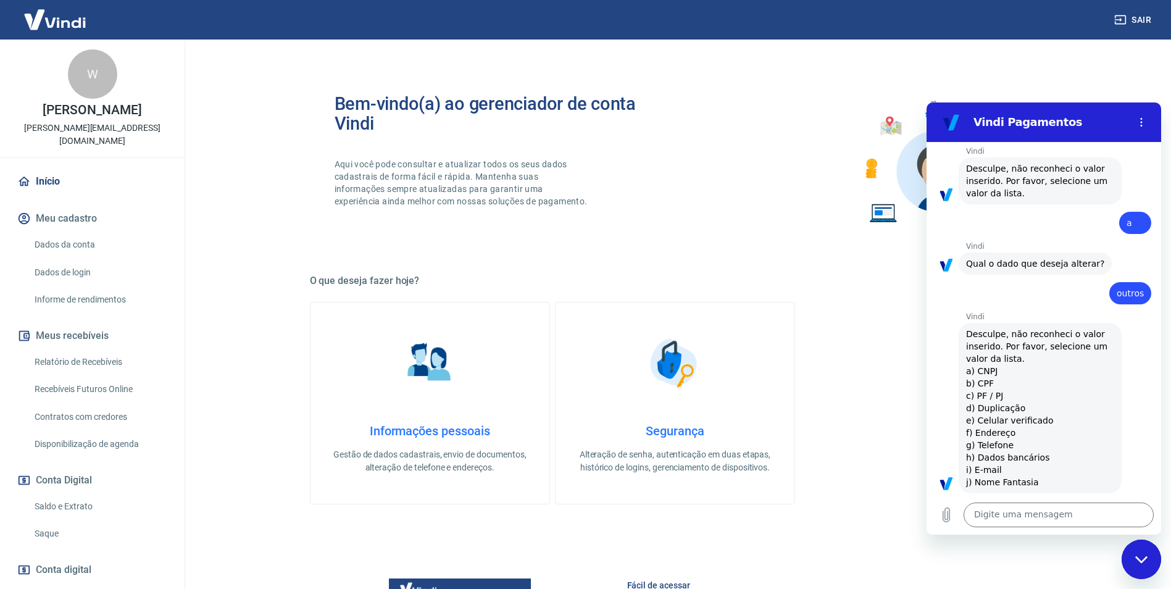
drag, startPoint x: 1153, startPoint y: 566, endPoint x: 1140, endPoint y: 567, distance: 12.4
click at [1152, 566] on div "Fechar janela de mensagens" at bounding box center [1140, 559] width 37 height 37
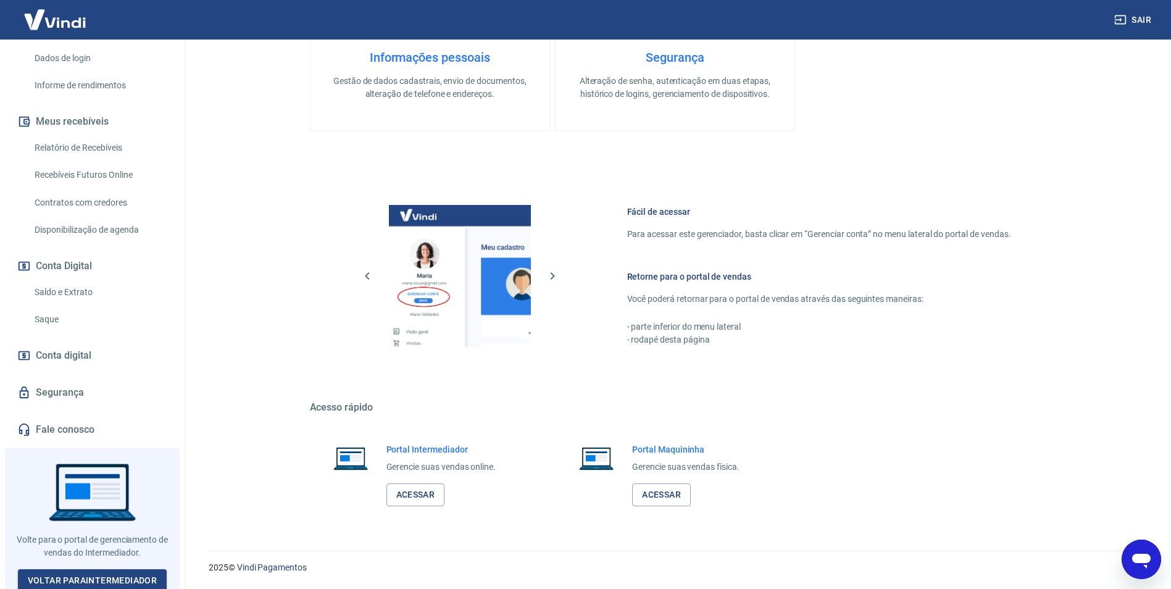
scroll to position [218, 0]
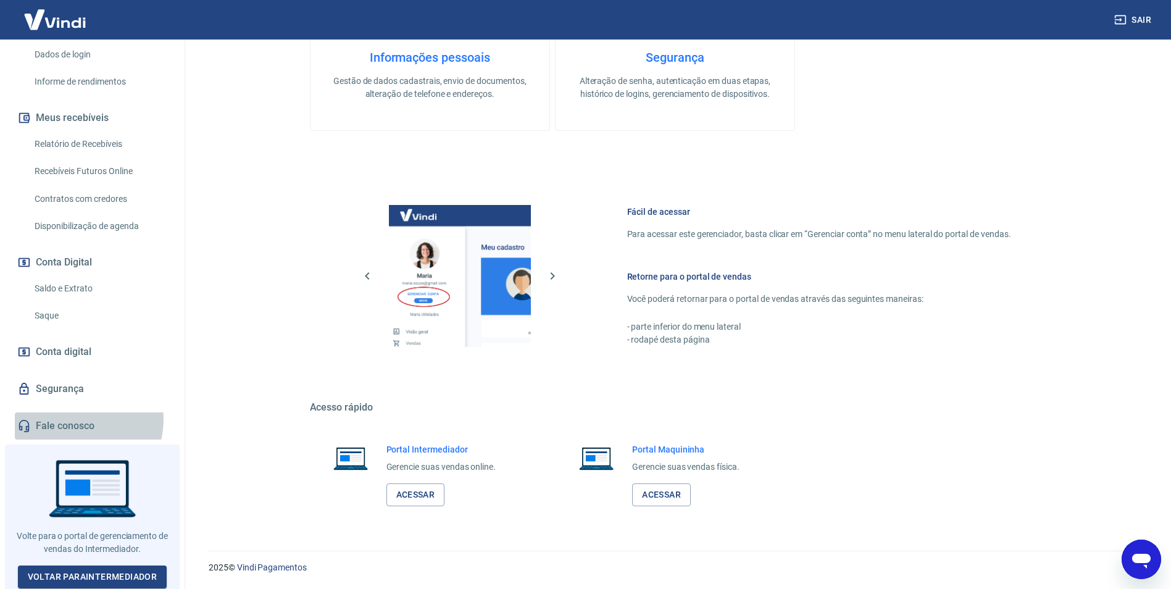
click at [75, 418] on link "Fale conosco" at bounding box center [92, 425] width 155 height 27
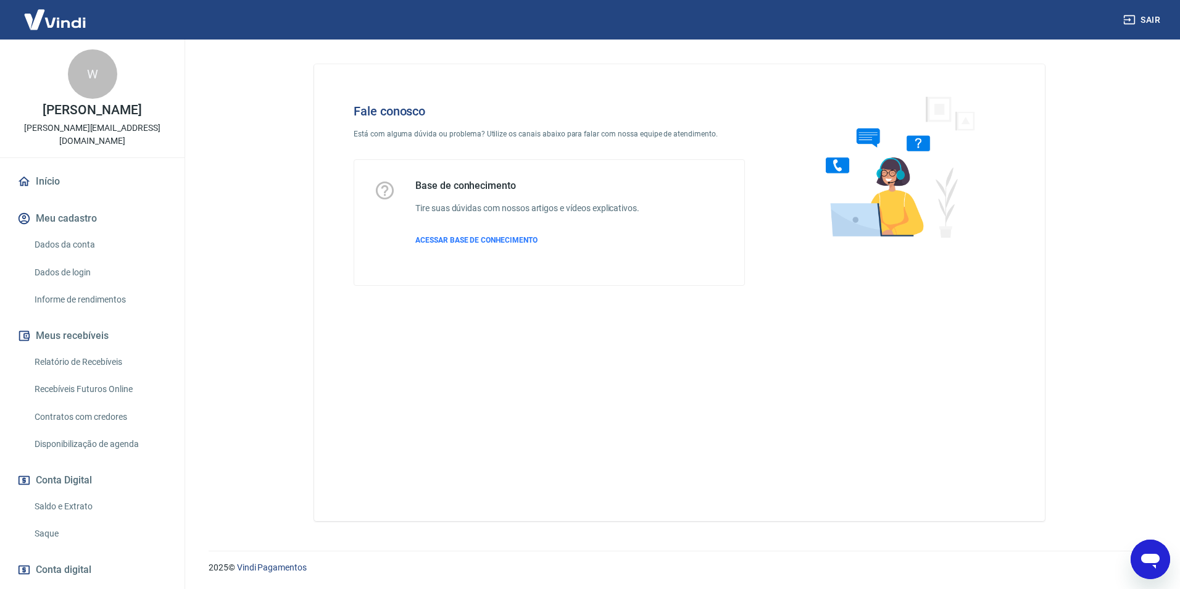
drag, startPoint x: 124, startPoint y: 152, endPoint x: 173, endPoint y: 151, distance: 49.4
click at [170, 152] on div "W WESLEY JOLLI DE ARAUJO wesley_jolli@hotmail.com" at bounding box center [92, 98] width 184 height 118
drag, startPoint x: 139, startPoint y: 143, endPoint x: 41, endPoint y: 137, distance: 98.3
click at [41, 137] on div "W WESLEY JOLLI DE ARAUJO wesley_jolli@hotmail.com" at bounding box center [92, 98] width 184 height 118
copy p "wesley_jolli@hotmail.com"
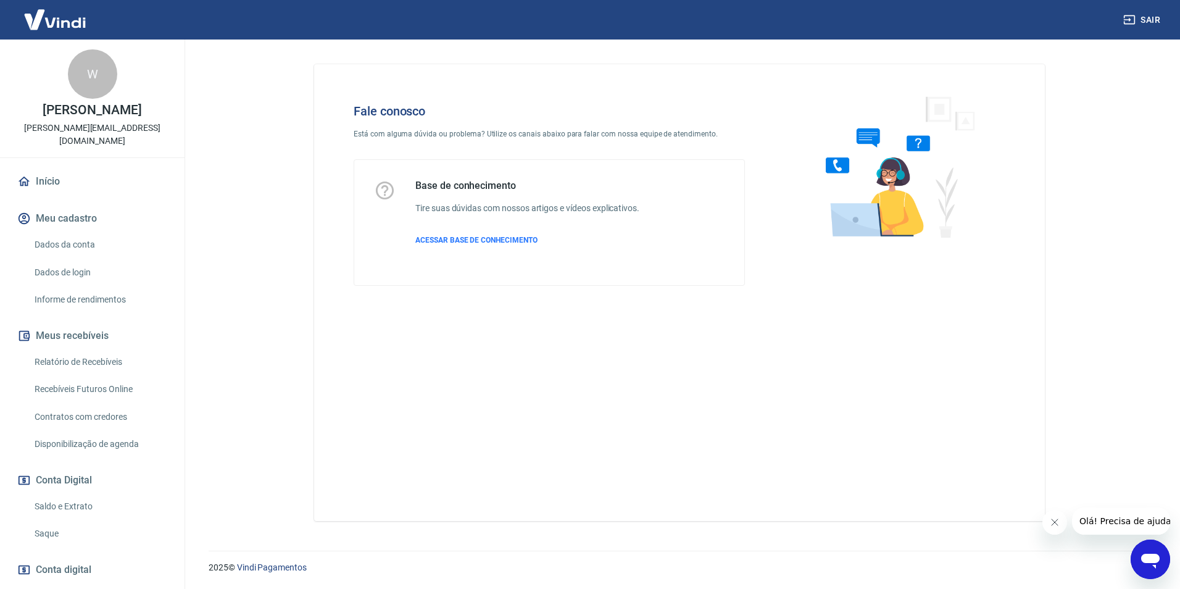
click at [1107, 522] on span "Olá! Precisa de ajuda?" at bounding box center [1127, 521] width 96 height 10
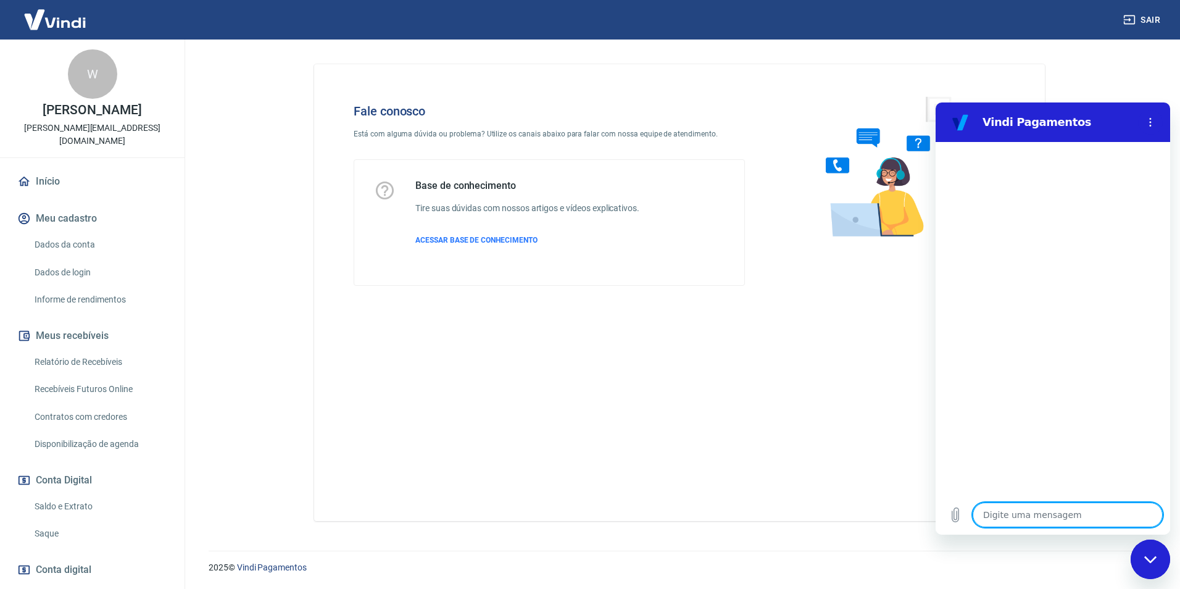
type textarea "o"
type textarea "x"
type textarea "ol"
type textarea "x"
type textarea "olç"
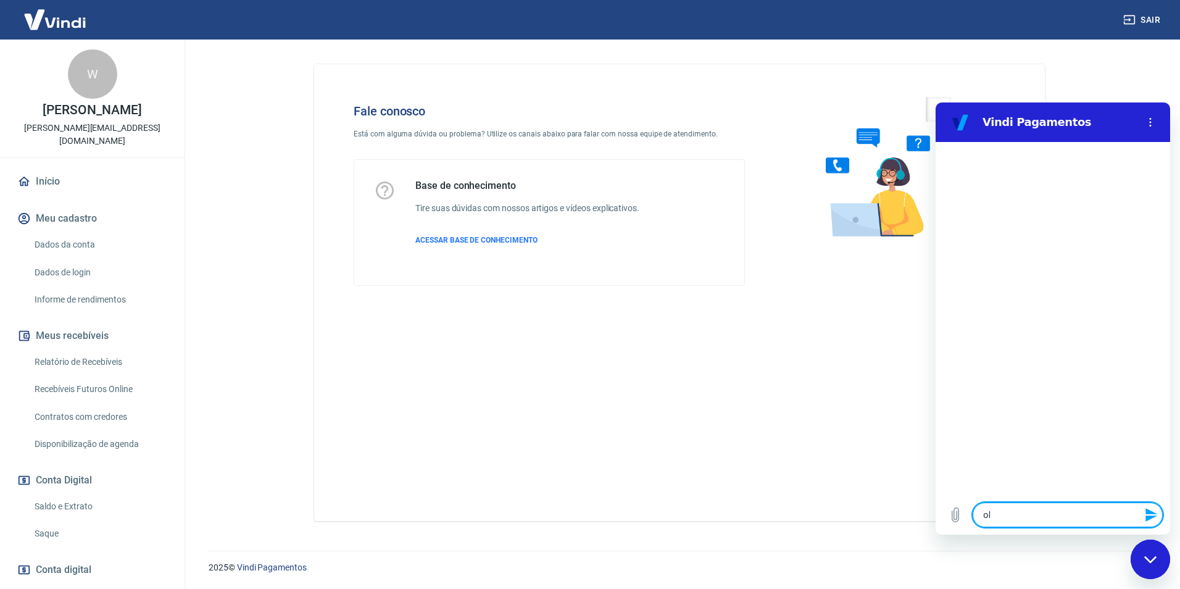
type textarea "x"
type textarea "ol"
type textarea "x"
type textarea "olá"
type textarea "x"
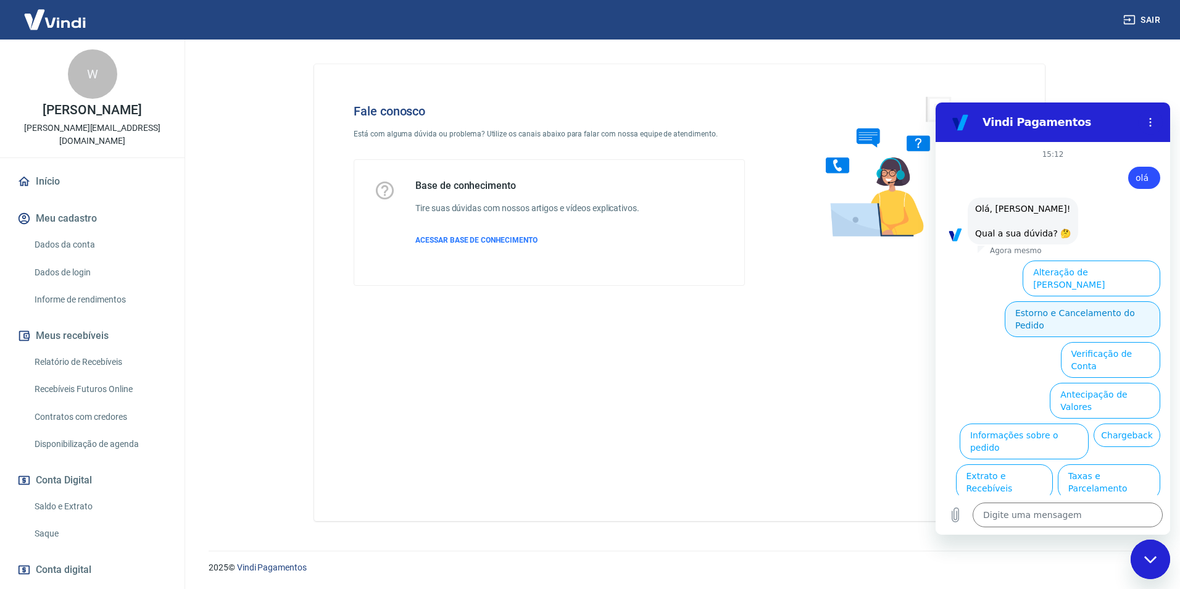
click at [1063, 303] on button "Estorno e Cancelamento do Pedido" at bounding box center [1082, 319] width 155 height 36
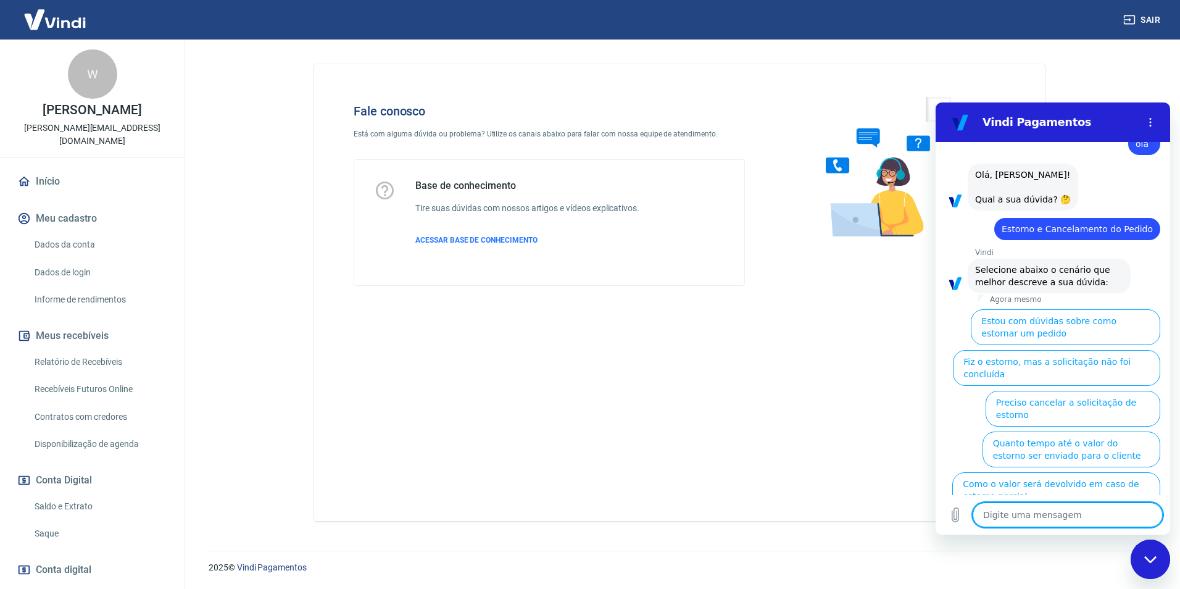
scroll to position [54, 0]
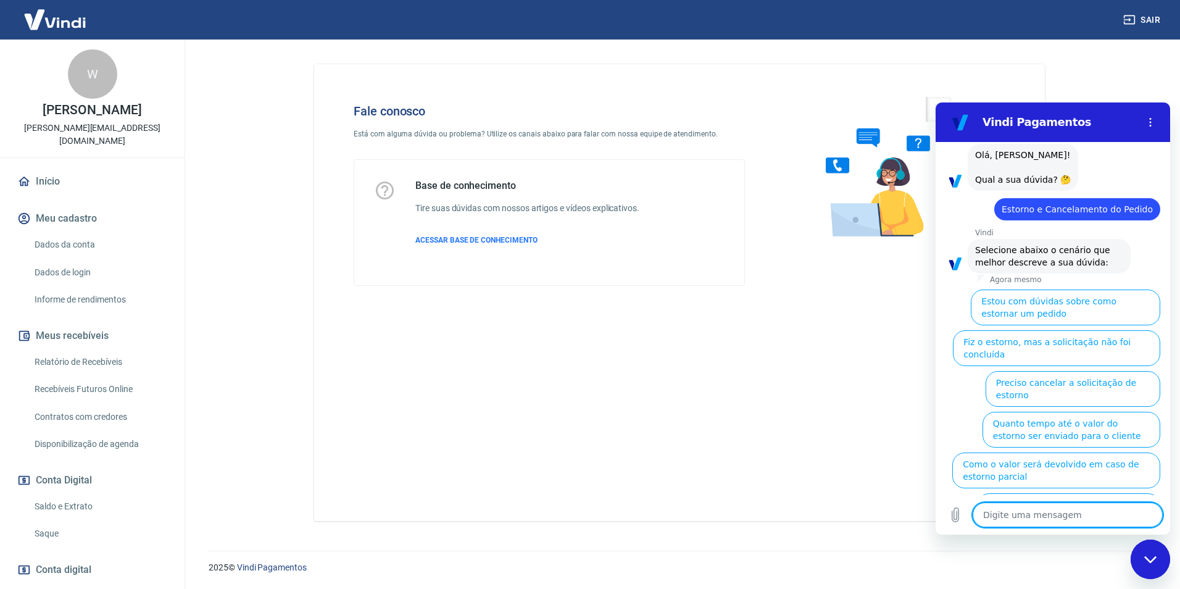
click at [1067, 452] on button "Como o valor será devolvido em caso de estorno parcial" at bounding box center [1056, 470] width 208 height 36
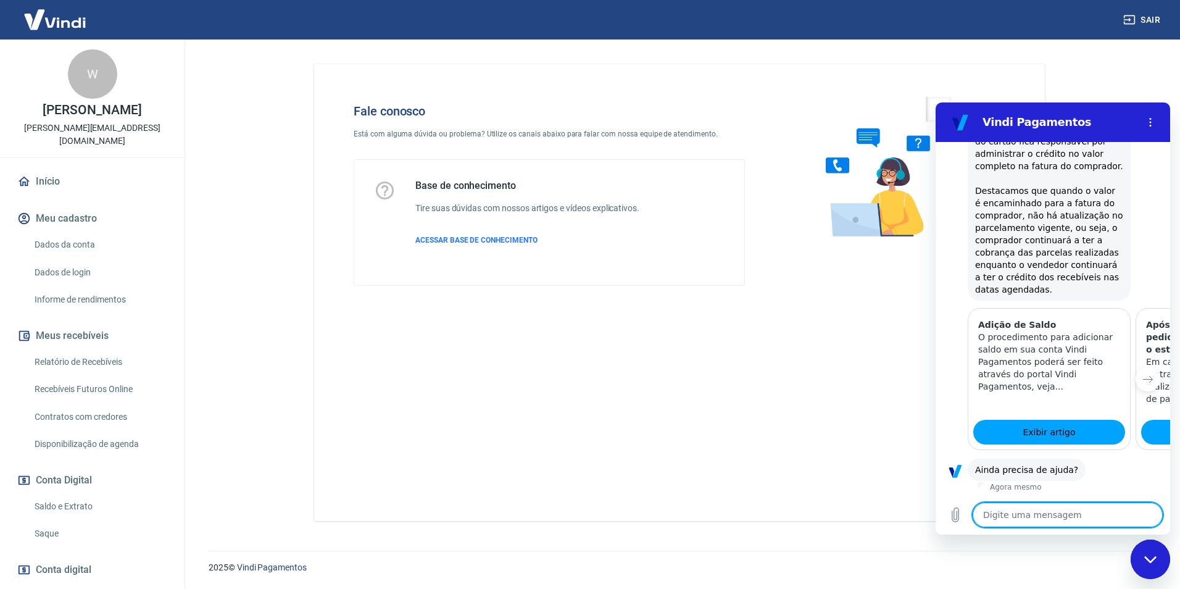
scroll to position [495, 0]
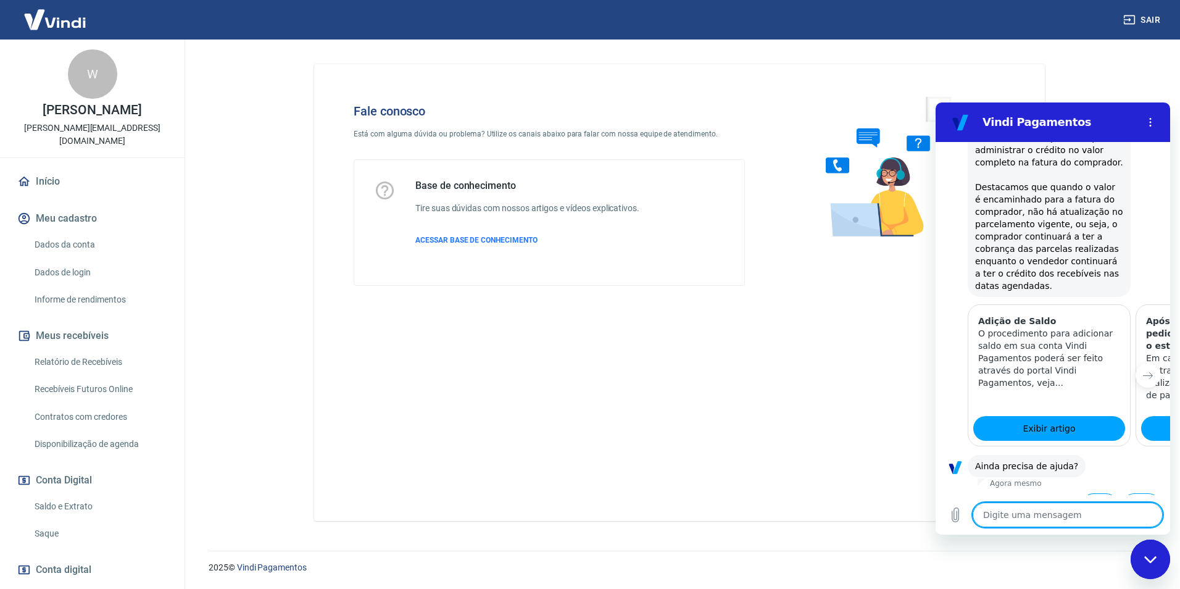
click at [1093, 493] on button "Sim" at bounding box center [1100, 504] width 36 height 23
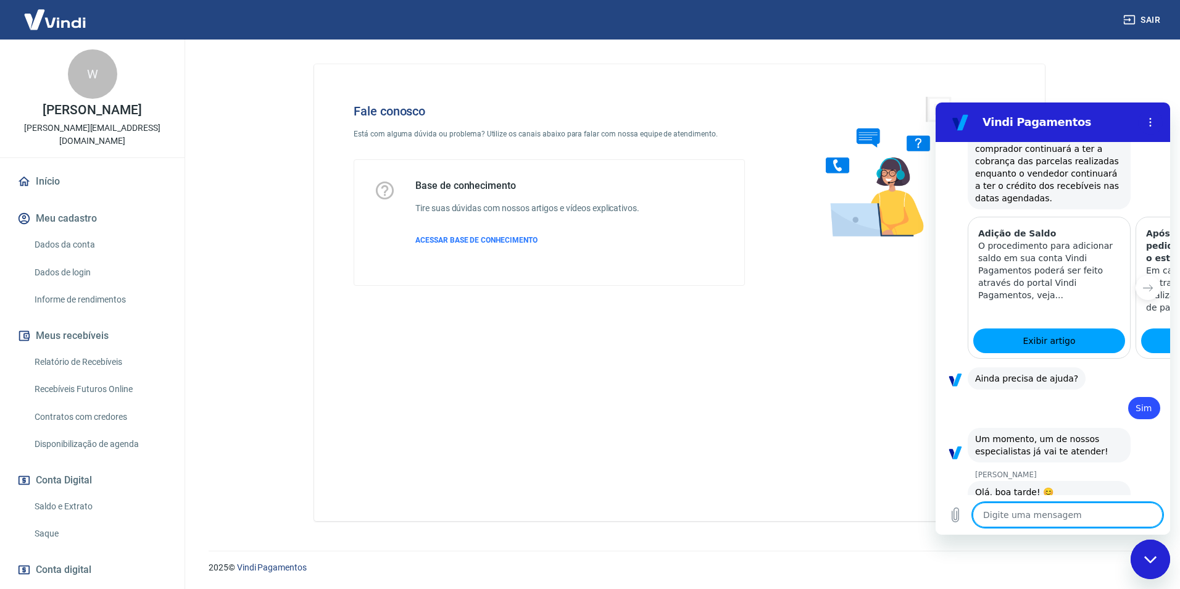
scroll to position [630, 0]
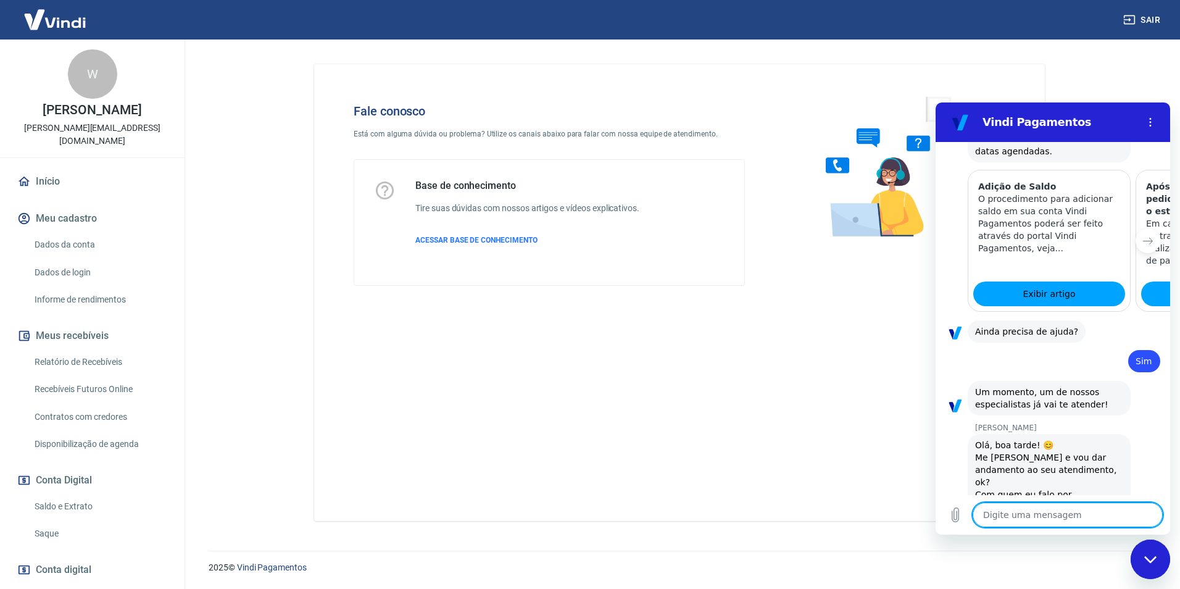
type textarea "x"
click at [1049, 514] on textarea at bounding box center [1067, 514] width 190 height 25
type textarea "B"
type textarea "x"
type textarea "Bo"
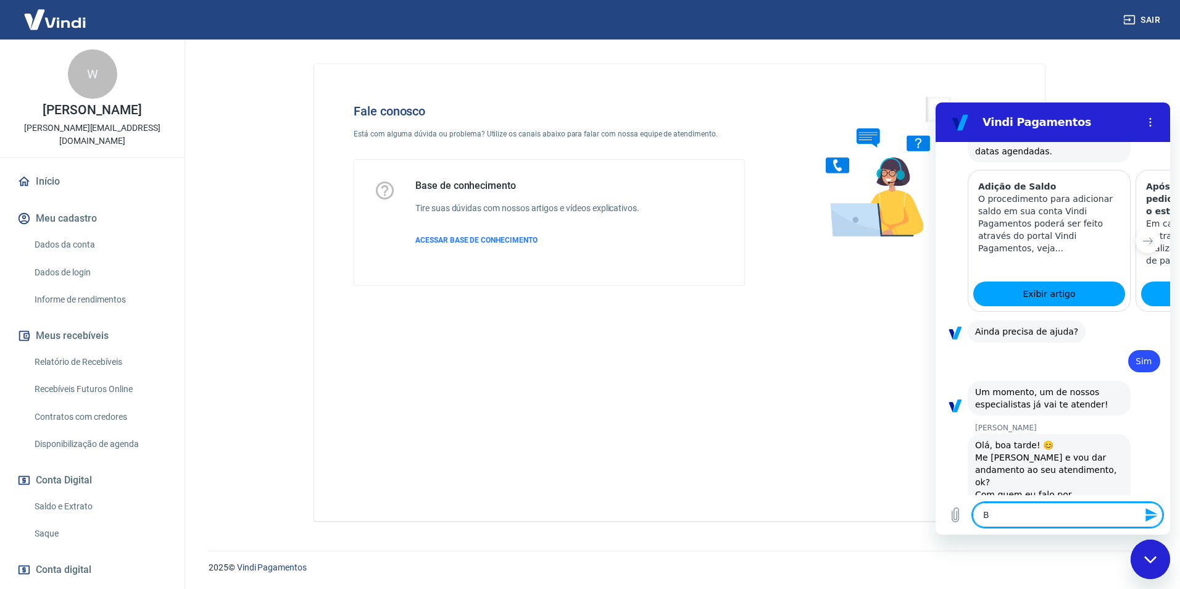
type textarea "x"
type textarea "Boa"
type textarea "x"
type textarea "Boa"
type textarea "x"
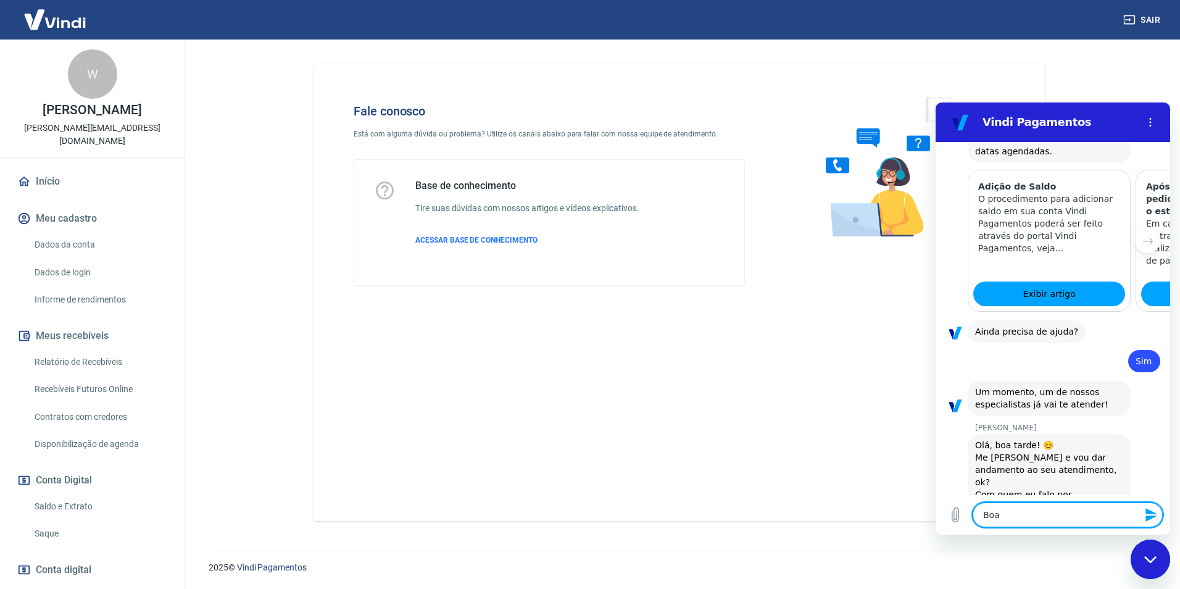
type textarea "Boa t"
type textarea "x"
type textarea "Boa ta"
type textarea "x"
type textarea "Boa tar"
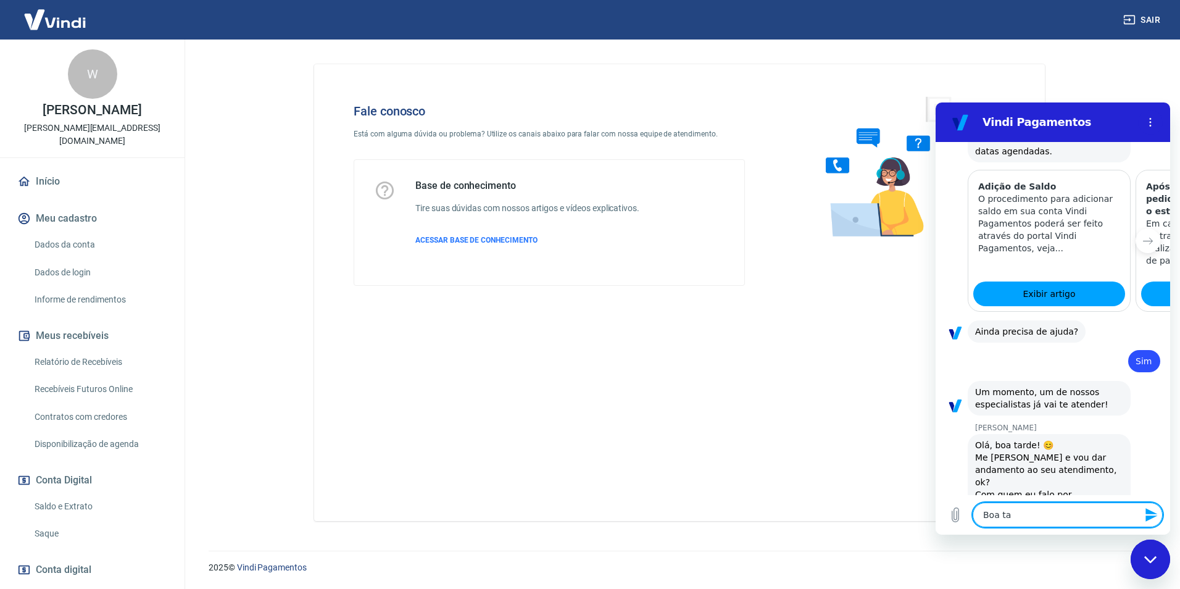
type textarea "x"
type textarea "Boa tard"
type textarea "x"
type textarea "Boa tarde"
type textarea "x"
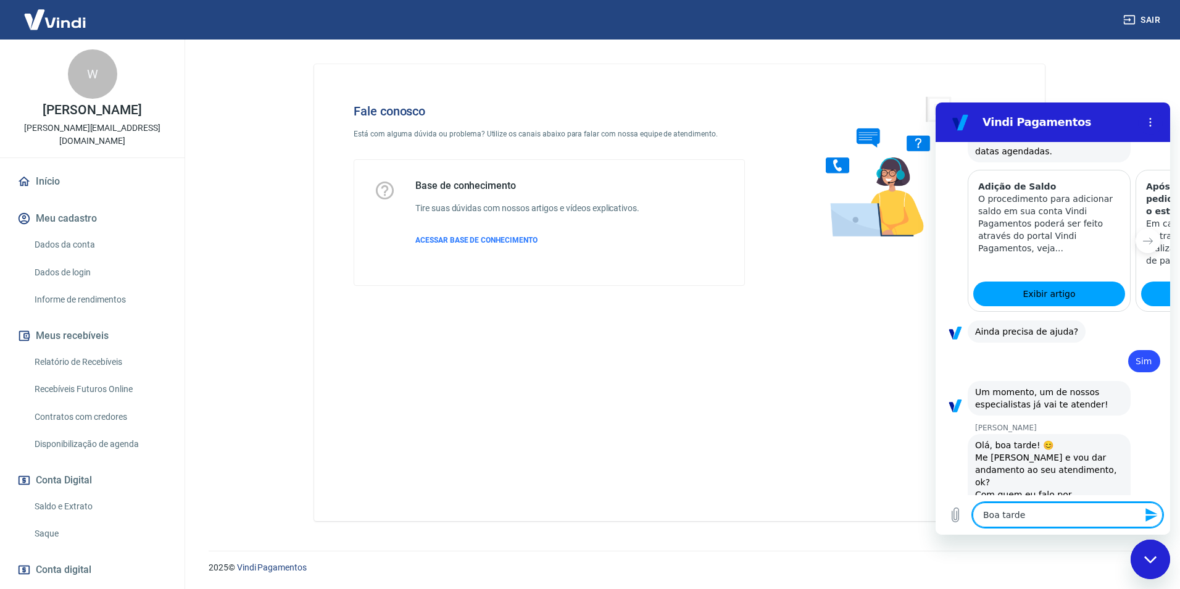
type textarea "Boa tarde"
type textarea "x"
type textarea "Boa tarde A"
type textarea "x"
type textarea "Boa tarde An"
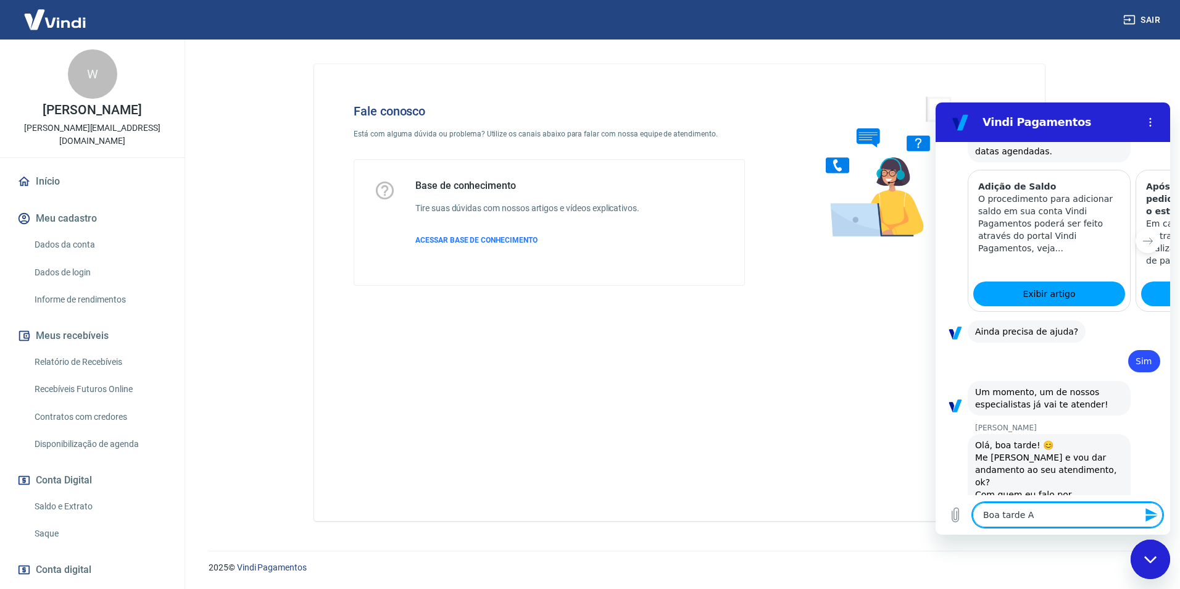
type textarea "x"
type textarea "Boa tarde And"
type textarea "x"
type textarea "Boa tarde Andr"
type textarea "x"
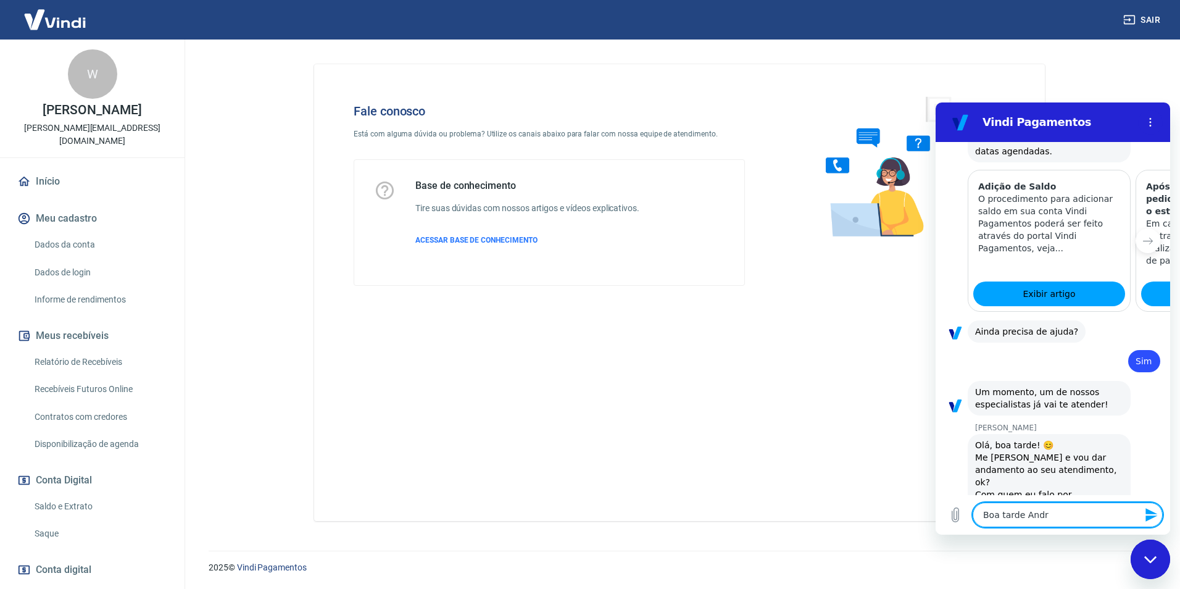
type textarea "Boa tarde Andre"
type textarea "x"
type textarea "Boa tarde Andrez"
type textarea "x"
type textarea "Boa tarde Andrezz"
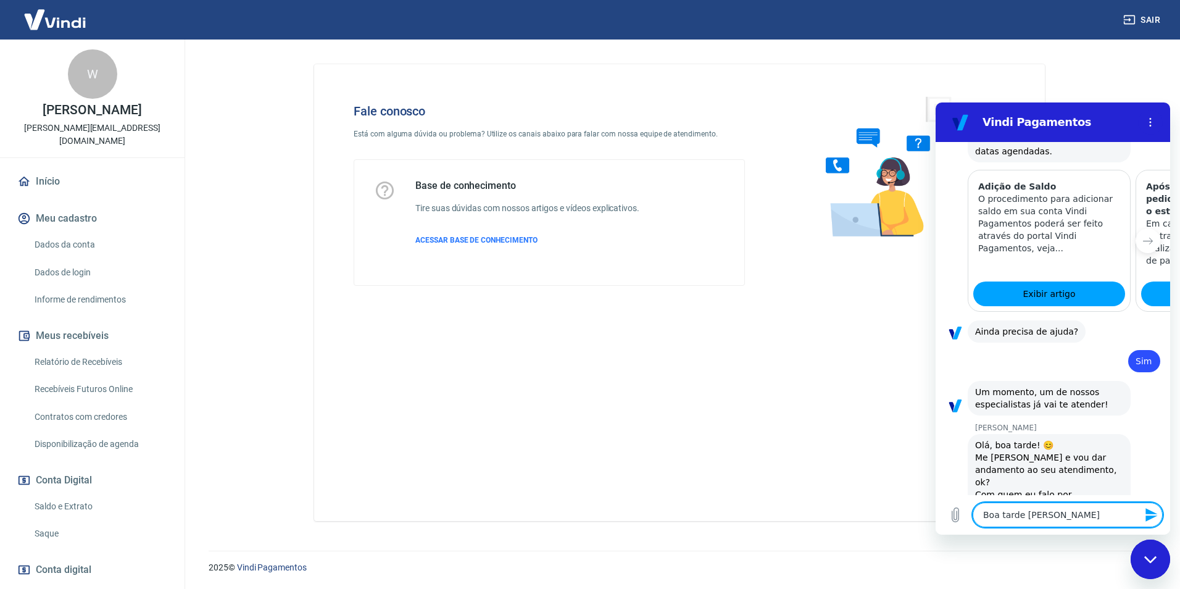
type textarea "x"
type textarea "Boa tarde Andrezza"
type textarea "x"
type textarea "Boa tarde Andrezza"
type textarea "x"
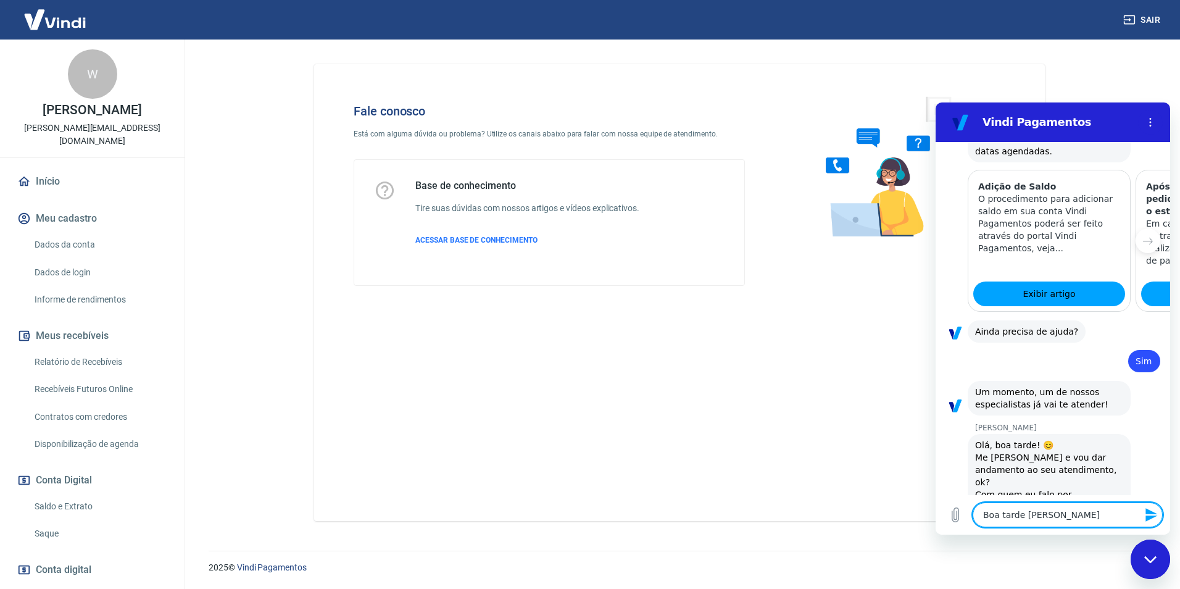
type textarea "Boa tarde Andrezza t"
type textarea "x"
type textarea "Boa tarde Andrezza tu"
type textarea "x"
type textarea "Boa tarde Andrezza tud"
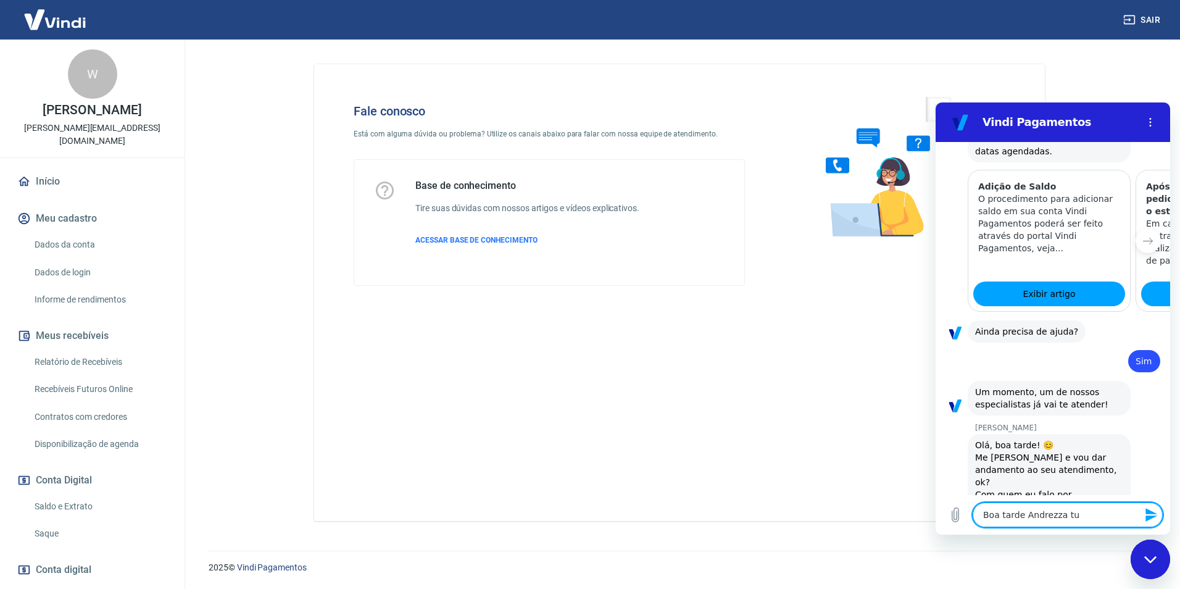
type textarea "x"
type textarea "Boa tarde Andrezza tudo"
type textarea "x"
type textarea "Boa tarde Andrezza tudo"
type textarea "x"
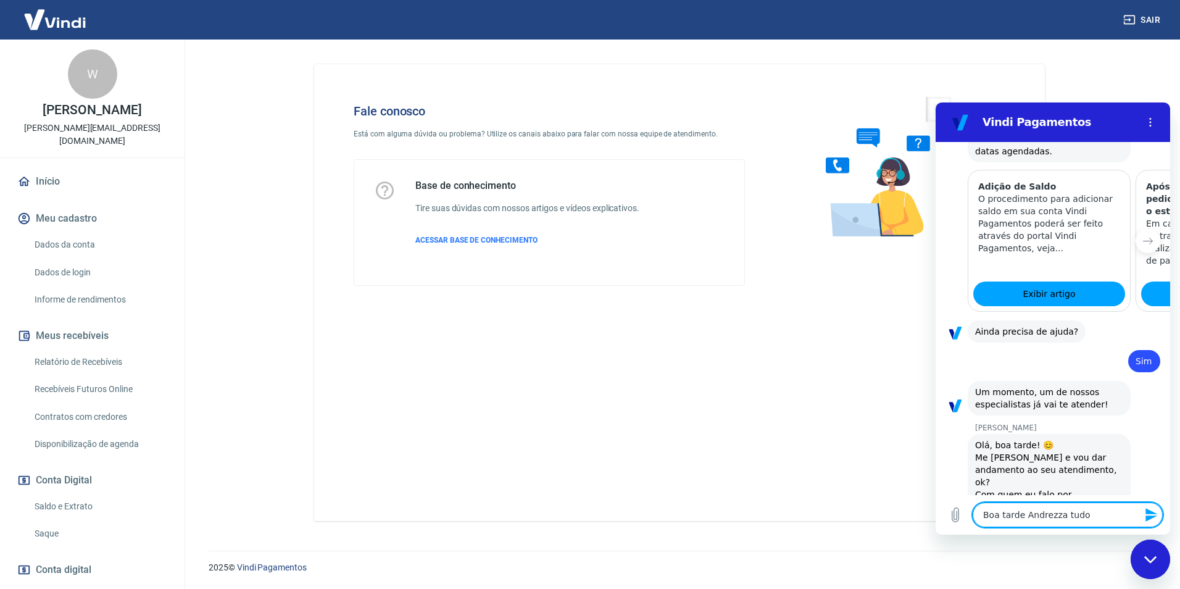
type textarea "Boa tarde Andrezza tudo b"
type textarea "x"
type textarea "Boa tarde Andrezza tudo bo"
type textarea "x"
type textarea "Boa tarde Andrezza tudo bom"
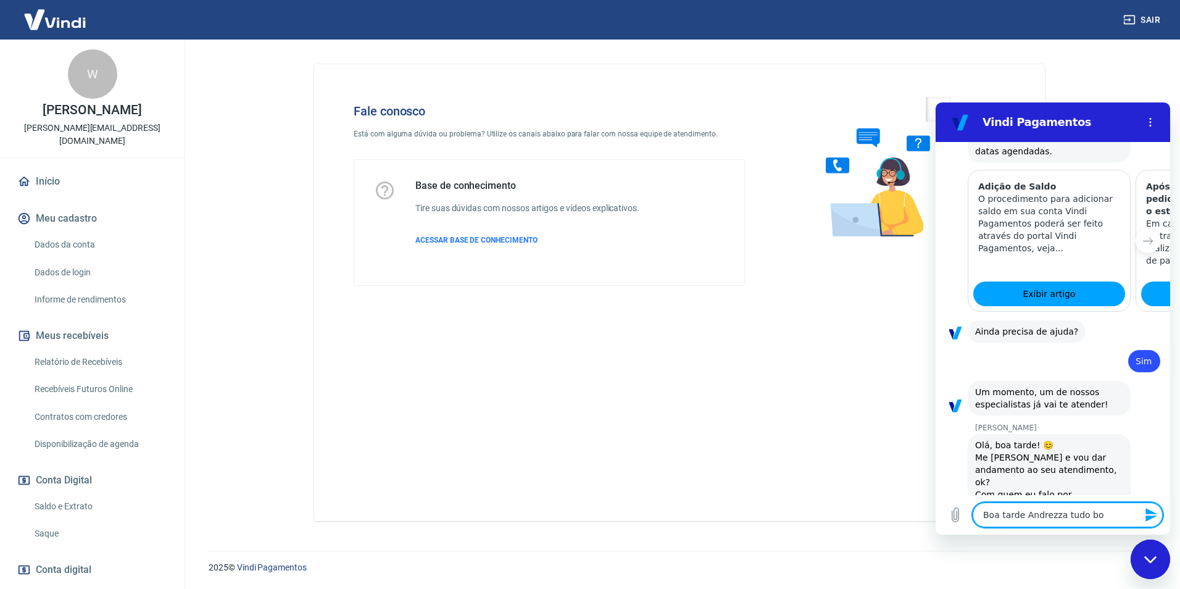
type textarea "x"
type textarea "Boa tarde Andrezza tudo bom"
type textarea "x"
type textarea "Boa tarde Andrezza tudo bom e"
type textarea "x"
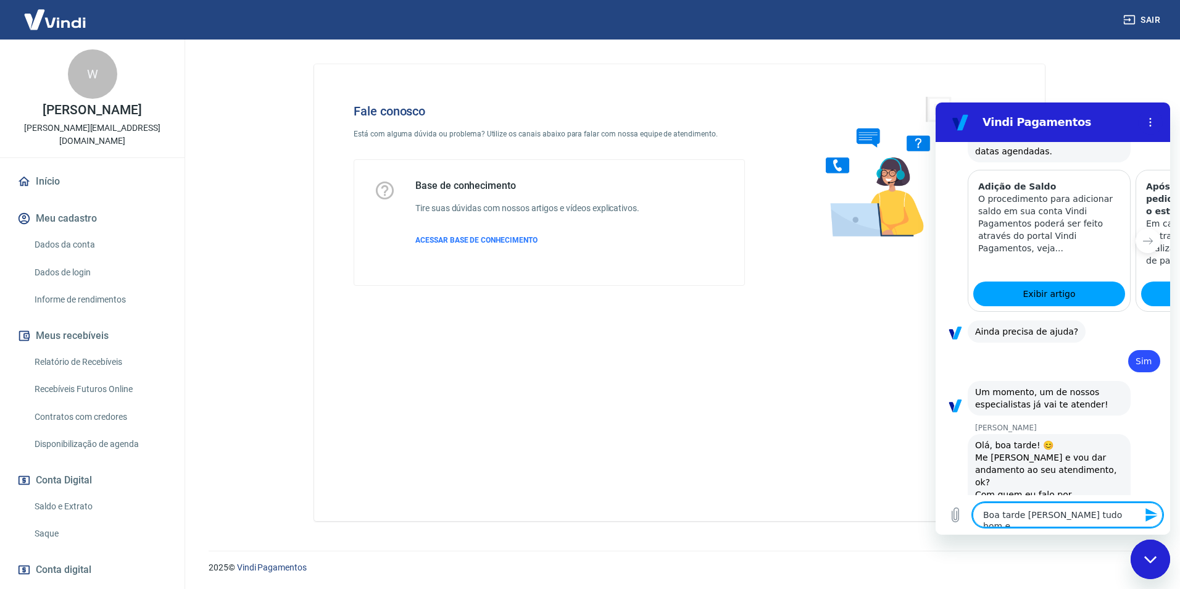
type textarea "Boa tarde Andrezza tudo bom e"
type textarea "x"
type textarea "Boa tarde Andrezza tudo bom e"
type textarea "x"
type textarea "Boa tarde Andrezza tudo bom"
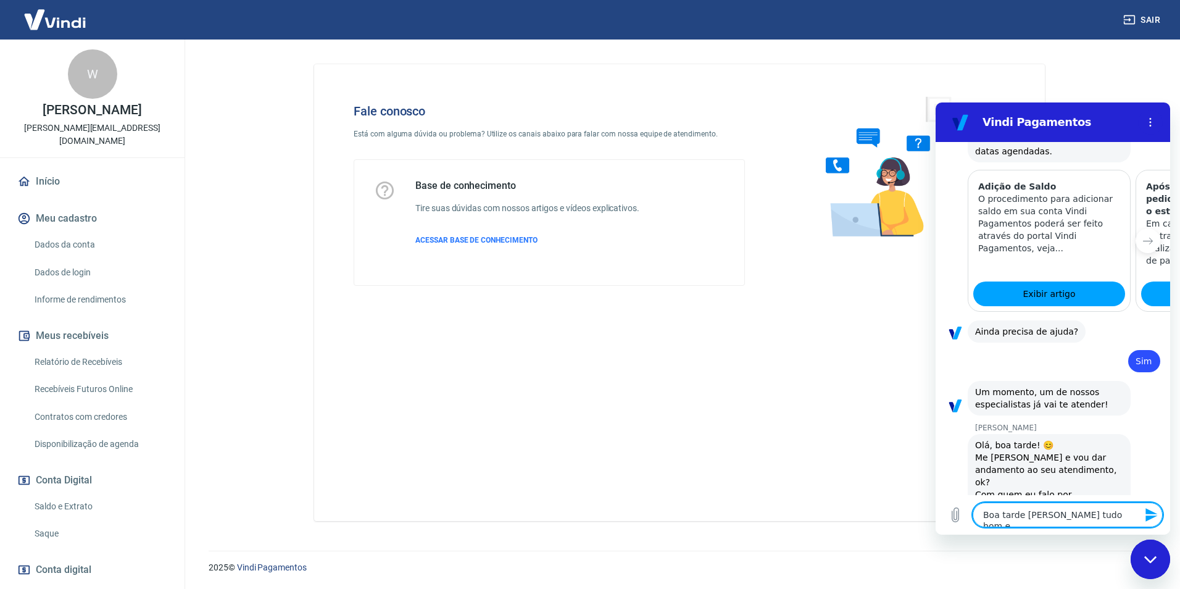
type textarea "x"
type textarea "Boa tarde Andrezza tudo bom ?"
type textarea "x"
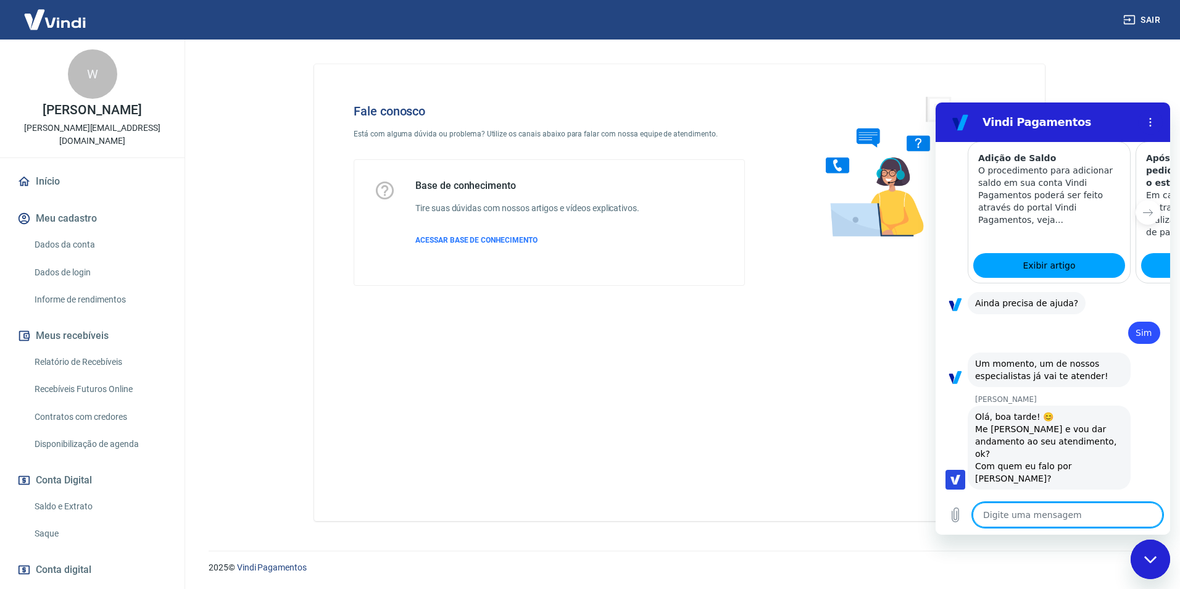
type textarea "x"
type textarea "M"
type textarea "x"
type textarea "Me"
type textarea "x"
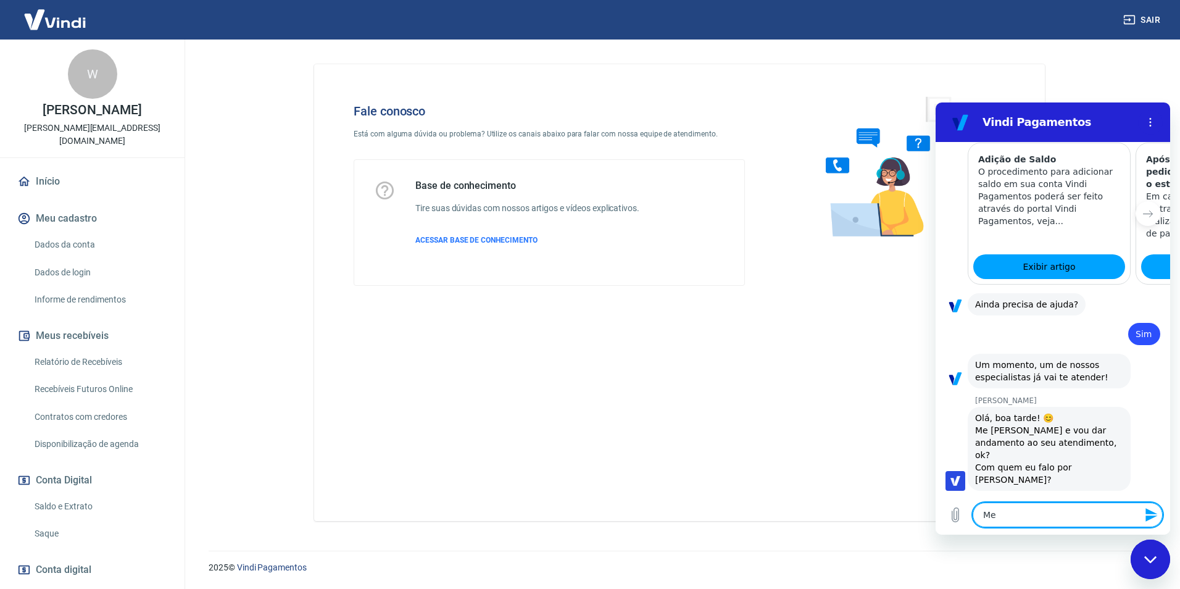
type textarea "Me"
type textarea "x"
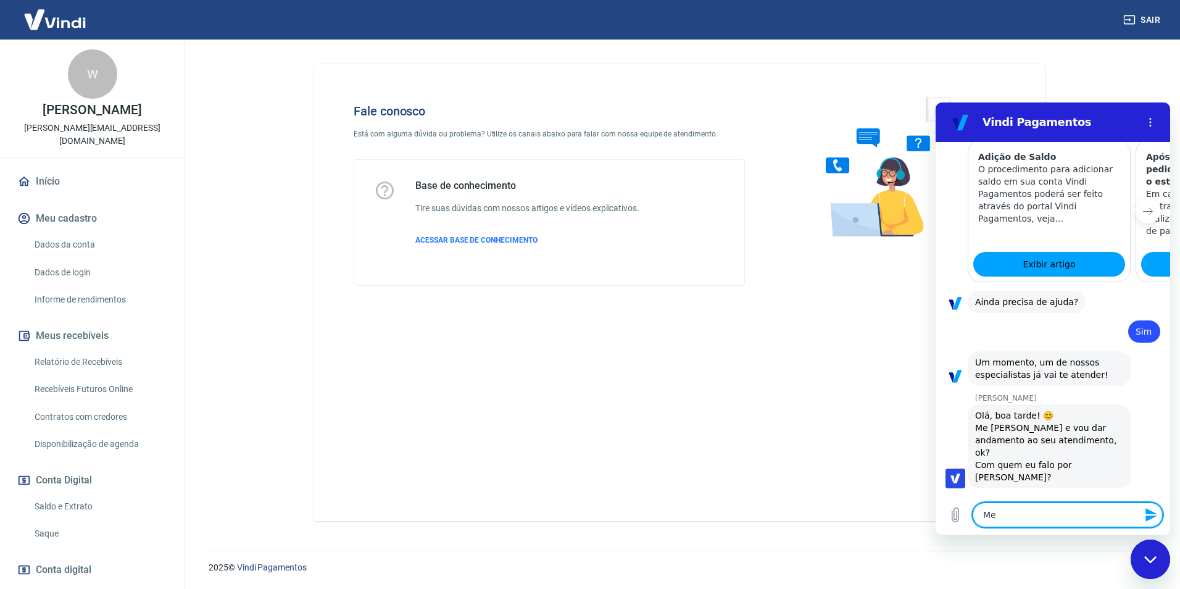
type textarea "Me c"
type textarea "x"
type textarea "Me ch"
type textarea "x"
type textarea "Me cha"
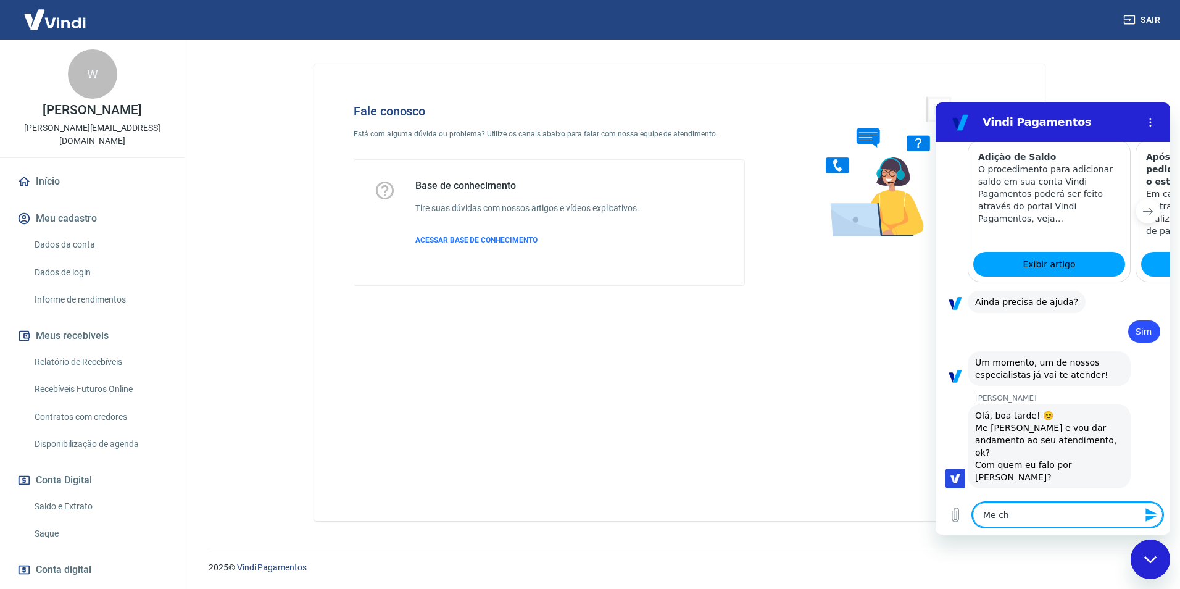
type textarea "x"
type textarea "Me cham"
type textarea "x"
type textarea "Me chamo"
type textarea "x"
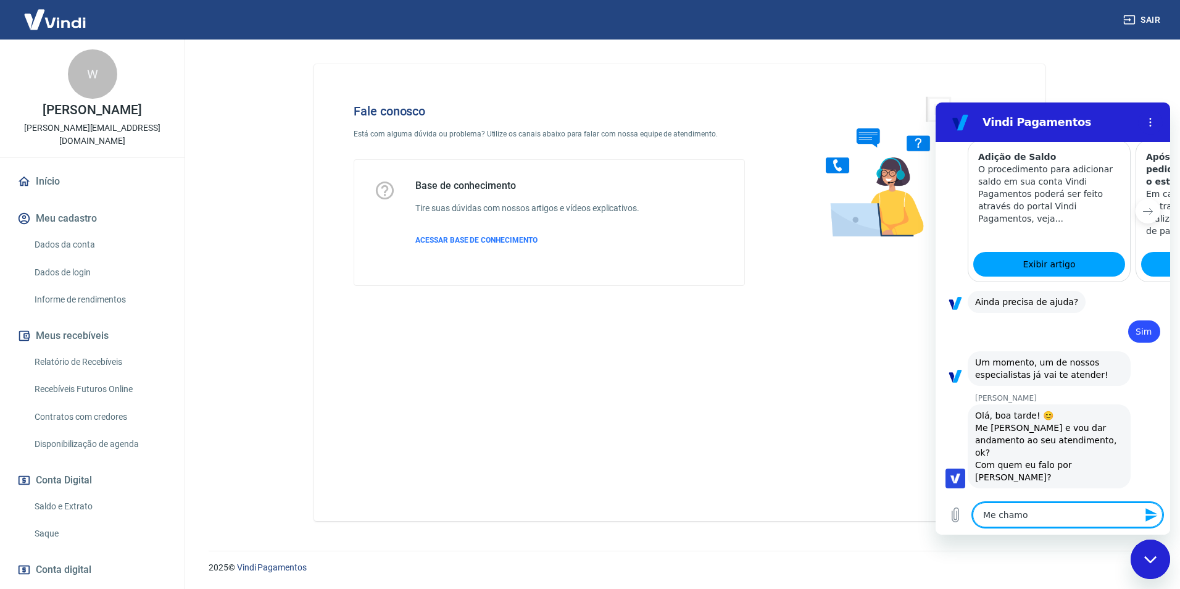
type textarea "Me chamo"
type textarea "x"
type textarea "Me chamo W"
type textarea "x"
type textarea "Me chamo We"
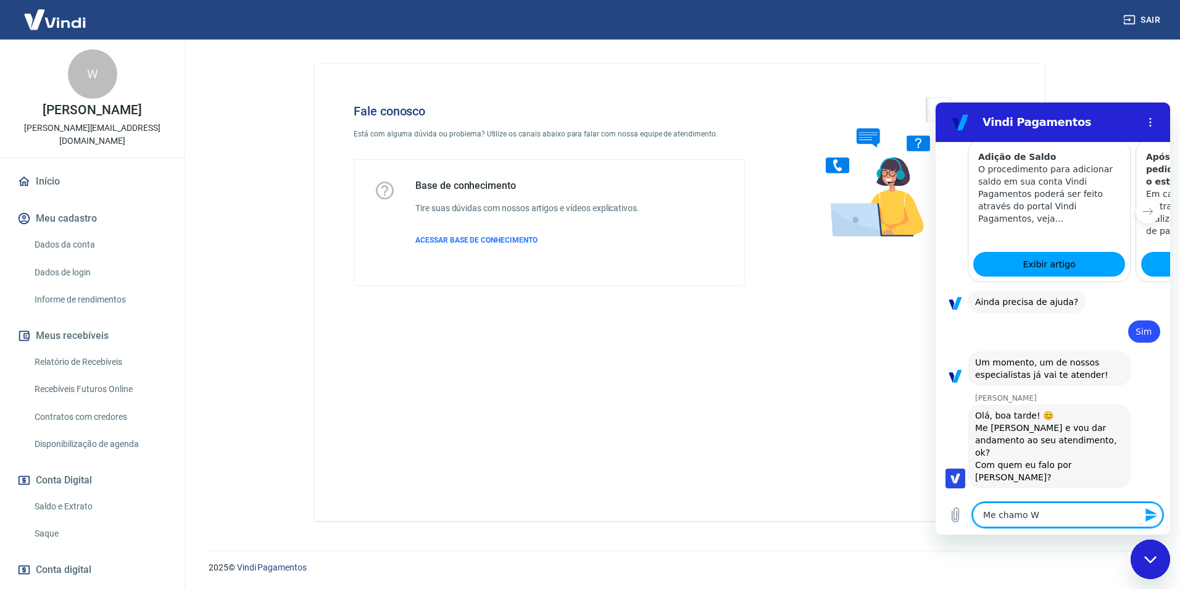
type textarea "x"
type textarea "Me chamo Wes"
type textarea "x"
type textarea "Me chamo Wesl"
type textarea "x"
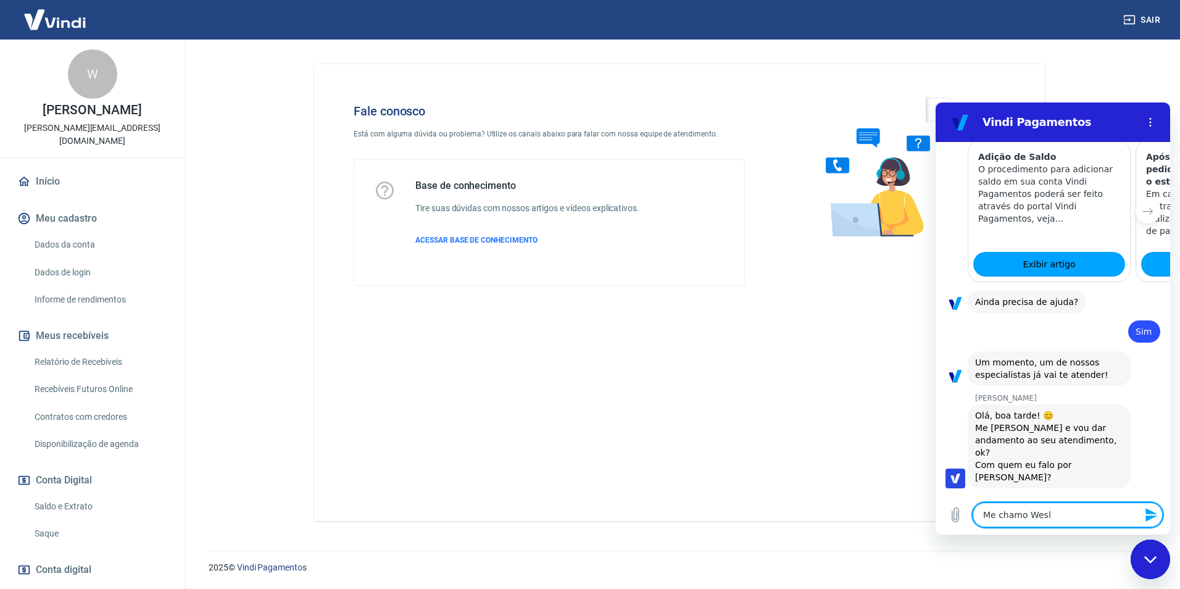
type textarea "Me chamo Wesle"
type textarea "x"
type textarea "Me chamo Wesley"
type textarea "x"
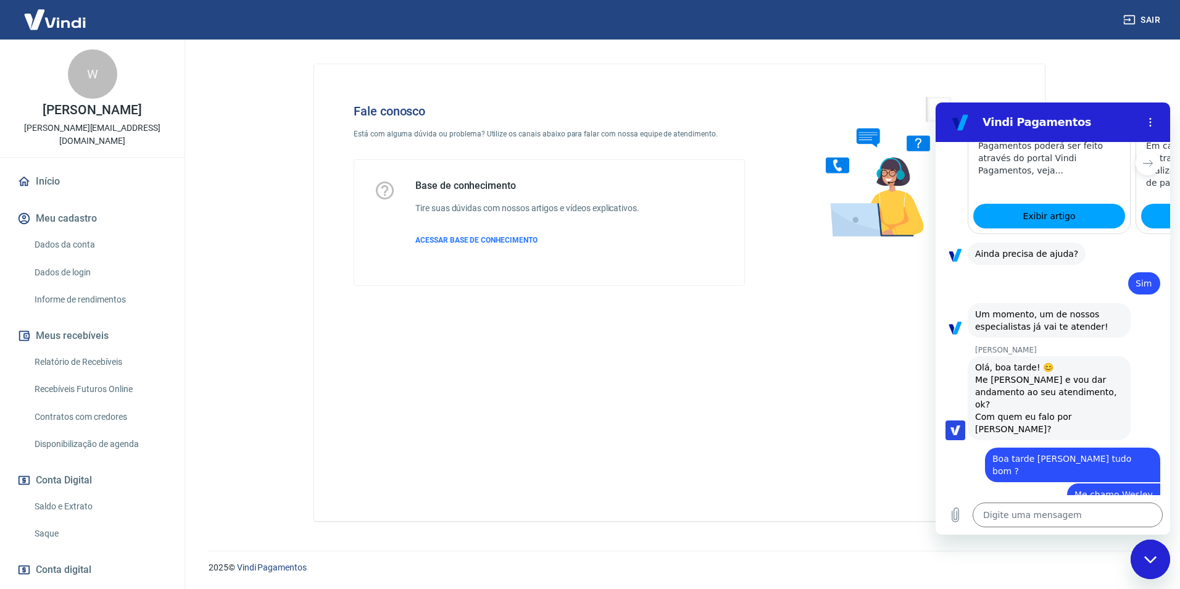
scroll to position [707, 0]
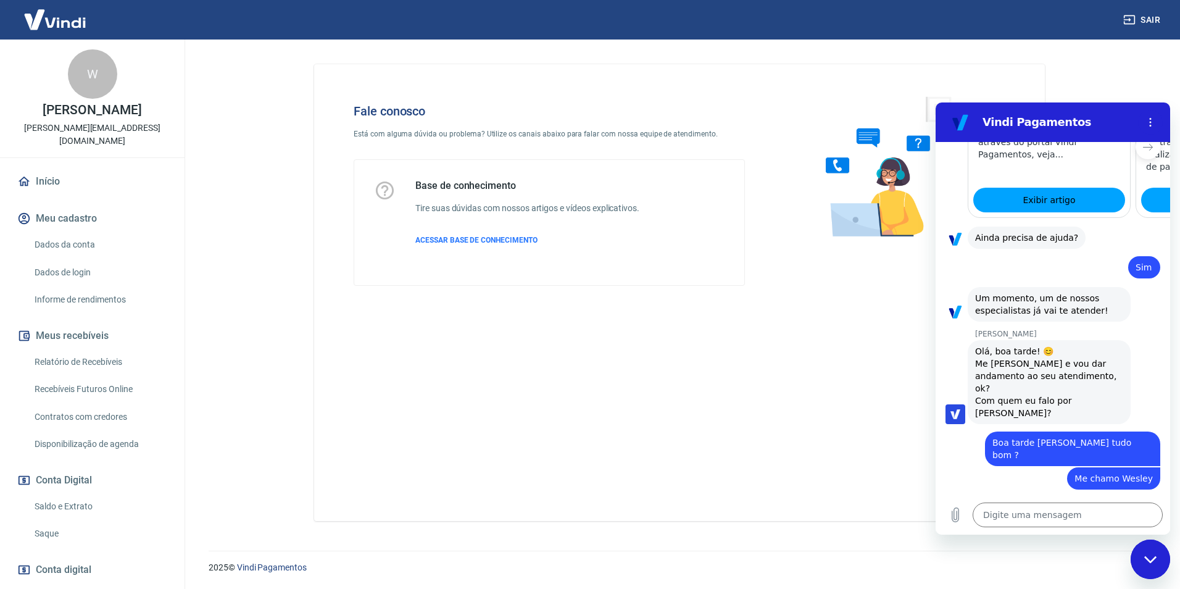
type textarea "x"
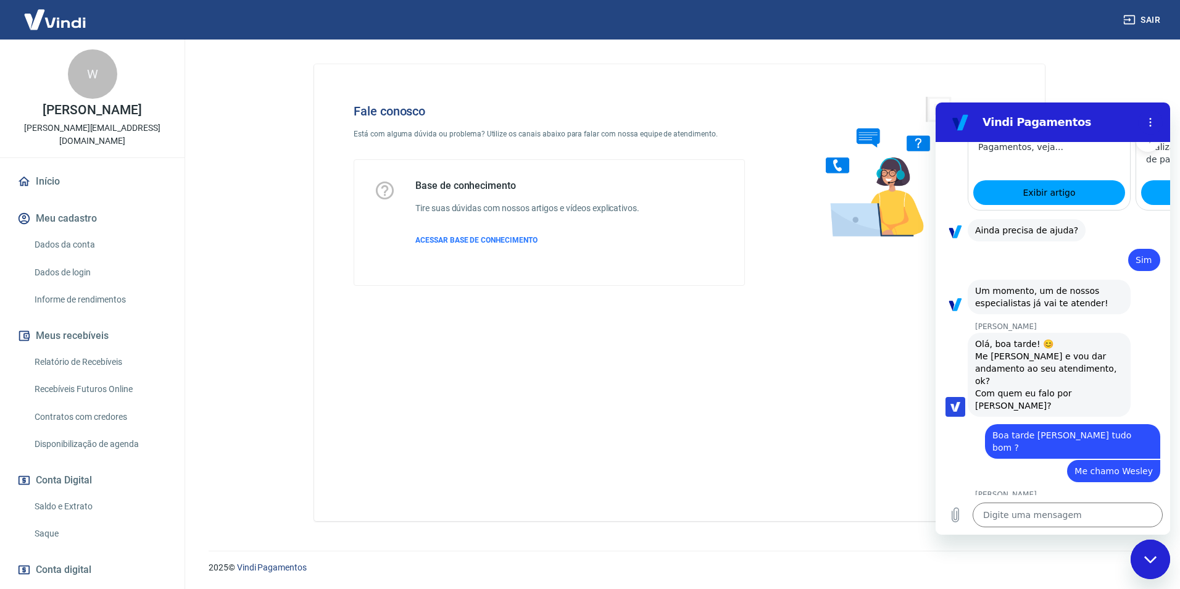
scroll to position [730, 0]
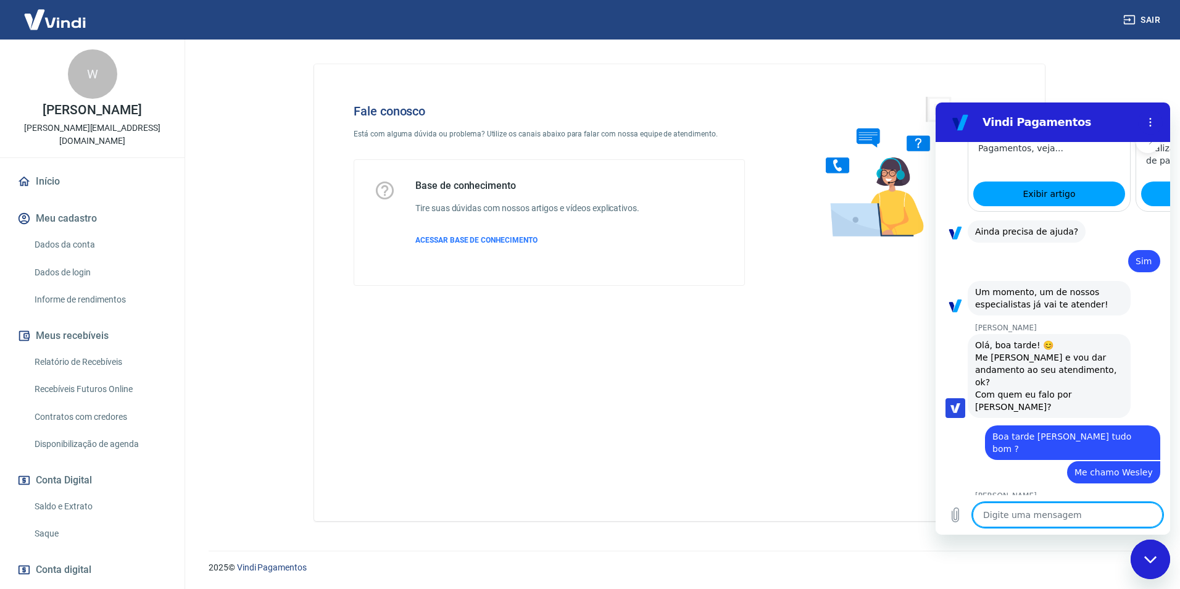
click at [1039, 521] on textarea at bounding box center [1067, 514] width 190 height 25
type textarea "e"
type textarea "x"
type textarea "es"
type textarea "x"
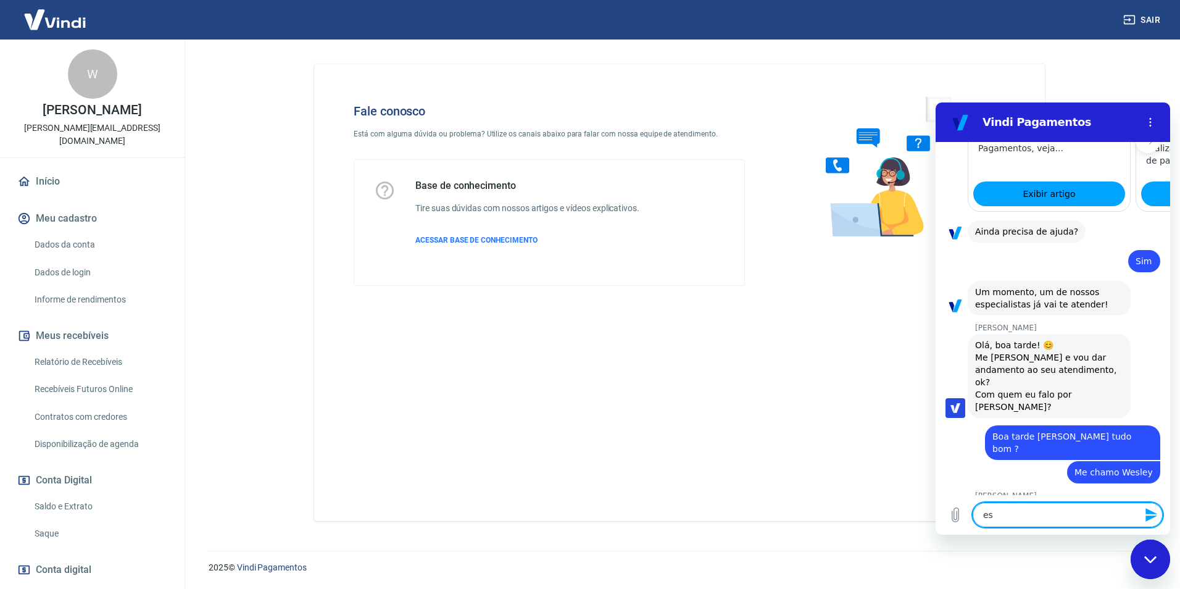
type textarea "est"
type textarea "x"
type textarea "esto"
type textarea "x"
type textarea "estou"
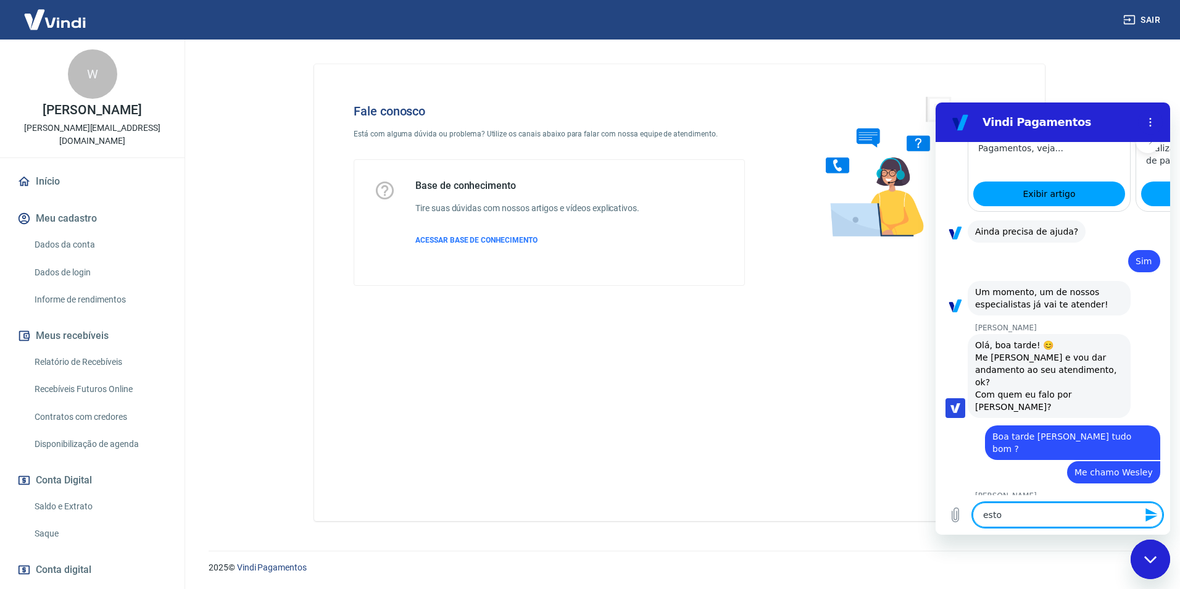
type textarea "x"
type textarea "estou"
type textarea "x"
type textarea "estou b"
type textarea "x"
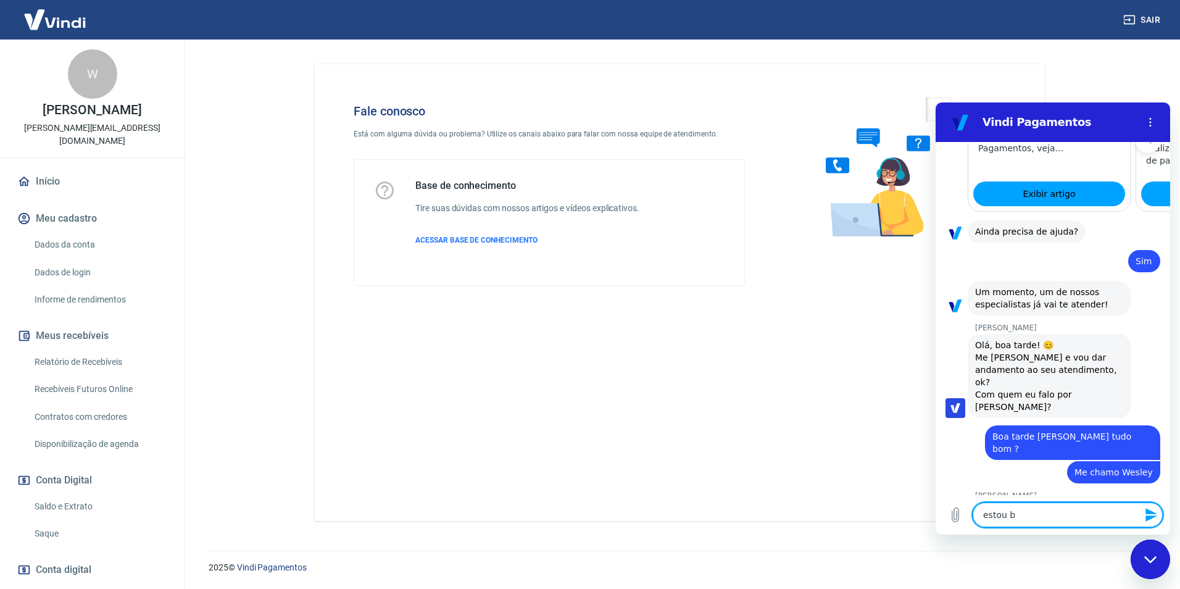
type textarea "estou be"
type textarea "x"
type textarea "estou bem"
type textarea "x"
type textarea "estou bem"
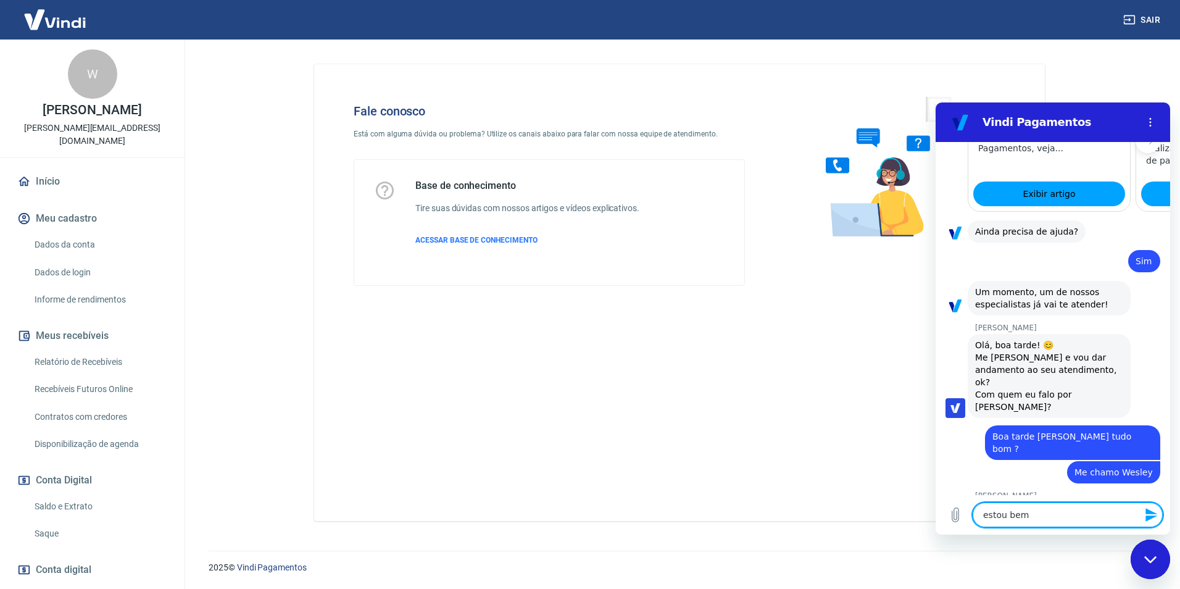
type textarea "x"
type textarea "estou bem o"
type textarea "x"
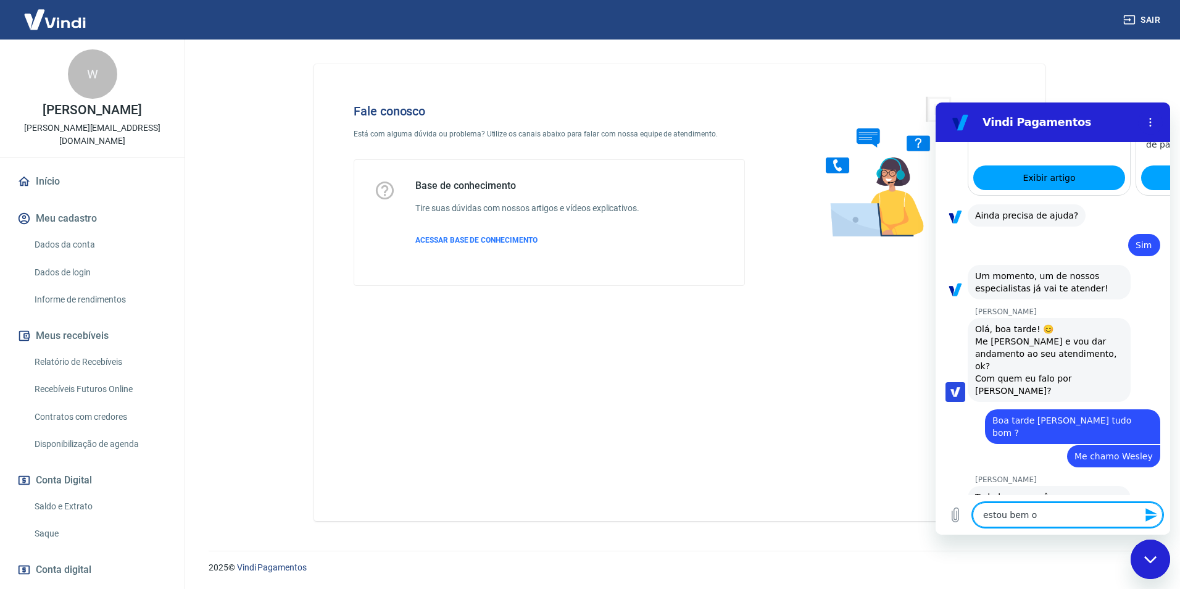
type textarea "estou bem ob"
type textarea "x"
type textarea "estou bem obr"
type textarea "x"
type textarea "estou bem obri"
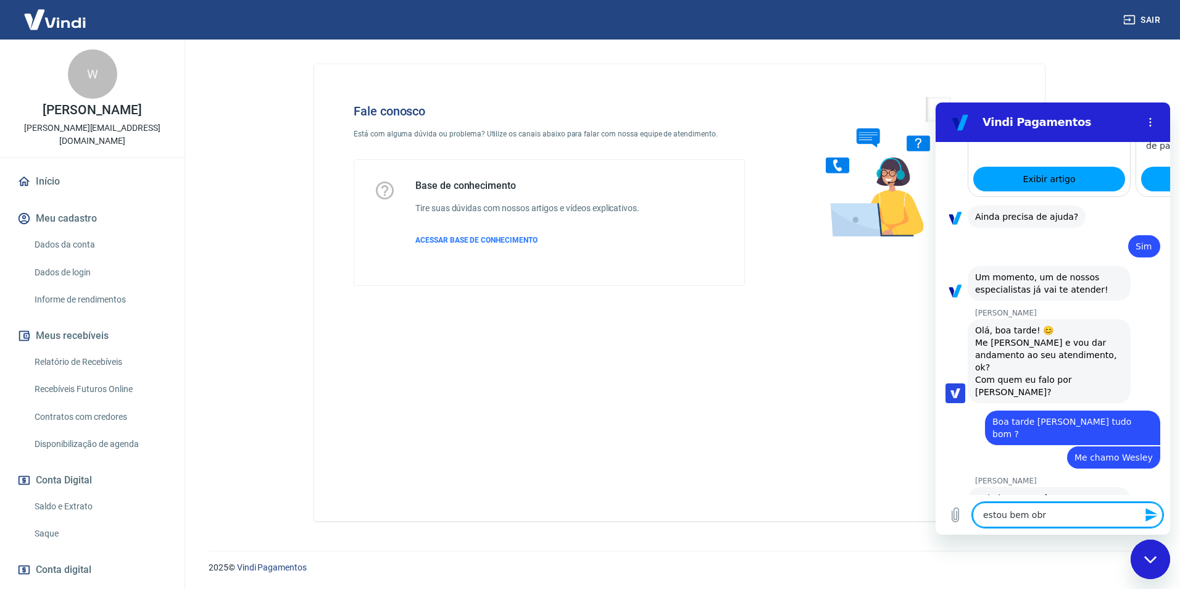
type textarea "x"
type textarea "estou bem obrig"
type textarea "x"
type textarea "estou bem obriga"
type textarea "x"
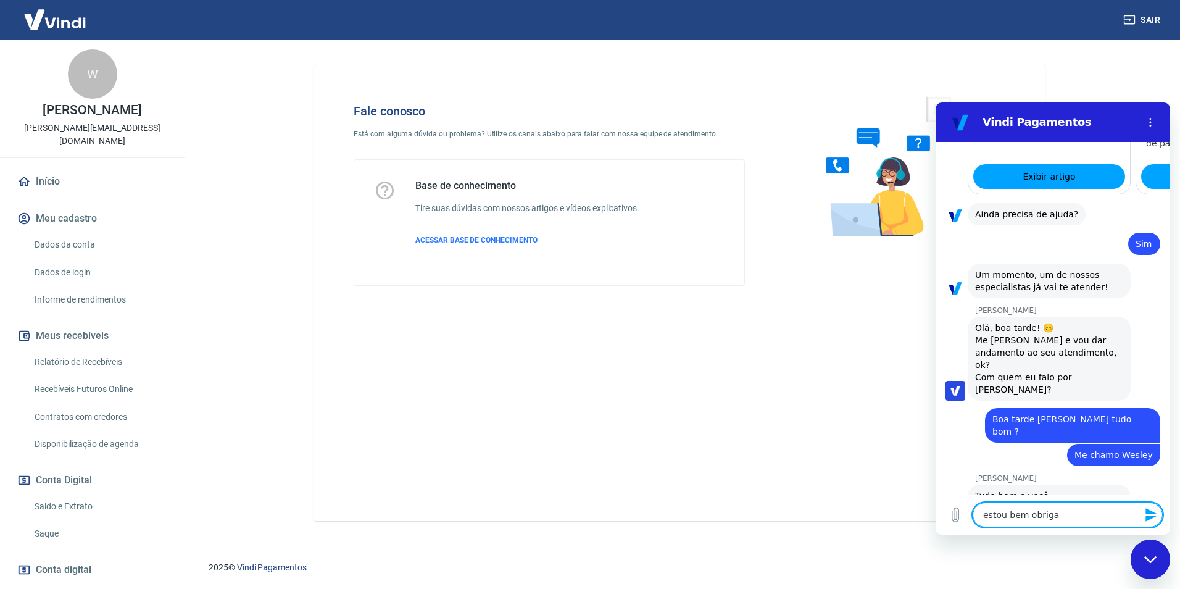
type textarea "estou bem obrigad"
type textarea "x"
type textarea "estou bem obrigado"
type textarea "x"
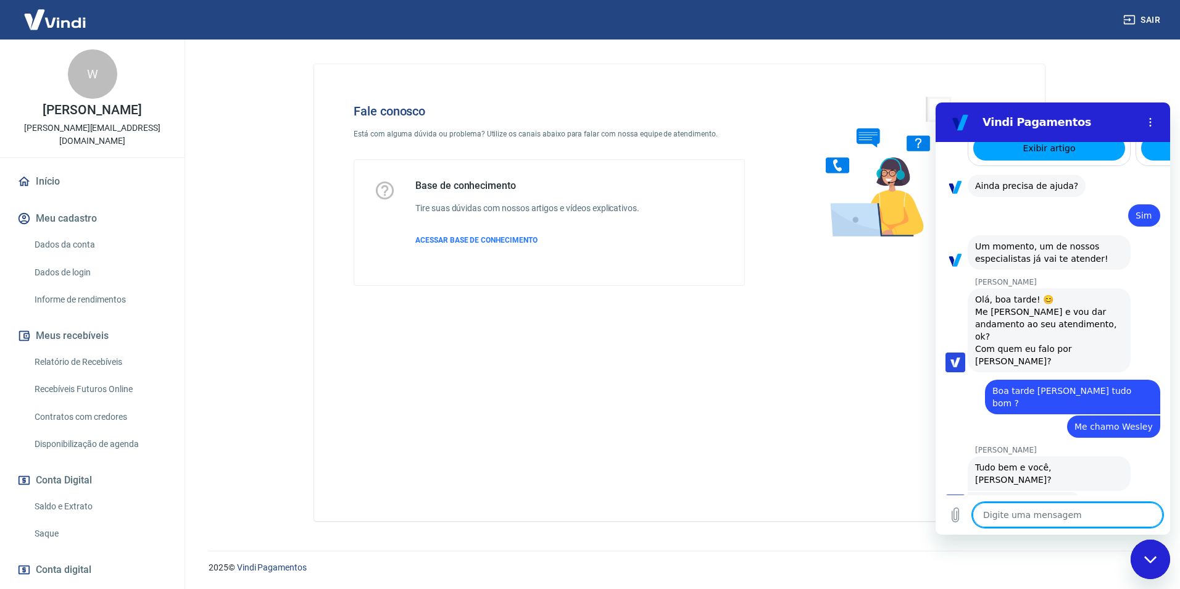
type textarea "x"
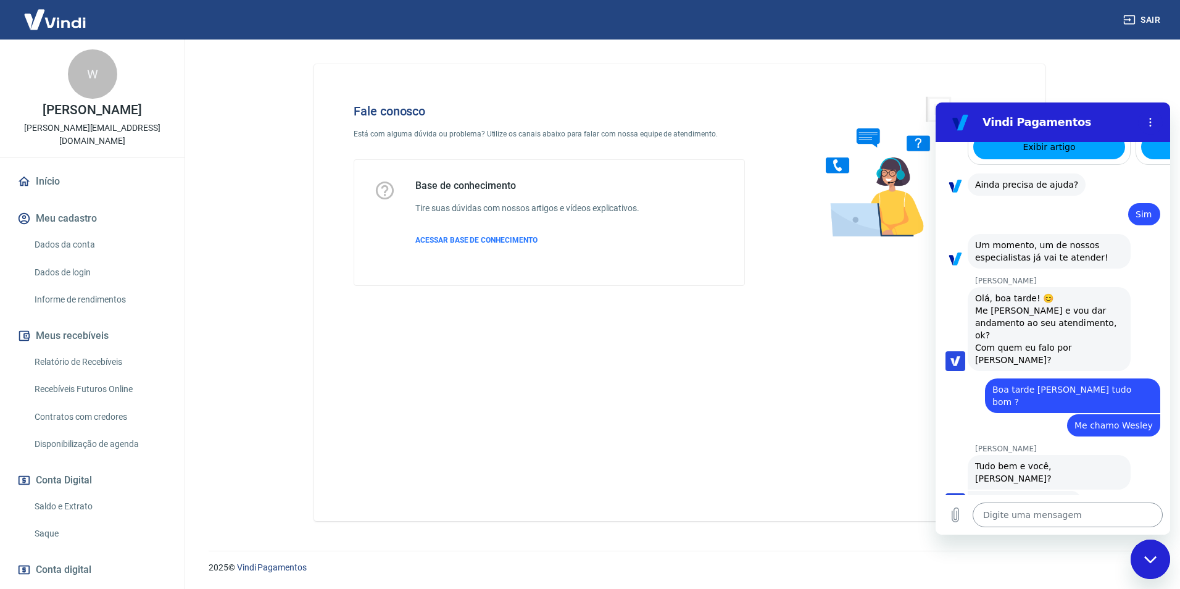
click at [1074, 518] on textarea at bounding box center [1067, 514] width 190 height 25
type textarea "a"
type textarea "x"
type textarea "an"
type textarea "x"
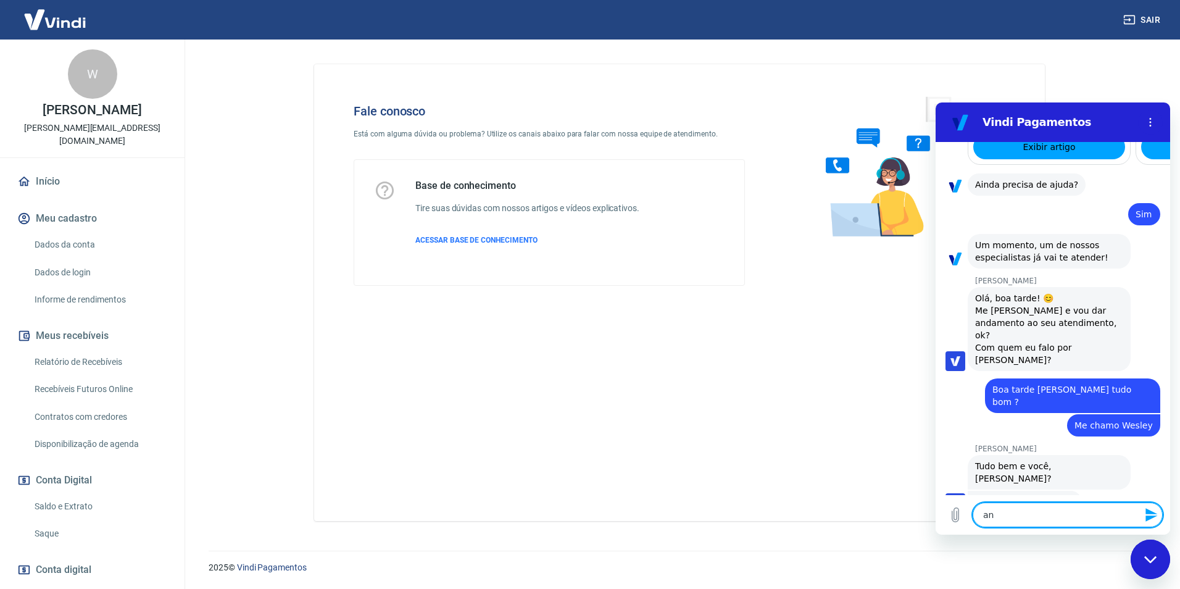
type textarea "and"
type textarea "x"
type textarea "andr"
type textarea "x"
type textarea "andre"
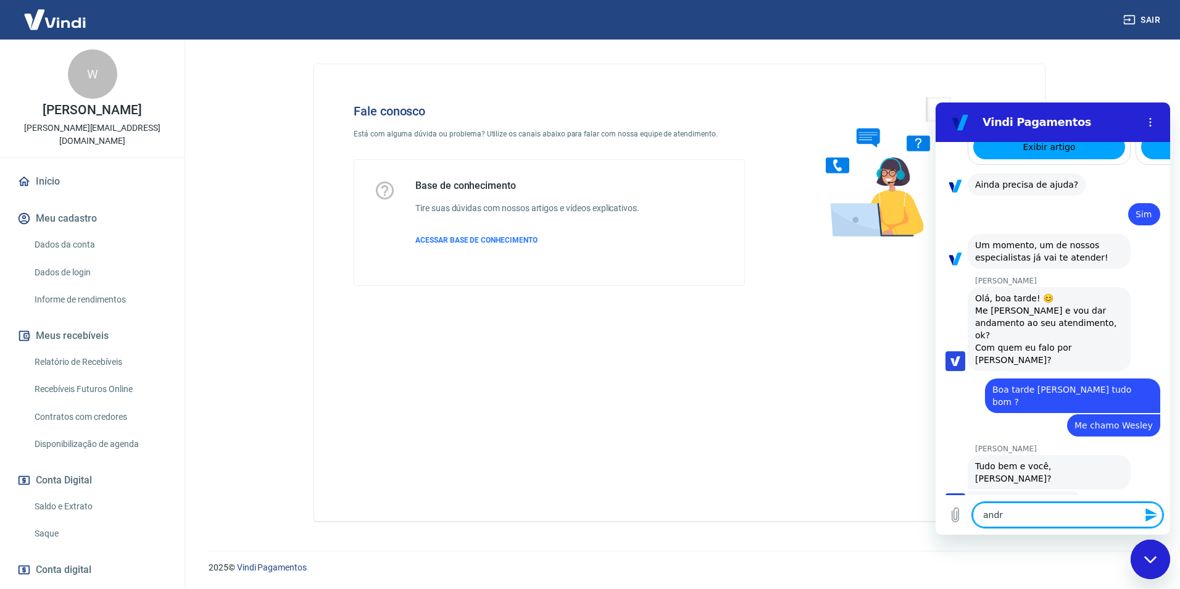
type textarea "x"
type textarea "andrez"
type textarea "x"
type textarea "andreza"
type textarea "x"
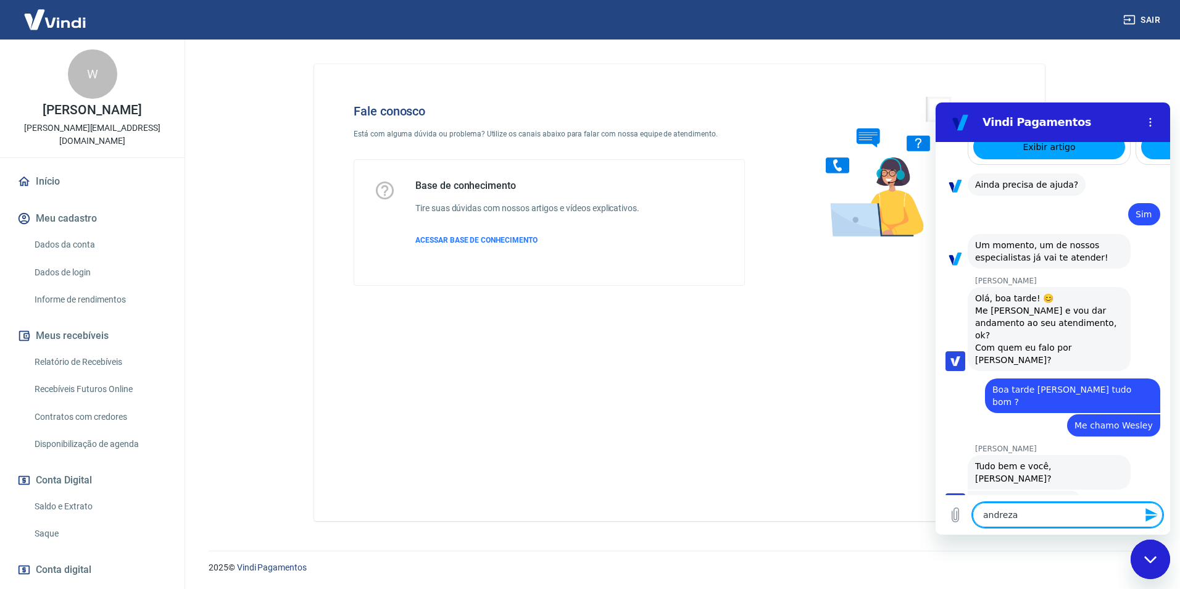
type textarea "andreza"
type textarea "x"
type textarea "andreza"
type textarea "x"
type textarea "andrez"
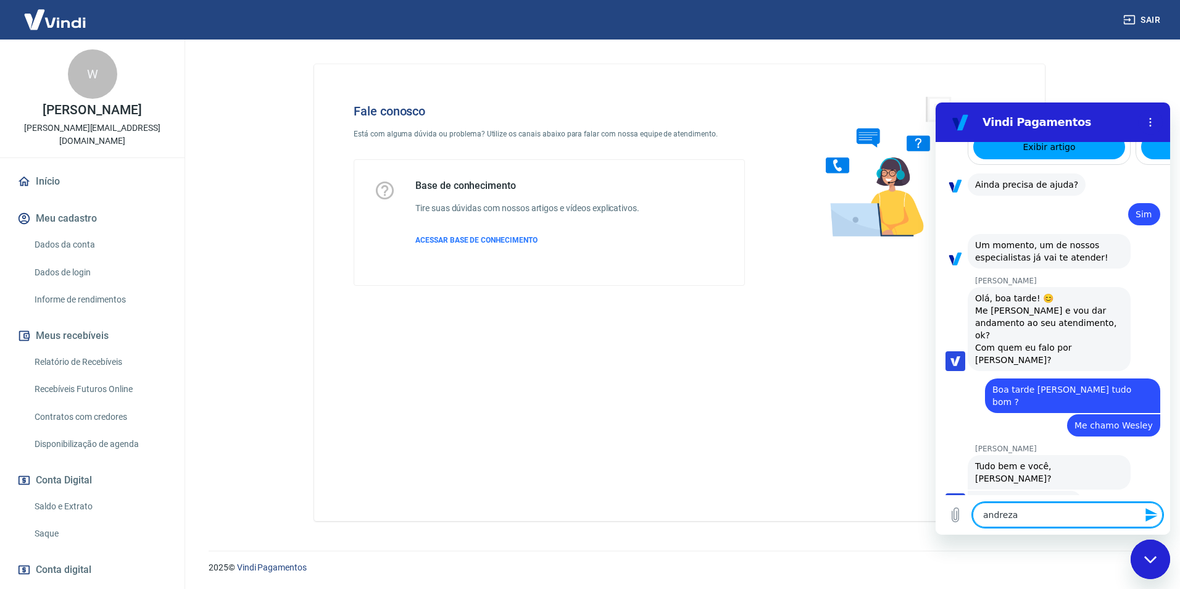
type textarea "x"
type textarea "andrezz"
type textarea "x"
type textarea "andrezza"
type textarea "x"
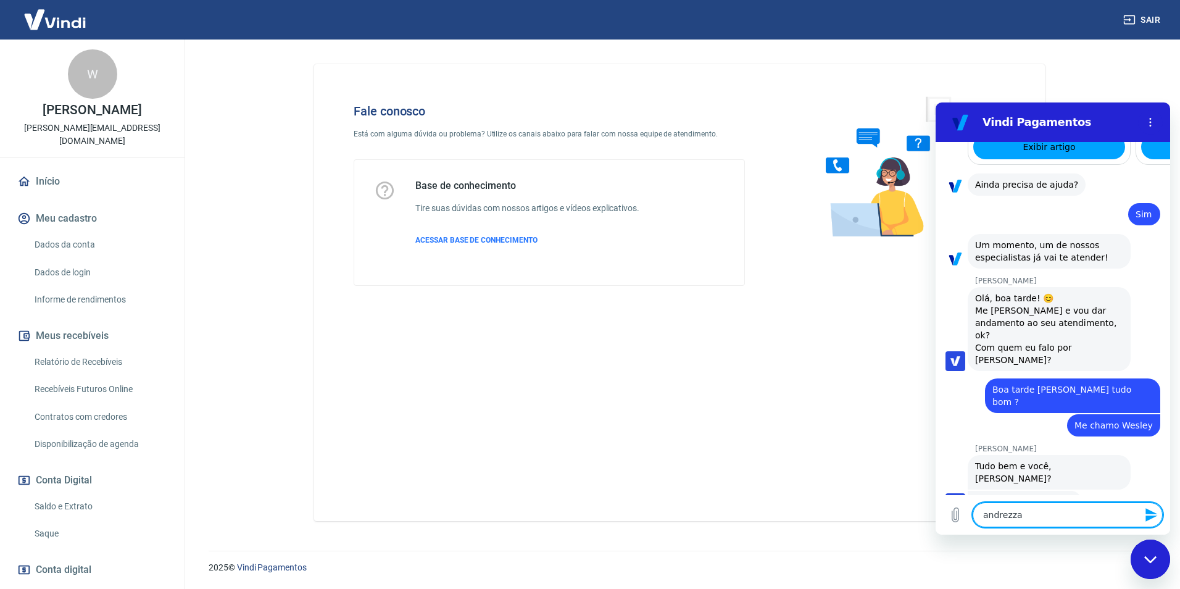
type textarea "andrezza"
type textarea "x"
type textarea "andrezza e"
type textarea "x"
type textarea "andrezza es"
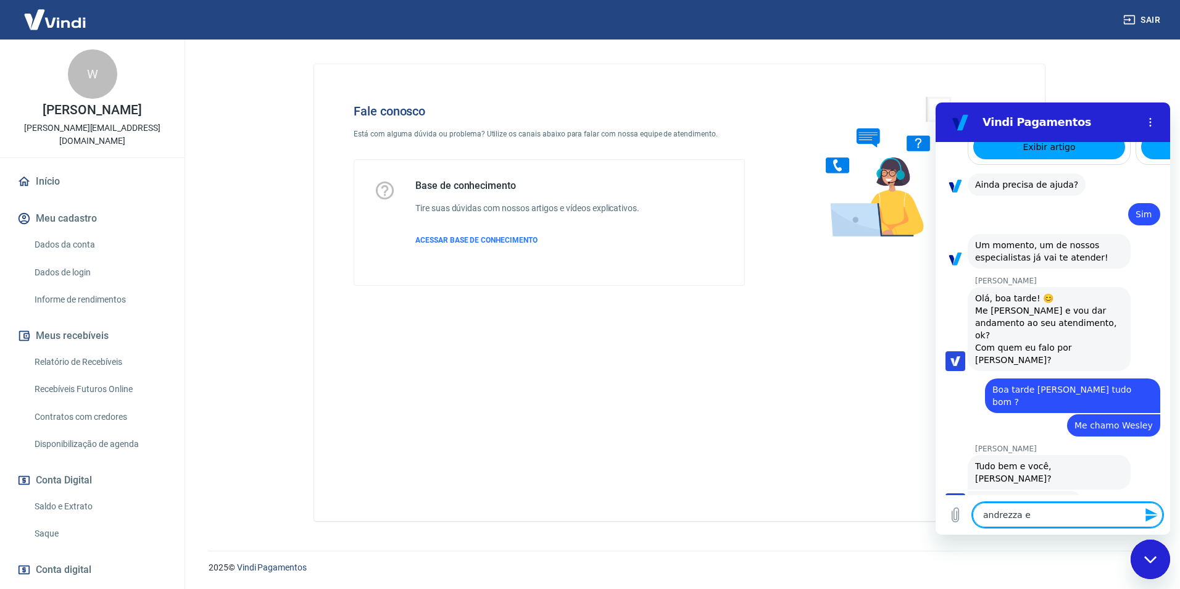
type textarea "x"
type textarea "andrezza est"
type textarea "x"
type textarea "andrezza esto"
type textarea "x"
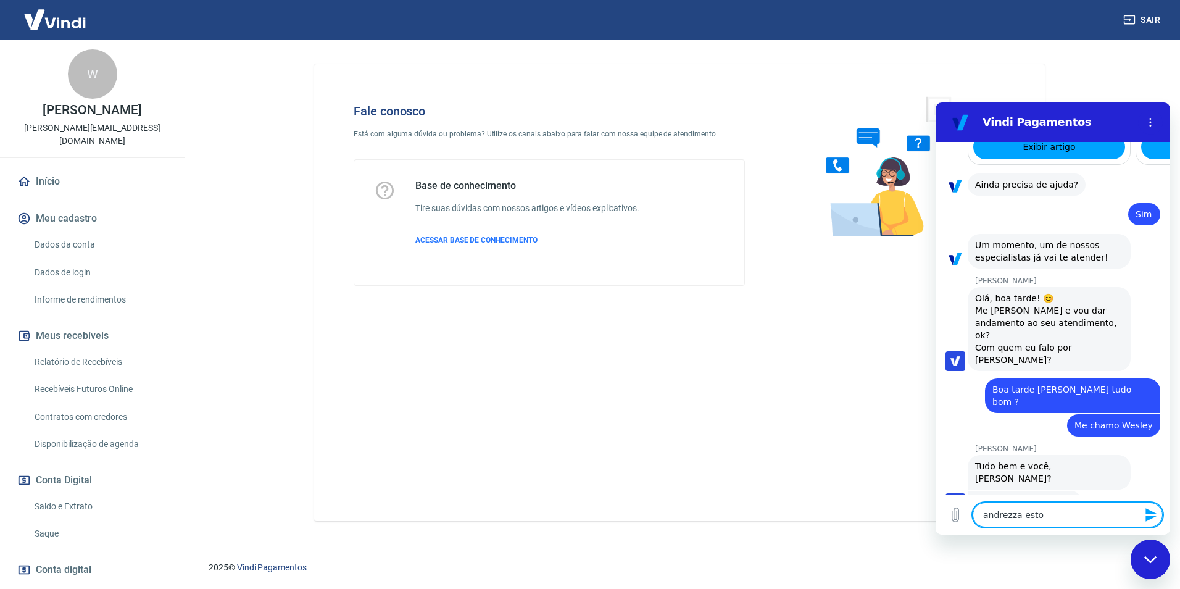
type textarea "andrezza estou"
type textarea "x"
type textarea "andrezza estou"
type textarea "x"
type textarea "andrezza estou c"
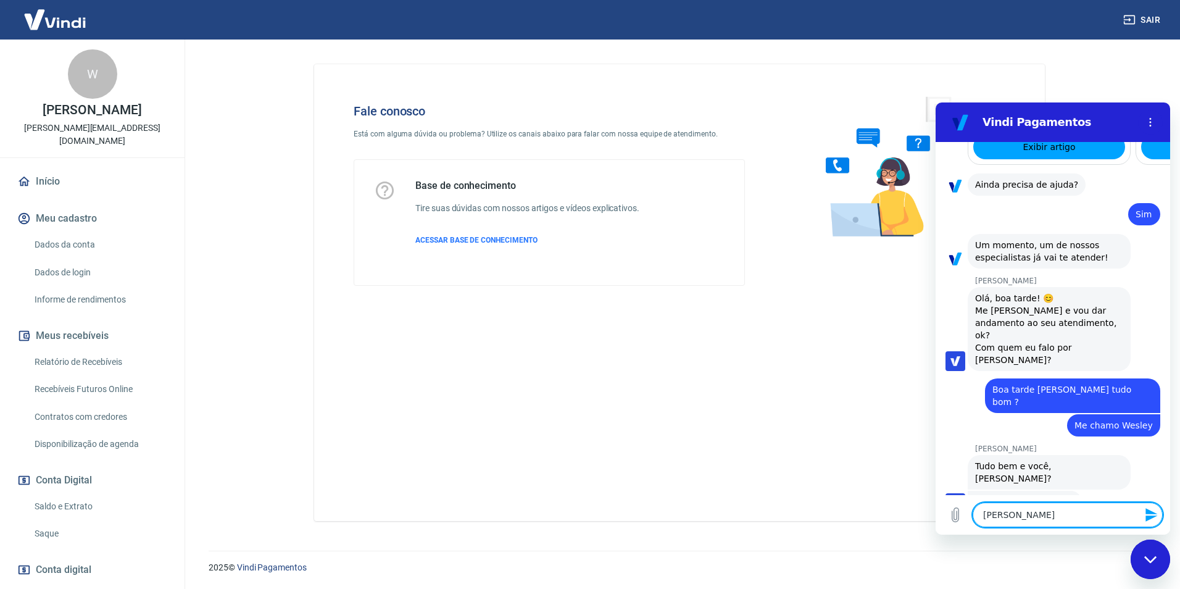
type textarea "x"
type textarea "andrezza estou co"
type textarea "x"
type textarea "andrezza estou com"
type textarea "x"
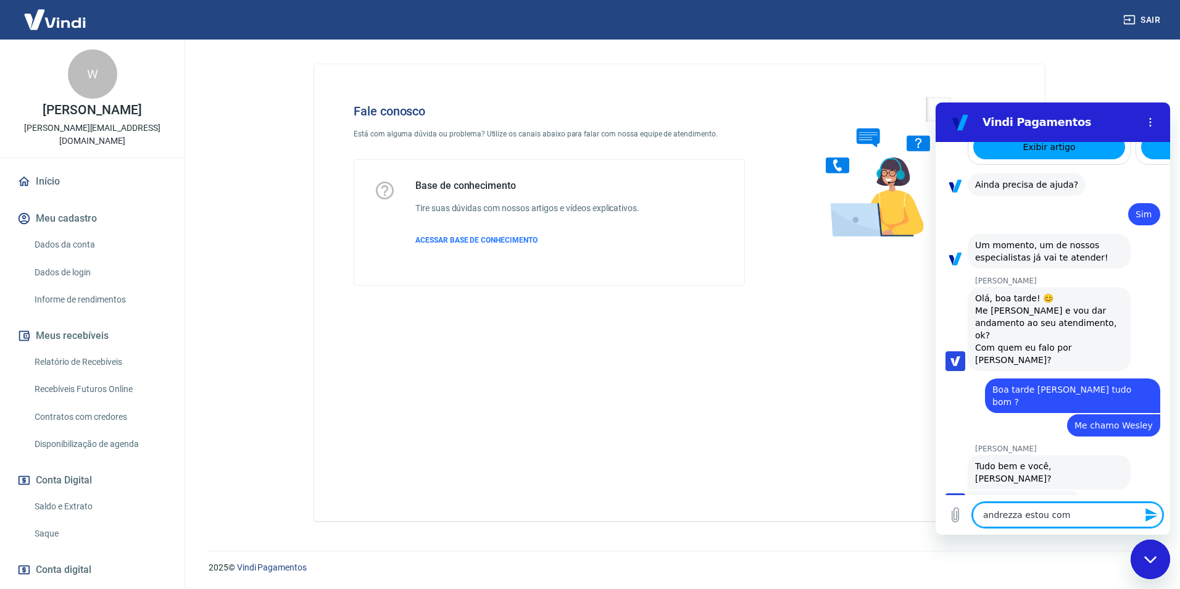
type textarea "andrezza estou com"
type textarea "x"
type textarea "andrezza estou com u"
type textarea "x"
type textarea "andrezza estou com um"
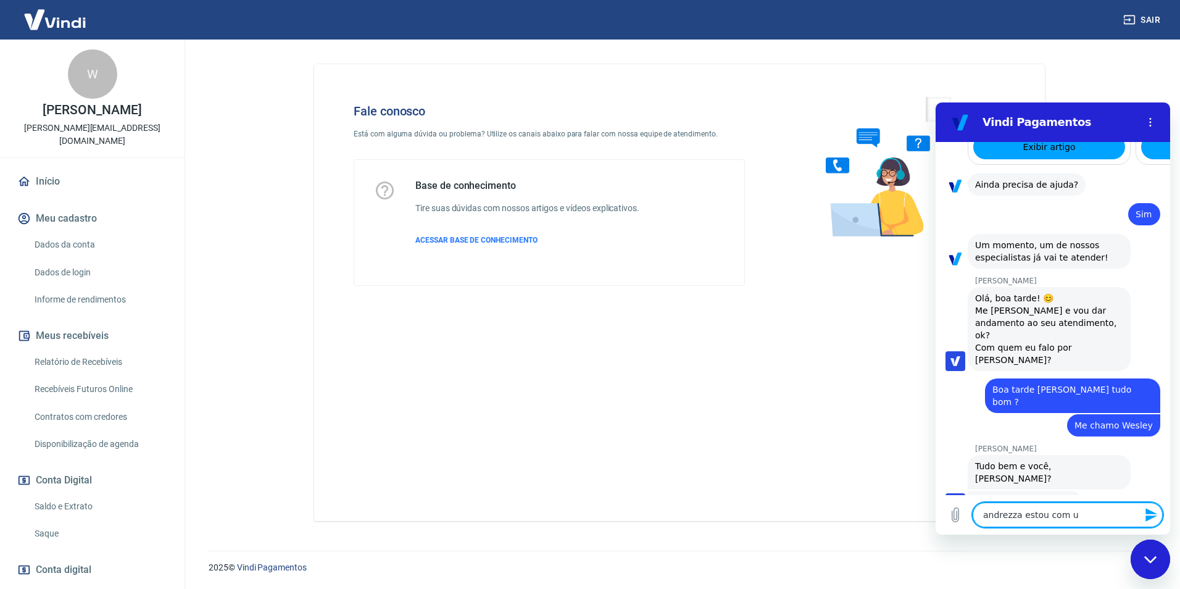
type textarea "x"
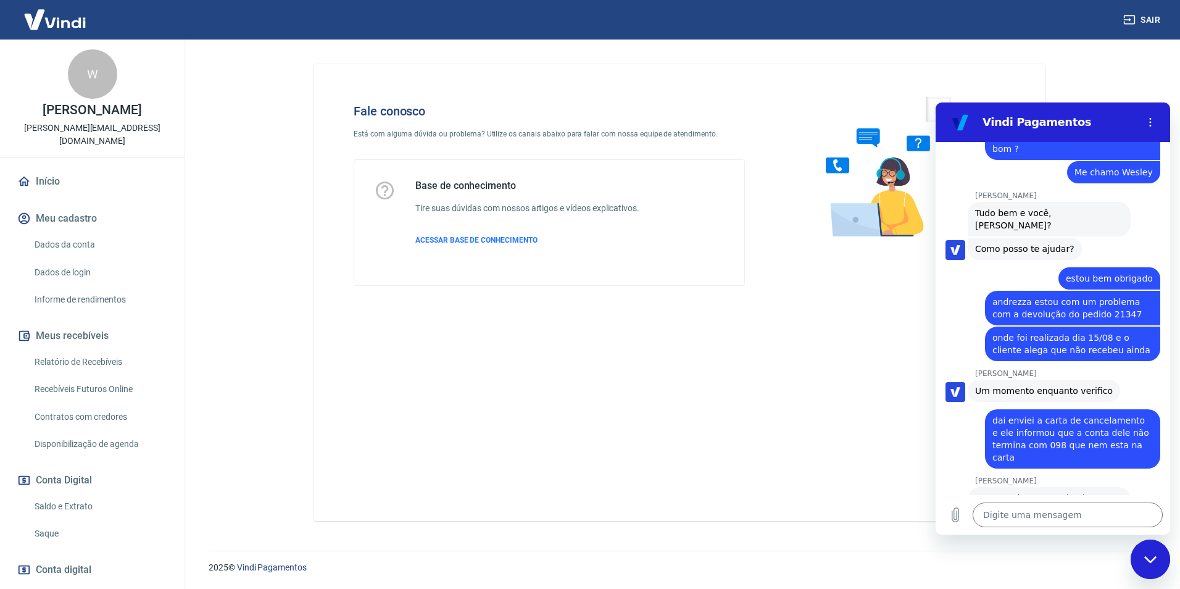
scroll to position [1032, 0]
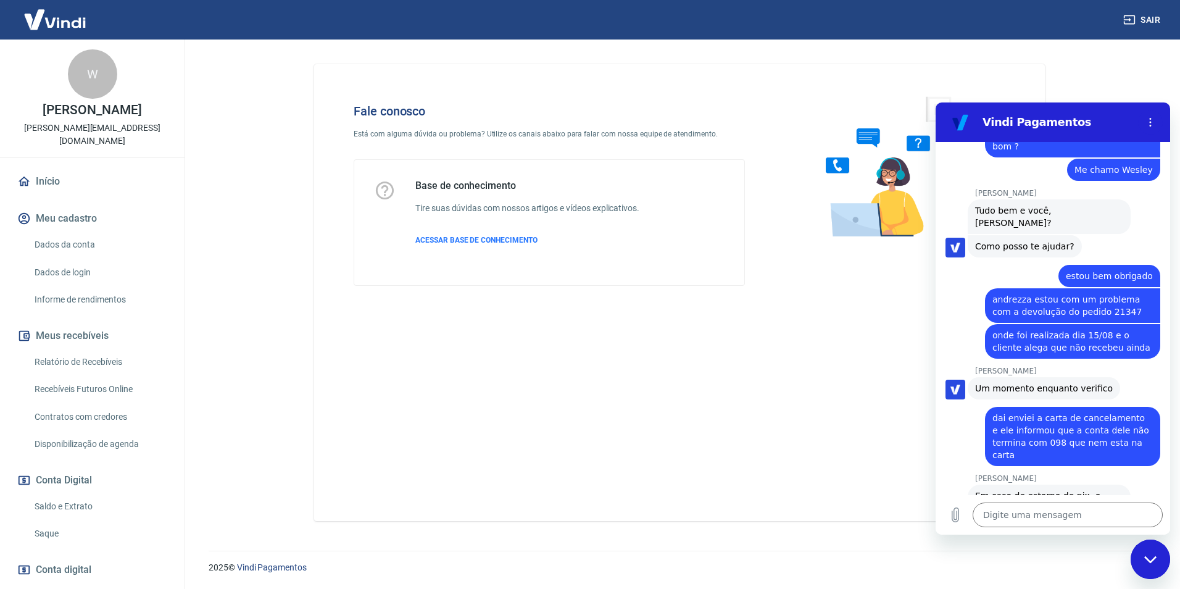
click at [1043, 491] on span "Em caso de estorno de pix, o reembolso é feito na mesma conta pagadoraa" at bounding box center [1039, 508] width 128 height 35
click at [1046, 516] on textarea at bounding box center [1067, 514] width 190 height 25
click at [954, 515] on icon "Carregar arquivo" at bounding box center [955, 515] width 7 height 14
click at [953, 515] on icon "Carregar arquivo" at bounding box center [955, 514] width 15 height 15
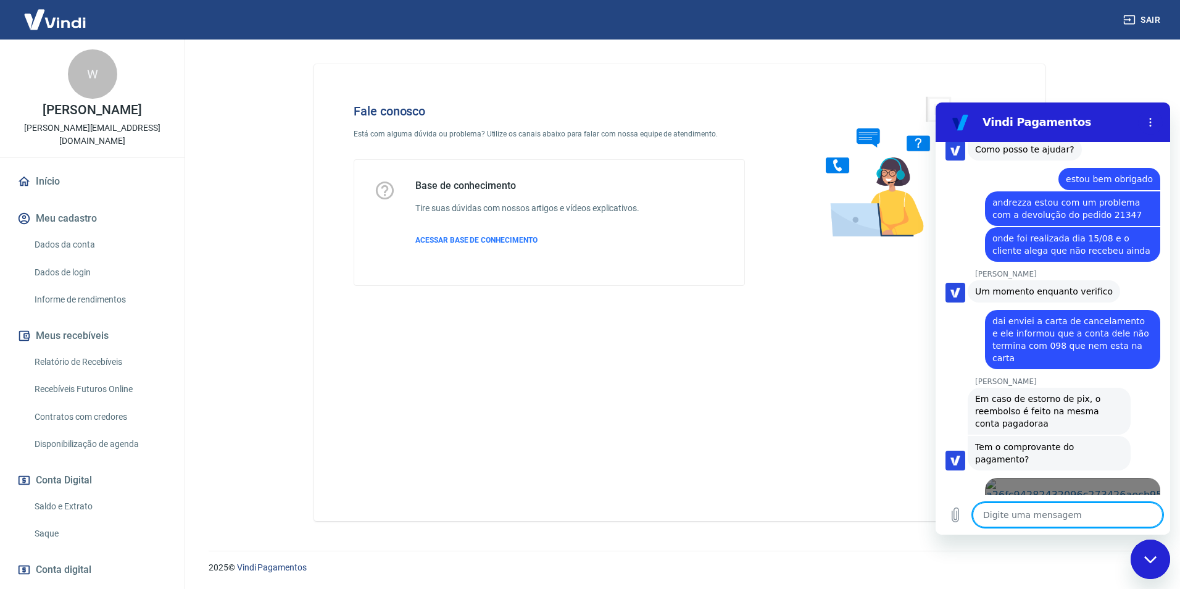
scroll to position [1130, 0]
click at [1042, 512] on textarea at bounding box center [1067, 514] width 190 height 25
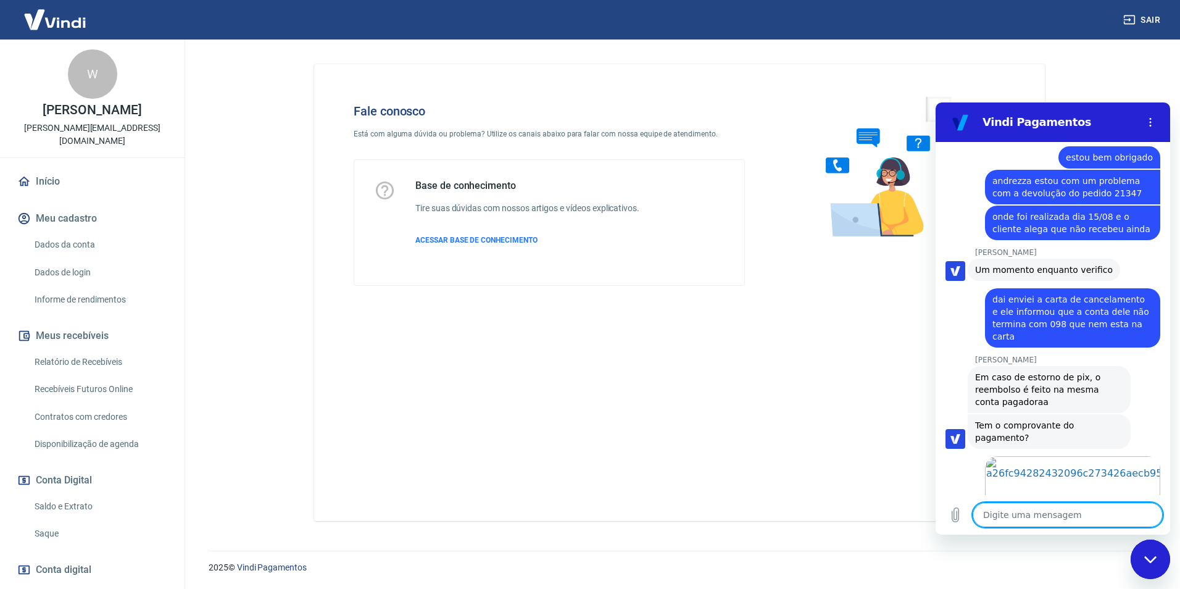
scroll to position [1153, 0]
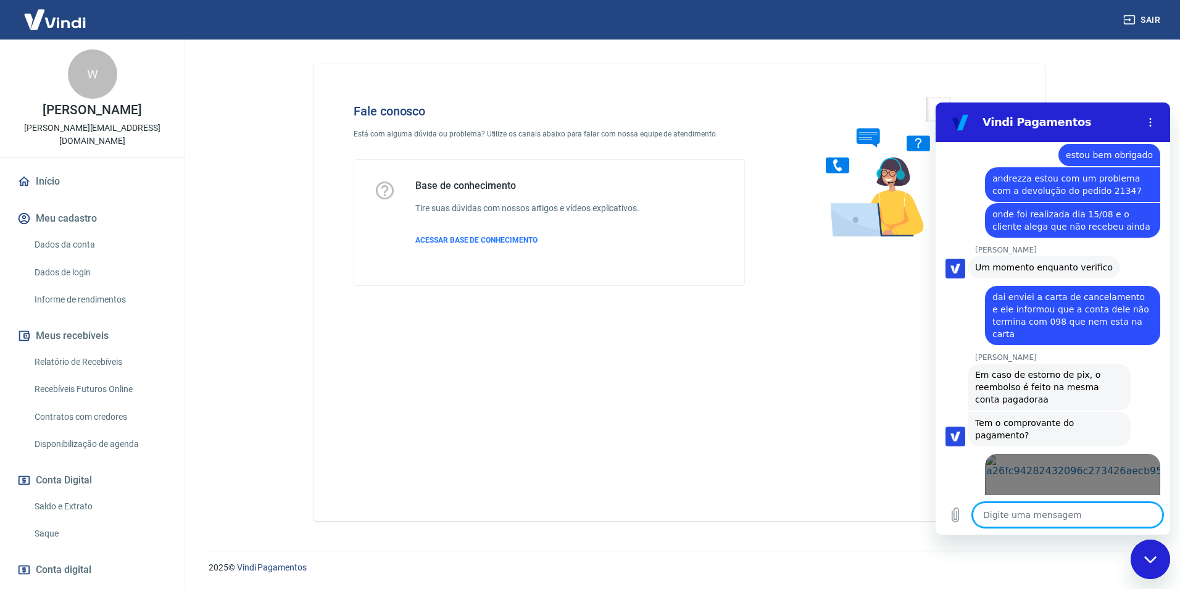
click at [1071, 454] on link "Abrir em nova aba" at bounding box center [1072, 499] width 175 height 90
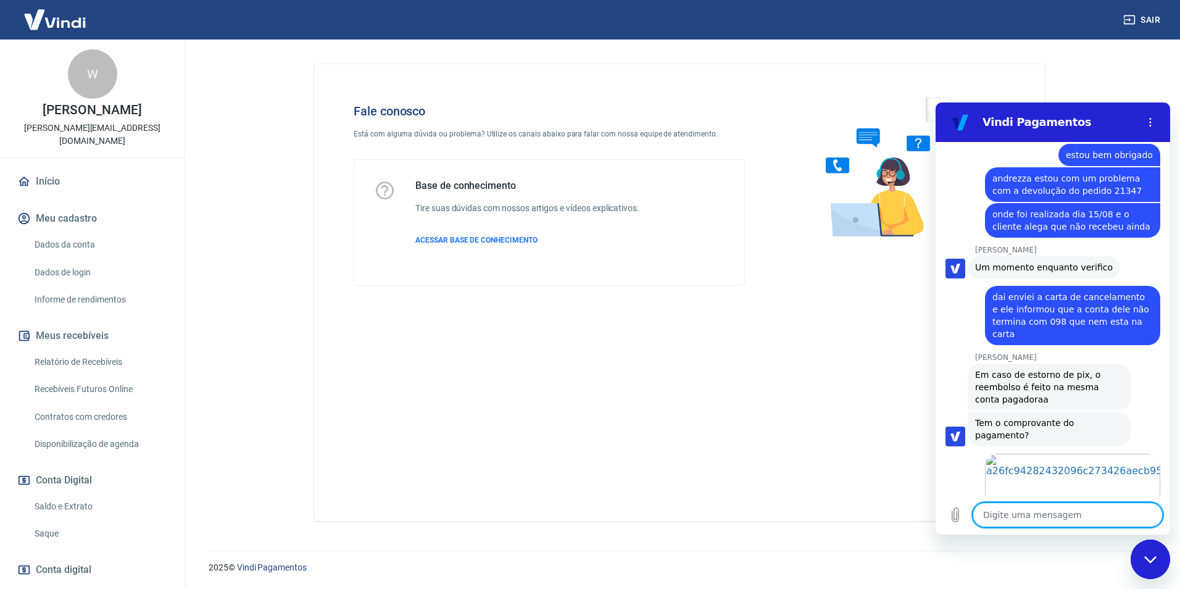
click at [1051, 520] on textarea at bounding box center [1067, 514] width 190 height 25
paste textarea "Acabei de conversar com meu gerente.. Que me passou esse comprovante.. O numero…"
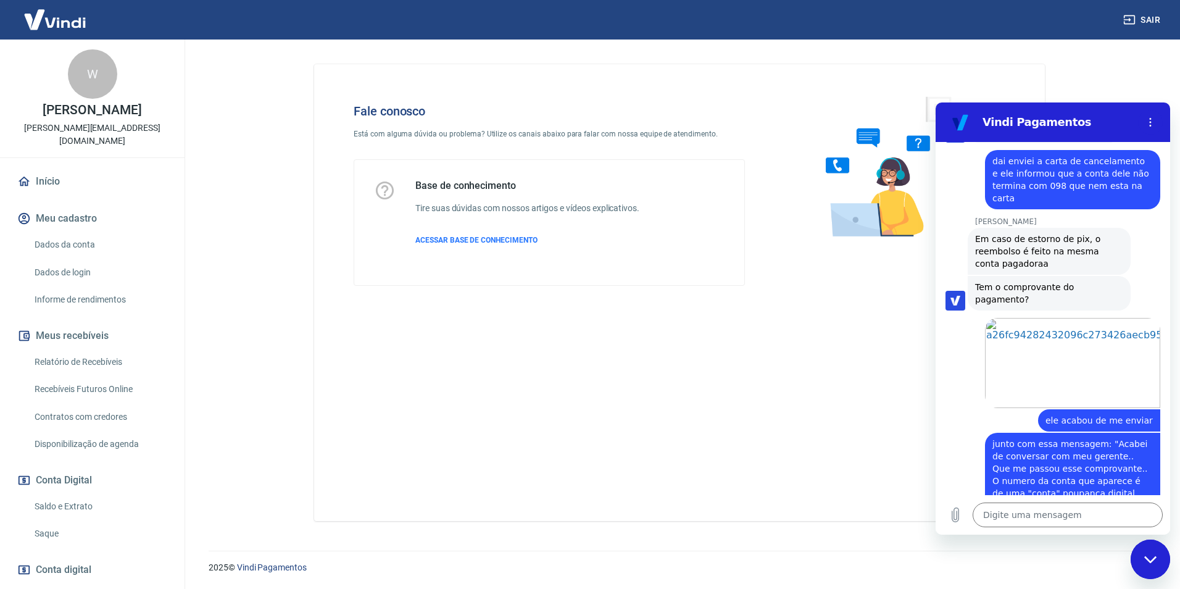
scroll to position [1291, 0]
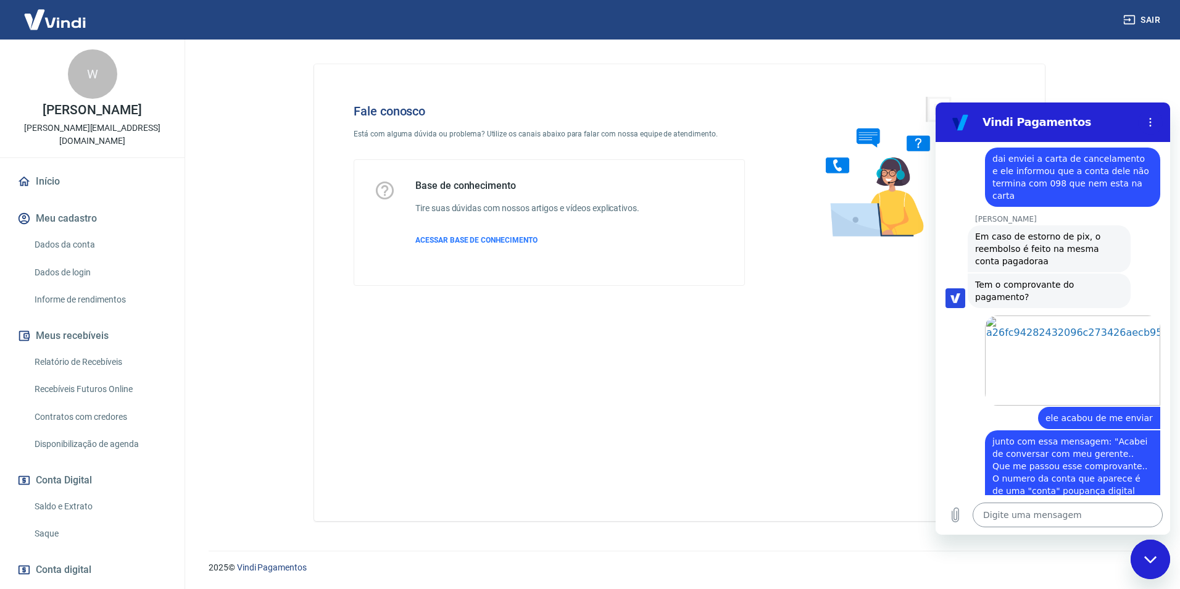
click at [1044, 516] on textarea at bounding box center [1067, 514] width 190 height 25
paste textarea "Rubens dos Santos Aranda Junior"
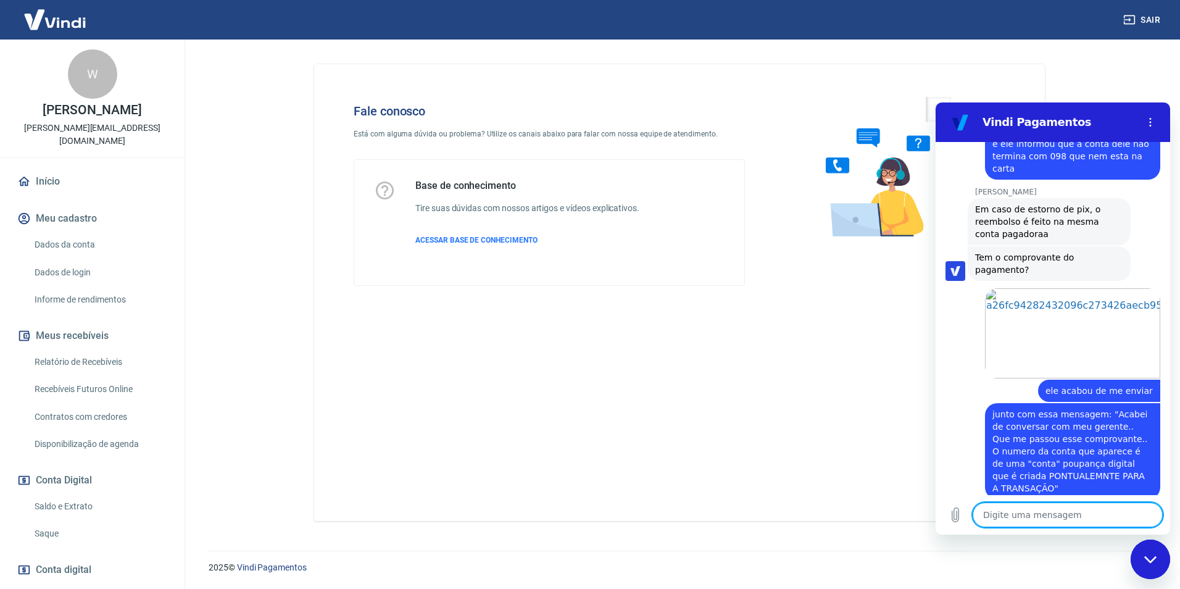
scroll to position [1321, 0]
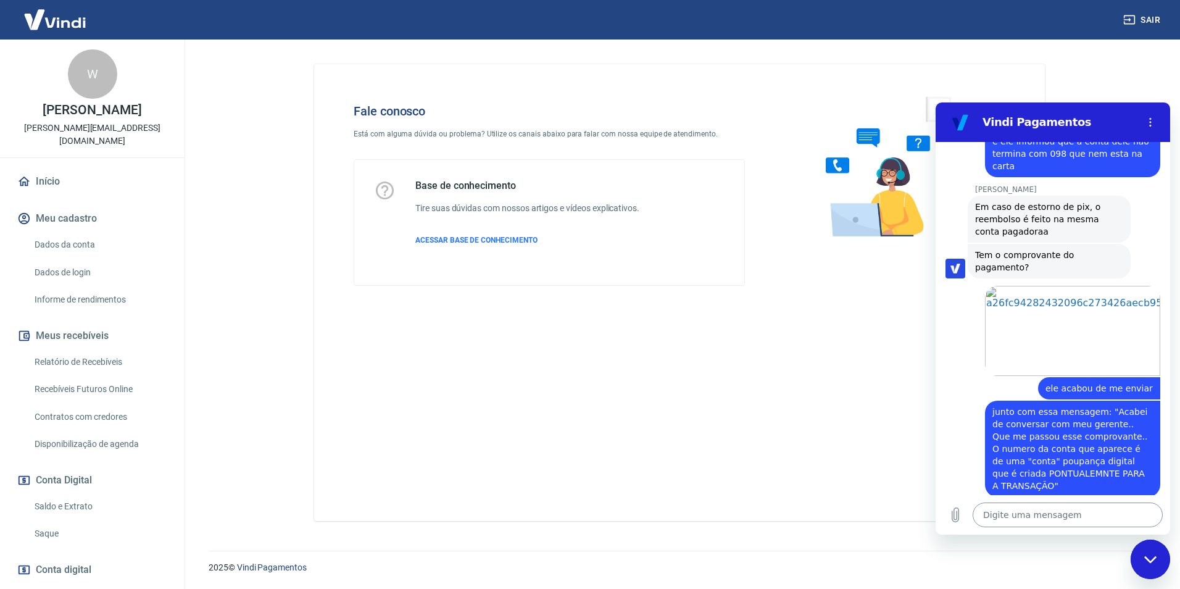
click at [1044, 509] on textarea at bounding box center [1067, 514] width 190 height 25
paste textarea "066.178.448-74"
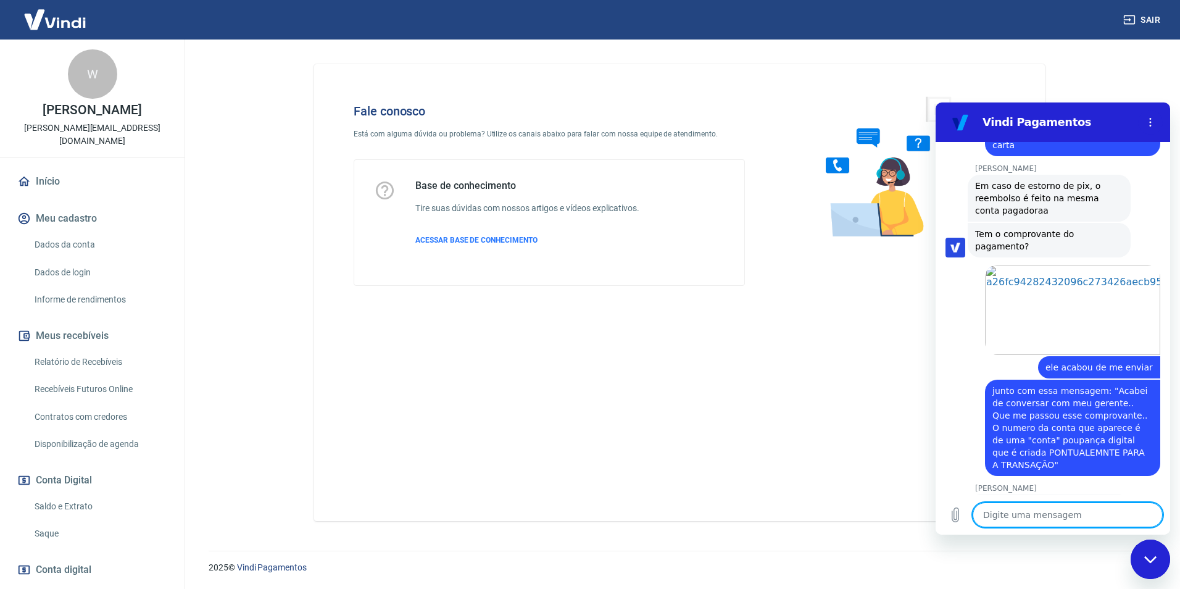
scroll to position [1345, 0]
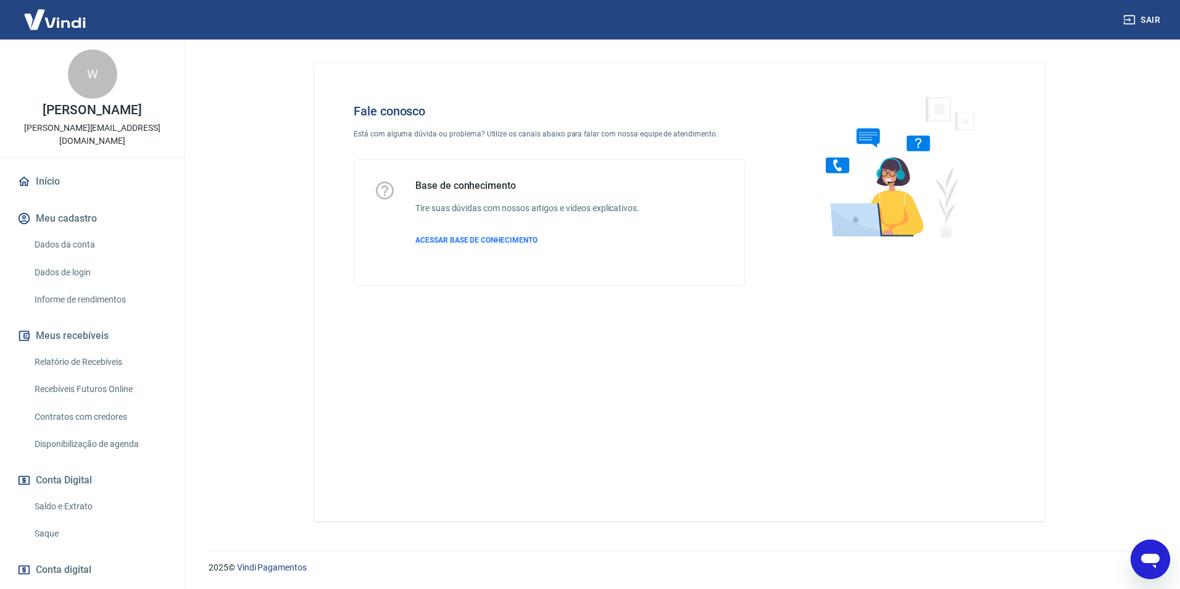
click at [1158, 568] on icon "Abrir janela de mensagens" at bounding box center [1150, 559] width 22 height 22
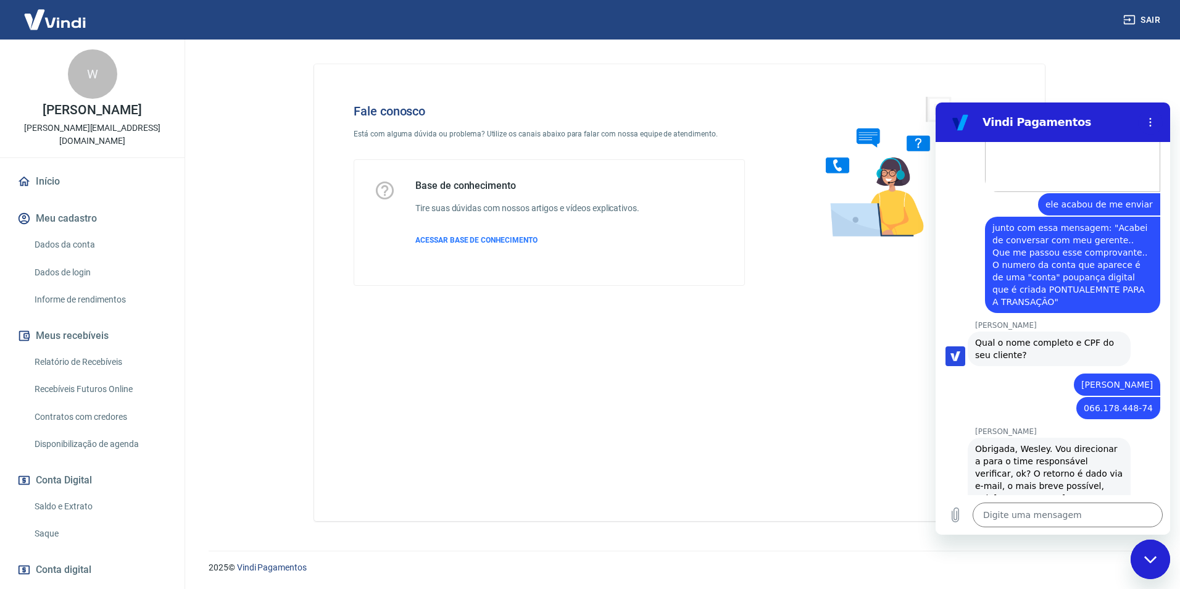
scroll to position [1507, 0]
click at [1021, 508] on textarea at bounding box center [1067, 514] width 190 height 25
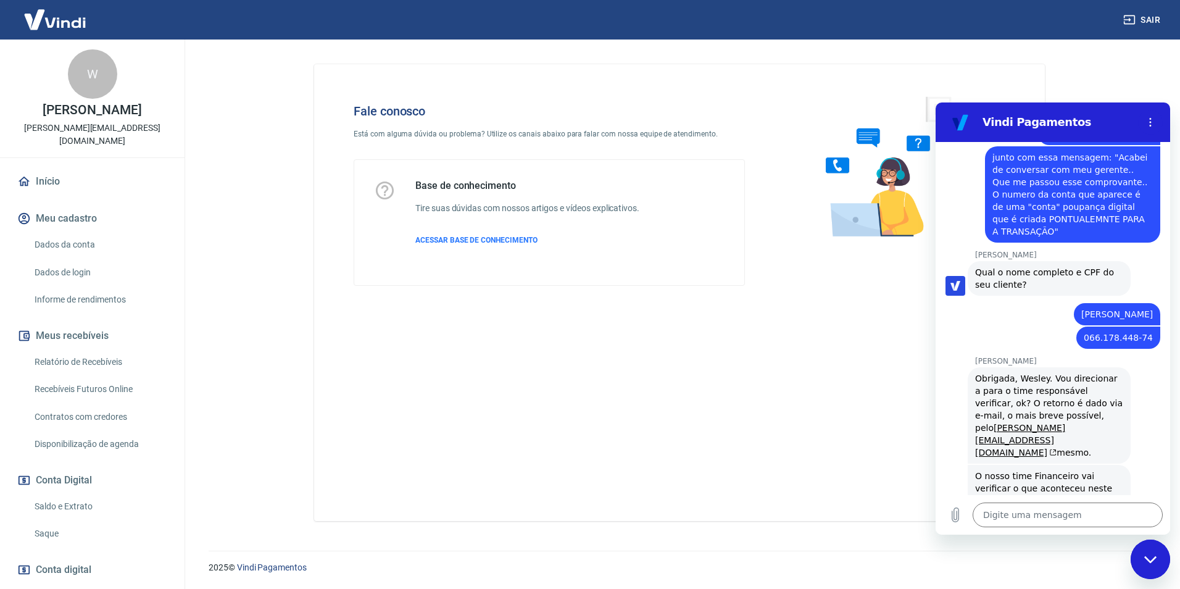
scroll to position [1578, 0]
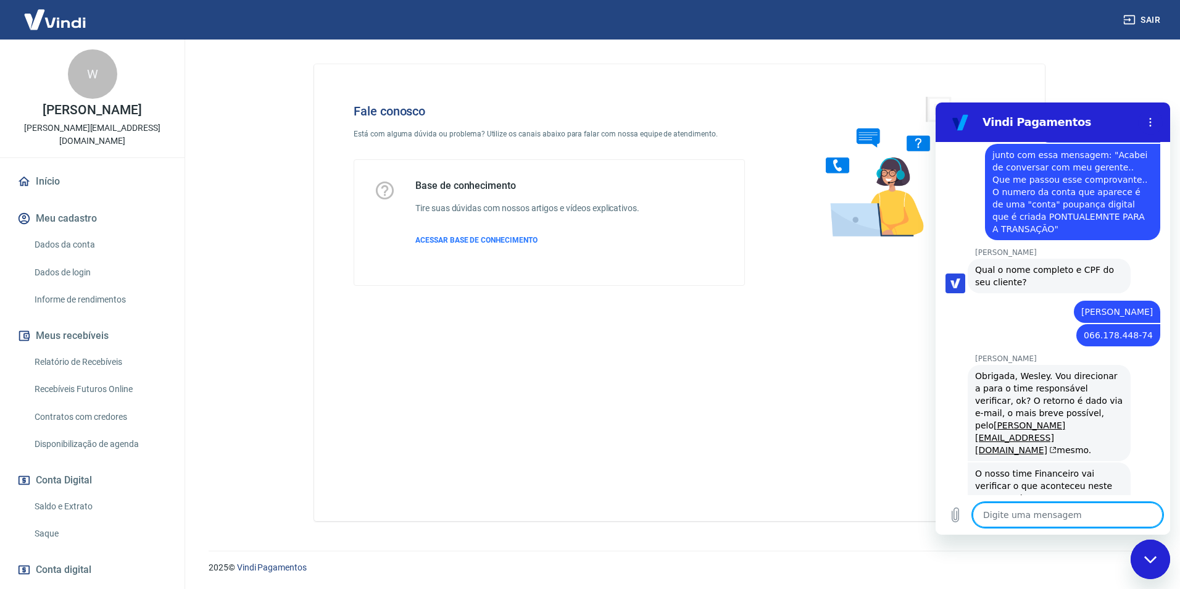
click at [1111, 520] on textarea at bounding box center [1067, 514] width 190 height 25
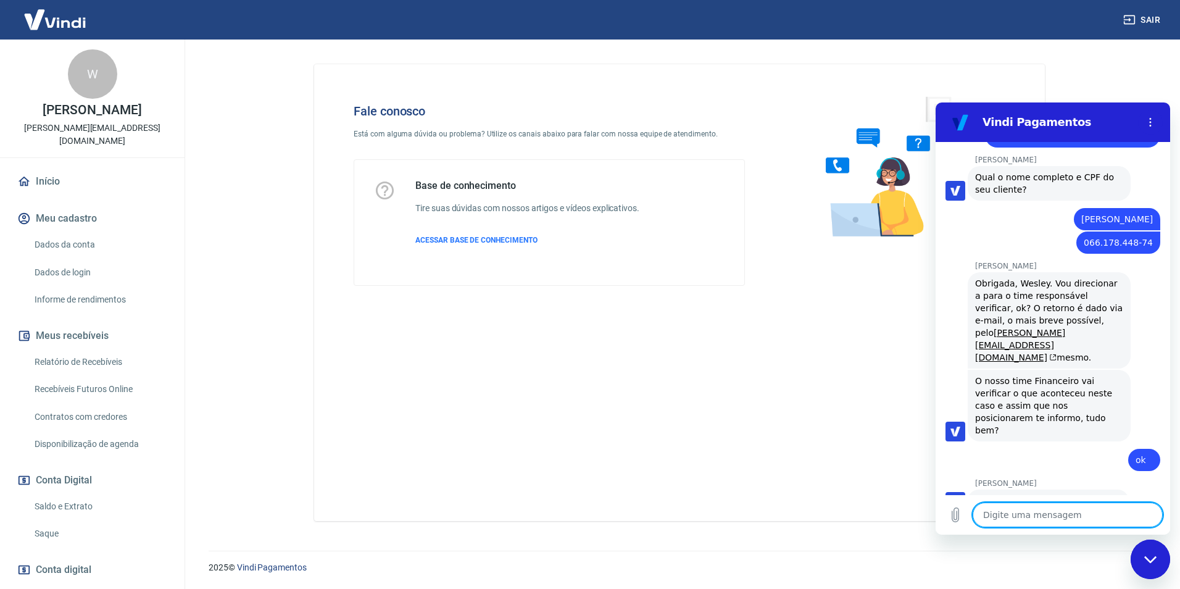
scroll to position [1673, 0]
